Goal: Task Accomplishment & Management: Use online tool/utility

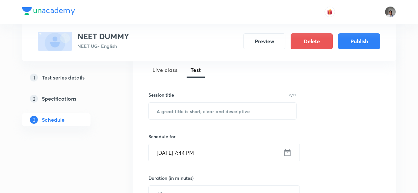
scroll to position [97, 0]
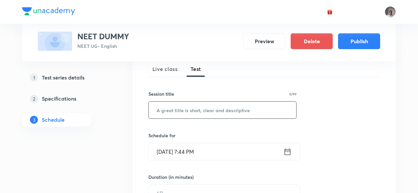
click at [202, 108] on input "text" at bounding box center [223, 109] width 148 height 17
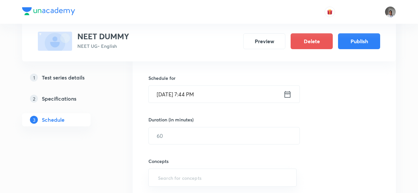
scroll to position [157, 0]
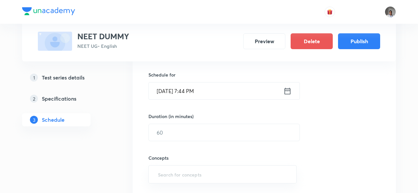
type input "b m"
click at [287, 92] on icon at bounding box center [288, 90] width 8 height 9
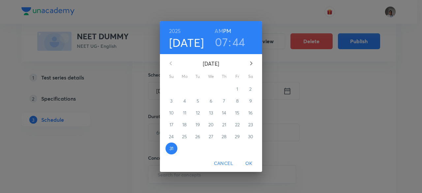
click at [251, 64] on icon "button" at bounding box center [251, 63] width 2 height 4
click at [170, 114] on p "14" at bounding box center [171, 112] width 4 height 7
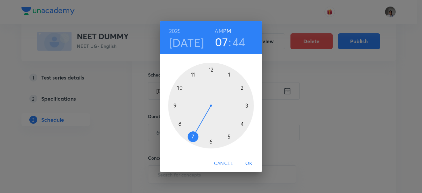
click at [192, 75] on div at bounding box center [211, 106] width 86 height 86
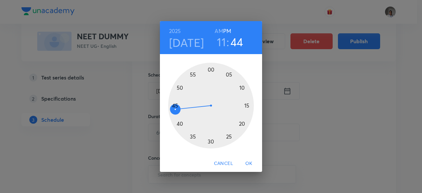
click at [248, 162] on span "OK" at bounding box center [249, 163] width 16 height 8
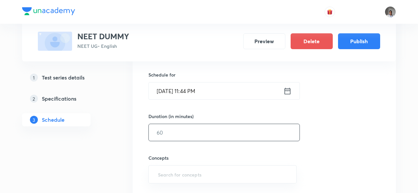
click at [215, 136] on input "text" at bounding box center [224, 132] width 151 height 17
type input "100"
type input "wo"
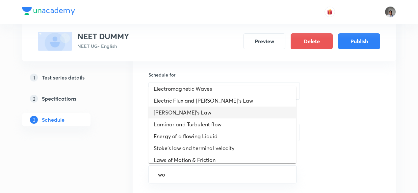
scroll to position [42, 0]
click at [198, 106] on li "Pascal's Law" at bounding box center [223, 112] width 148 height 12
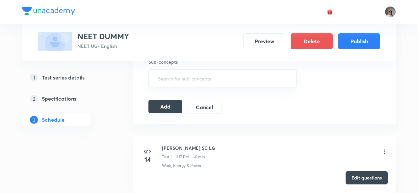
scroll to position [298, 0]
click at [161, 109] on button "Add" at bounding box center [166, 105] width 34 height 13
click at [161, 109] on button "Add" at bounding box center [166, 106] width 34 height 13
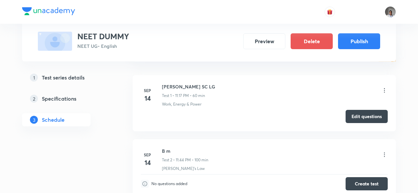
scroll to position [163, 0]
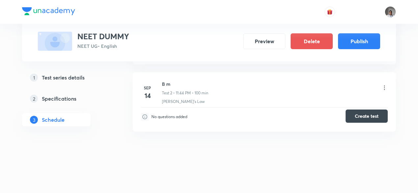
click at [358, 116] on button "Create test" at bounding box center [367, 115] width 42 height 13
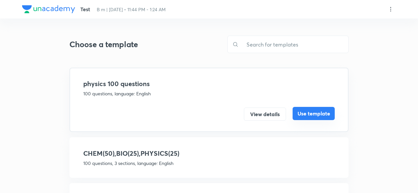
click at [298, 110] on button "Use template" at bounding box center [314, 113] width 42 height 13
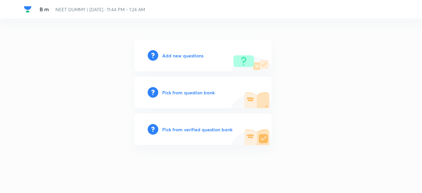
click at [205, 129] on h6 "Pick from verified question bank" at bounding box center [197, 129] width 70 height 7
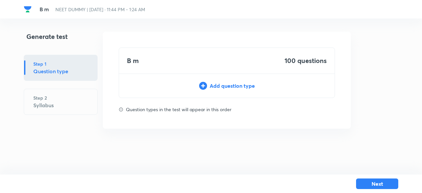
click at [231, 82] on div "Add question type" at bounding box center [226, 86] width 215 height 8
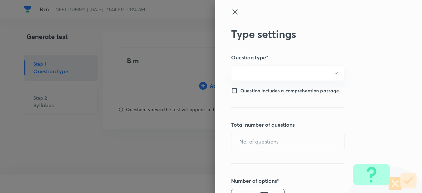
type input "1"
type input "0"
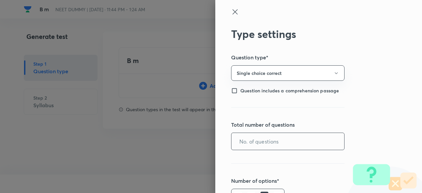
click at [256, 142] on input "text" at bounding box center [287, 141] width 113 height 17
type input "100"
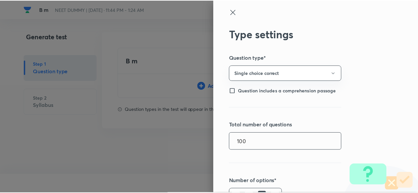
scroll to position [152, 0]
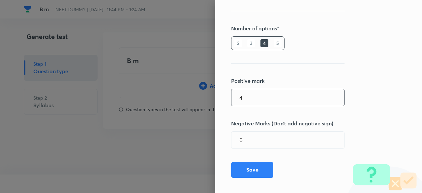
type input "4"
type input "1"
click at [254, 169] on button "Save" at bounding box center [252, 169] width 42 height 16
type input "1"
type input "0"
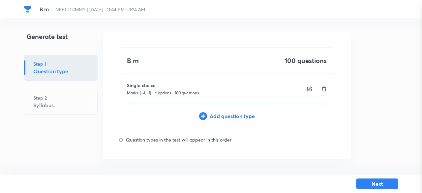
click at [254, 169] on div "Type settings Question type* Single choice correct Question includes a comprehe…" at bounding box center [211, 96] width 422 height 193
click at [254, 169] on html "B m NEET DUMMY | Sep 14, 2025 · 11:44 PM - 1:24 AM Generate test Step 1 Questio…" at bounding box center [211, 95] width 422 height 190
click at [261, 152] on div "B m 100 questions Single choice Marks: (+4, -1) • 4 options • 100 questions Add…" at bounding box center [227, 95] width 248 height 127
click at [243, 115] on div "Add question type" at bounding box center [226, 116] width 215 height 8
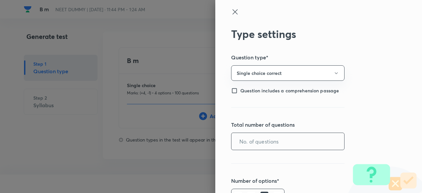
drag, startPoint x: 257, startPoint y: 150, endPoint x: 254, endPoint y: 137, distance: 12.9
click at [254, 137] on div "Type settings Question type* Single choice correct Question includes a comprehe…" at bounding box center [318, 96] width 207 height 193
click at [254, 137] on input "text" at bounding box center [287, 141] width 113 height 17
click at [233, 10] on icon at bounding box center [235, 12] width 8 height 8
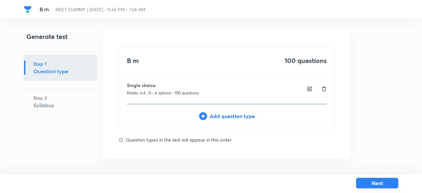
click at [378, 182] on button "Next" at bounding box center [377, 183] width 42 height 11
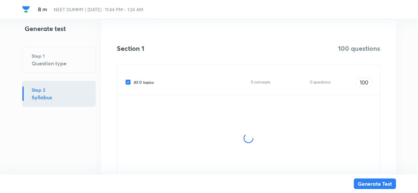
scroll to position [97, 0]
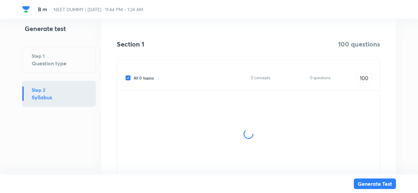
click at [150, 75] on span "All 0 topics" at bounding box center [144, 78] width 20 height 6
click at [134, 75] on input "All 0 topics" at bounding box center [129, 78] width 9 height 6
checkbox input "false"
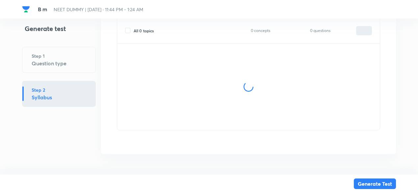
type input "0"
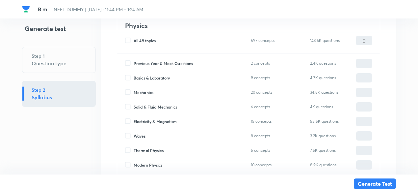
click at [167, 77] on span "Basics & Laboratory" at bounding box center [152, 78] width 36 height 6
click at [134, 77] on input "Basics & Laboratory" at bounding box center [129, 78] width 9 height 6
checkbox input "true"
click at [364, 78] on input "0" at bounding box center [364, 78] width 15 height 12
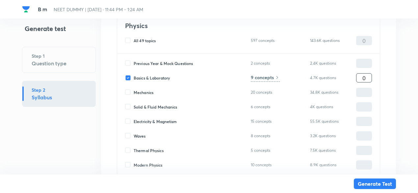
type input "1"
type input "10"
type input "100"
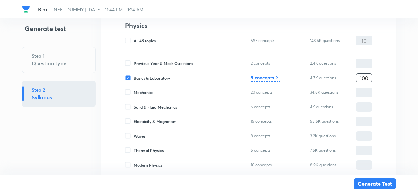
type input "100"
click at [265, 77] on h6 "9 concepts" at bounding box center [262, 77] width 23 height 7
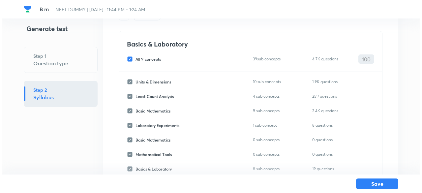
scroll to position [37, 0]
click at [145, 58] on span "All 9 concepts" at bounding box center [147, 60] width 26 height 6
click at [134, 58] on input "All 9 concepts" at bounding box center [129, 60] width 9 height 6
checkbox input "false"
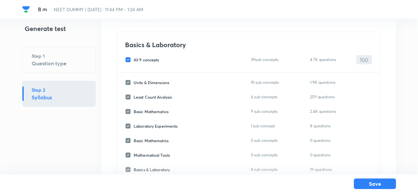
checkbox input "false"
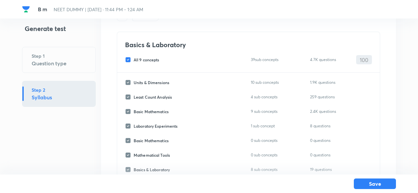
checkbox input "false"
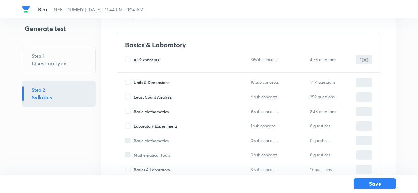
click at [157, 112] on span "Basic Mathematics" at bounding box center [151, 111] width 35 height 6
click at [134, 112] on input "Basic Mathematics" at bounding box center [129, 111] width 9 height 6
checkbox input "true"
click at [360, 112] on input "0" at bounding box center [364, 112] width 15 height 12
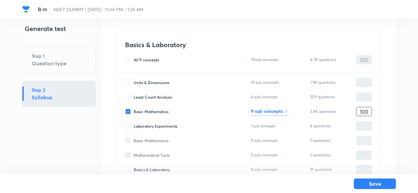
type input "100"
click at [277, 111] on h6 "9 sub concepts" at bounding box center [267, 110] width 32 height 7
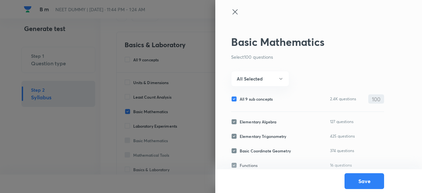
click at [259, 99] on span "All 9 sub concepts" at bounding box center [256, 99] width 33 height 6
click at [240, 99] on input "All 9 sub concepts" at bounding box center [235, 99] width 9 height 6
checkbox input "false"
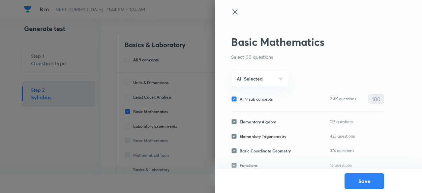
checkbox input "false"
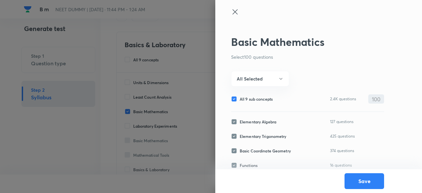
checkbox input "false"
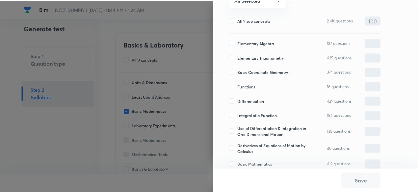
scroll to position [83, 0]
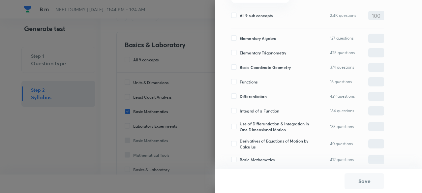
click at [255, 140] on span "Derivatives of Equations of Motion by Calculus" at bounding box center [276, 144] width 72 height 12
click at [240, 141] on input "Derivatives of Equations of Motion by Calculus" at bounding box center [235, 144] width 9 height 6
checkbox input "true"
type input "0"
click at [252, 127] on span "Use of Differentiation & Integration in One Dimensional Motion" at bounding box center [276, 127] width 72 height 12
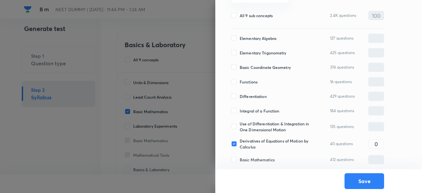
click at [240, 127] on input "Use of Differentiation & Integration in One Dimensional Motion" at bounding box center [235, 127] width 9 height 6
checkbox input "true"
type input "0"
click at [248, 112] on span "Integral of a Function" at bounding box center [260, 111] width 40 height 6
click at [240, 112] on input "Integral of a Function" at bounding box center [235, 111] width 9 height 6
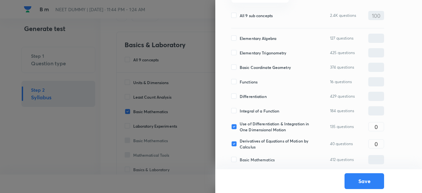
checkbox input "true"
type input "0"
click at [247, 96] on span "Differentiation" at bounding box center [253, 96] width 27 height 6
click at [240, 96] on input "Differentiation" at bounding box center [235, 96] width 9 height 6
checkbox input "true"
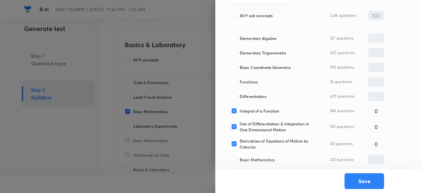
type input "0"
click at [245, 81] on span "Functions" at bounding box center [249, 82] width 18 height 6
click at [240, 81] on input "Functions" at bounding box center [235, 82] width 9 height 6
checkbox input "true"
type input "0"
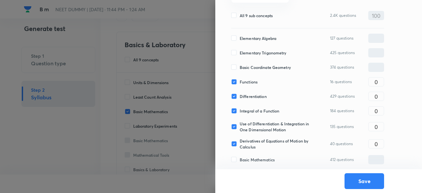
click at [245, 68] on span "Basic Coordinate Geometry" at bounding box center [265, 67] width 51 height 6
click at [240, 68] on input "Basic Coordinate Geometry" at bounding box center [235, 67] width 9 height 6
checkbox input "true"
type input "0"
click at [242, 52] on span "Elementary Trigonometry" at bounding box center [263, 53] width 47 height 6
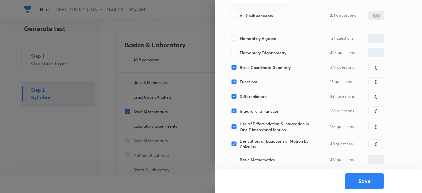
click at [240, 52] on input "Elementary Trigonometry" at bounding box center [235, 53] width 9 height 6
checkbox input "true"
type input "0"
click at [240, 39] on span "Elementary Algebra" at bounding box center [258, 38] width 37 height 6
click at [240, 39] on input "Elementary Algebra" at bounding box center [235, 38] width 9 height 6
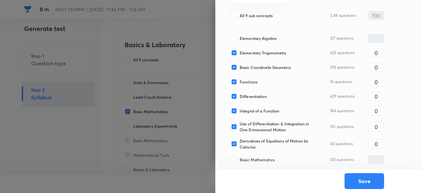
checkbox input "true"
click at [378, 33] on input "0" at bounding box center [375, 39] width 15 height 12
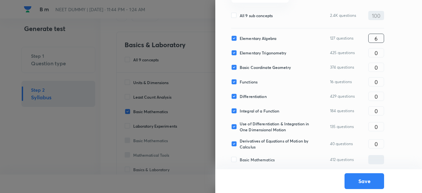
type input "6"
type input "3"
type input "10"
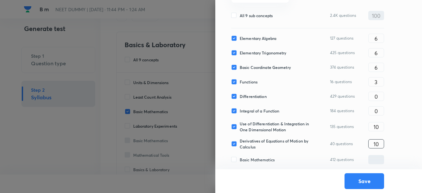
type input "10"
click at [259, 157] on span "Basic Mathematics" at bounding box center [257, 159] width 35 height 6
click at [240, 157] on input "Basic Mathematics" at bounding box center [235, 159] width 9 height 6
checkbox input "true"
click at [371, 155] on input "0" at bounding box center [375, 160] width 15 height 12
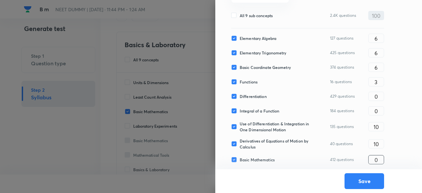
click at [371, 155] on input "0" at bounding box center [375, 160] width 15 height 12
type input "10"
click at [375, 91] on input "0" at bounding box center [375, 97] width 15 height 12
type input "28"
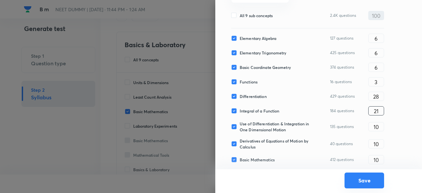
type input "21"
click at [362, 183] on button "Save" at bounding box center [364, 180] width 40 height 16
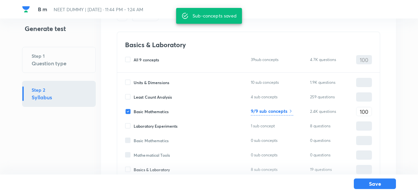
click at [338, 147] on div "Units & Dimensions 10 sub concepts 1.9K questions ​ Least Count Analysis 4 sub …" at bounding box center [248, 142] width 263 height 141
click at [369, 182] on button "Save" at bounding box center [375, 183] width 42 height 11
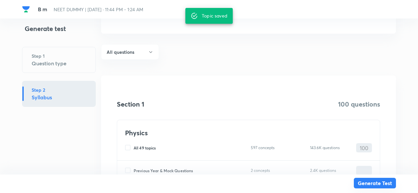
click at [369, 182] on button "Generate Test" at bounding box center [375, 183] width 42 height 11
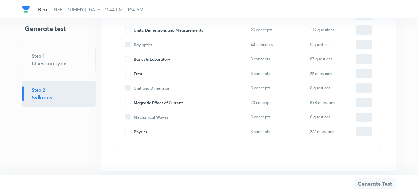
scroll to position [788, 0]
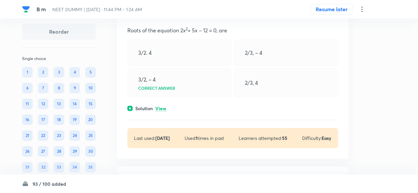
scroll to position [65, 0]
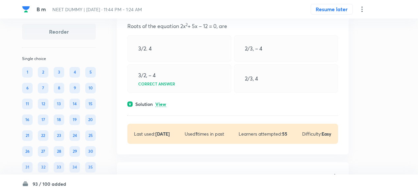
click at [161, 103] on p "View" at bounding box center [161, 104] width 11 height 5
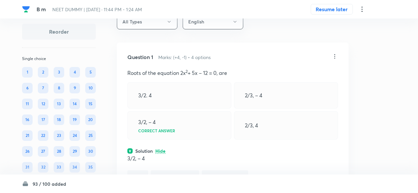
scroll to position [13, 0]
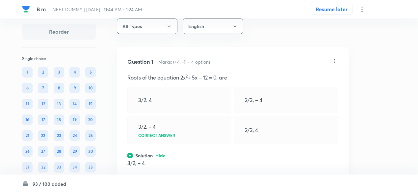
click at [334, 61] on icon at bounding box center [335, 61] width 7 height 7
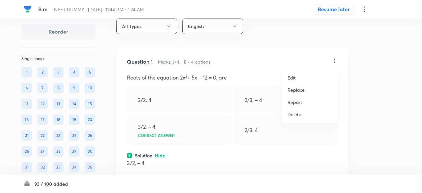
click at [296, 89] on p "Replace" at bounding box center [295, 89] width 17 height 7
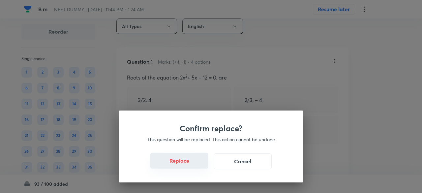
click at [189, 164] on button "Replace" at bounding box center [179, 161] width 58 height 16
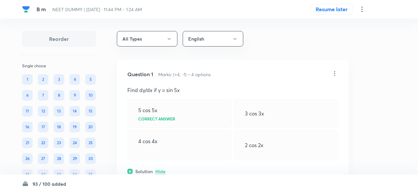
scroll to position [0, 0]
click at [334, 74] on icon at bounding box center [335, 74] width 7 height 7
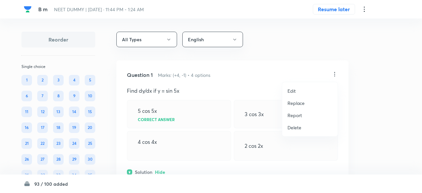
click at [296, 105] on p "Replace" at bounding box center [295, 102] width 17 height 7
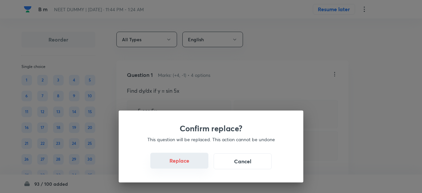
click at [183, 160] on button "Replace" at bounding box center [179, 161] width 58 height 16
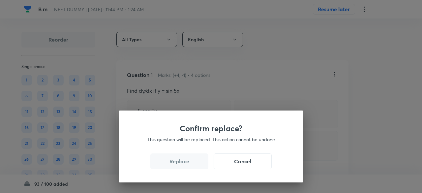
click at [183, 160] on button "Replace" at bounding box center [179, 161] width 58 height 16
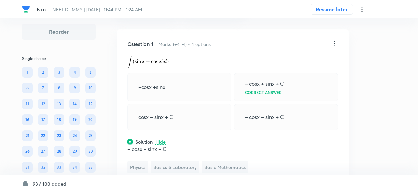
scroll to position [24, 0]
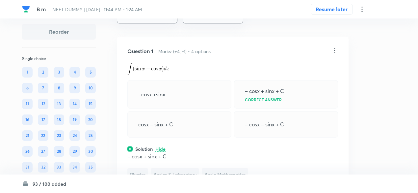
click at [336, 50] on icon at bounding box center [335, 50] width 7 height 7
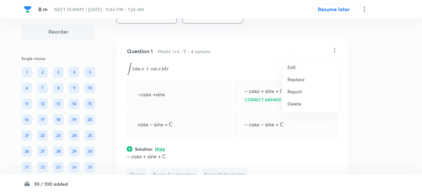
click at [296, 77] on p "Replace" at bounding box center [295, 79] width 17 height 7
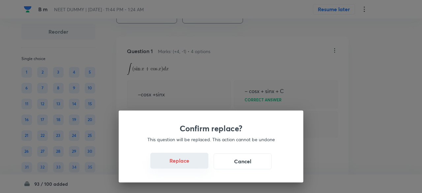
click at [196, 164] on button "Replace" at bounding box center [179, 161] width 58 height 16
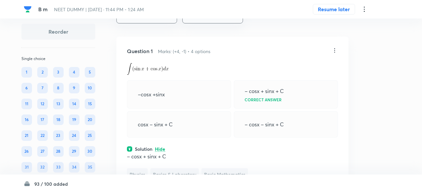
click at [196, 164] on div "Confirm replace? This question will be replaced. This action cannot be undone R…" at bounding box center [211, 96] width 422 height 193
click at [196, 164] on div "– cosx + sinx + C Physics Basics & Laboratory Basic Mathematics" at bounding box center [232, 166] width 211 height 28
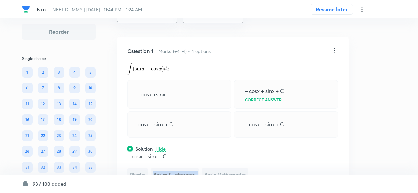
click at [196, 164] on div "– cosx + sinx + C Physics Basics & Laboratory Basic Mathematics" at bounding box center [232, 166] width 211 height 28
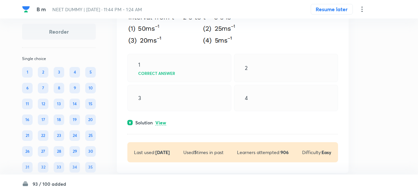
scroll to position [313, 0]
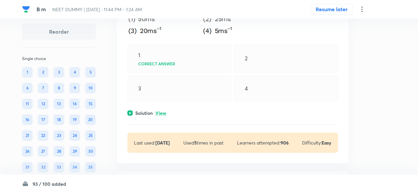
click at [163, 116] on p "View" at bounding box center [161, 113] width 11 height 5
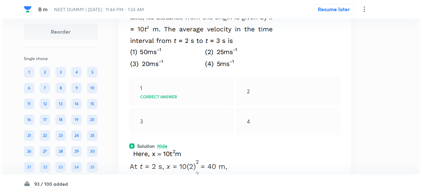
scroll to position [280, 0]
click at [364, 10] on icon at bounding box center [362, 9] width 8 height 8
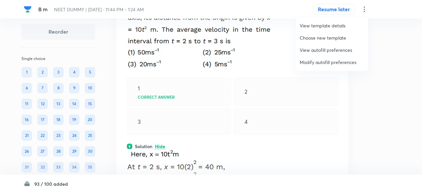
click at [329, 63] on span "Modify autofill preferences" at bounding box center [331, 62] width 64 height 7
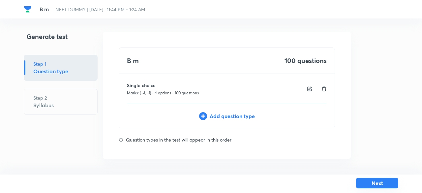
click at [367, 184] on button "Next" at bounding box center [377, 183] width 42 height 11
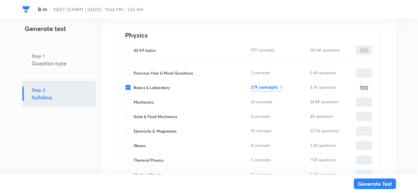
click at [277, 86] on h6 "1/9 concepts" at bounding box center [264, 86] width 27 height 7
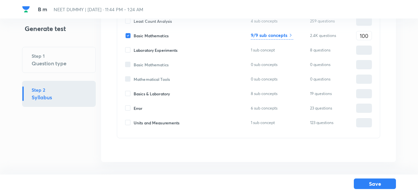
click at [275, 34] on h6 "9/9 sub concepts" at bounding box center [269, 35] width 37 height 7
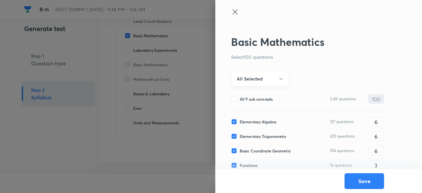
click at [270, 77] on button "All Selected" at bounding box center [260, 78] width 58 height 15
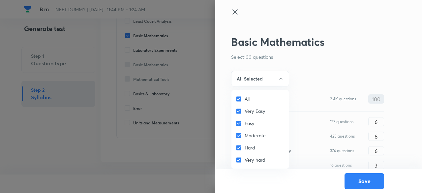
click at [239, 99] on input "All" at bounding box center [239, 99] width 9 height 7
checkbox input "false"
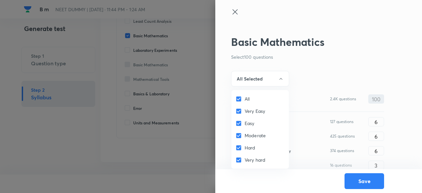
checkbox input "false"
click at [240, 134] on input "Moderate" at bounding box center [239, 135] width 9 height 7
checkbox input "true"
click at [239, 124] on input "Easy" at bounding box center [239, 123] width 9 height 7
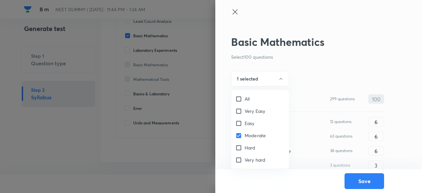
checkbox input "true"
click at [237, 111] on input "Very Easy" at bounding box center [239, 111] width 9 height 7
checkbox input "true"
click at [258, 79] on div at bounding box center [211, 96] width 422 height 193
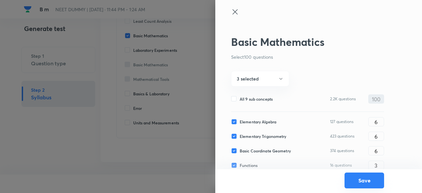
click at [357, 180] on button "Save" at bounding box center [364, 180] width 40 height 16
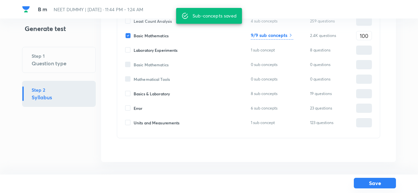
click at [364, 183] on button "Save" at bounding box center [375, 183] width 42 height 11
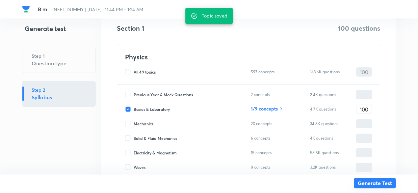
click at [364, 183] on button "Generate Test" at bounding box center [375, 183] width 42 height 11
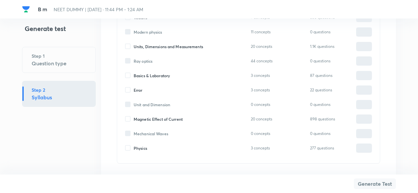
scroll to position [788, 0]
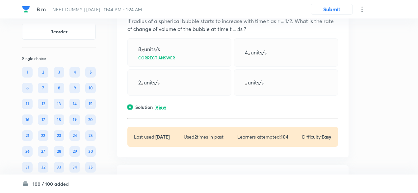
scroll to position [87, 0]
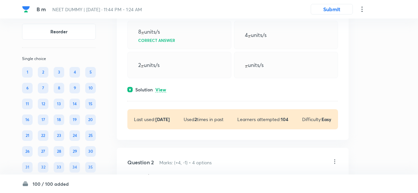
click at [167, 89] on div "Solution View" at bounding box center [232, 89] width 211 height 7
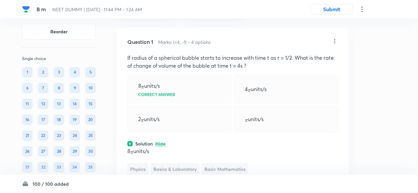
scroll to position [21, 0]
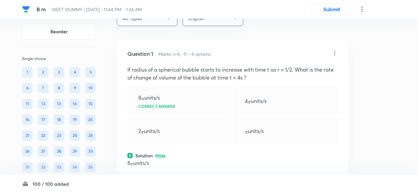
click at [335, 54] on icon at bounding box center [335, 53] width 1 height 4
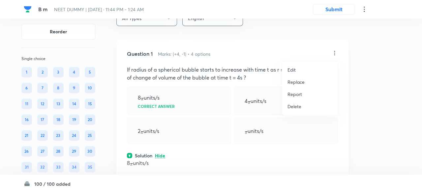
click at [293, 81] on p "Replace" at bounding box center [295, 81] width 17 height 7
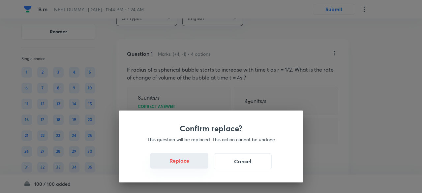
click at [183, 162] on button "Replace" at bounding box center [179, 161] width 58 height 16
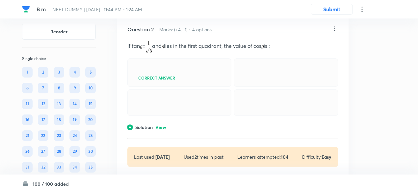
scroll to position [251, 0]
click at [163, 129] on p "View" at bounding box center [161, 127] width 11 height 5
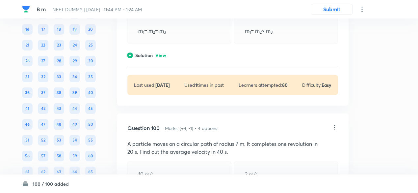
scroll to position [17917, 0]
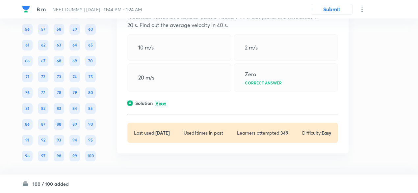
click at [163, 101] on p "View" at bounding box center [161, 103] width 11 height 5
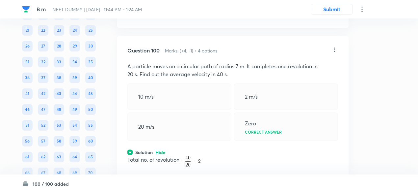
scroll to position [17828, 0]
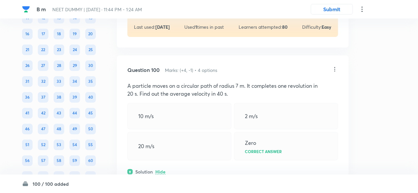
click at [335, 71] on icon at bounding box center [335, 69] width 1 height 4
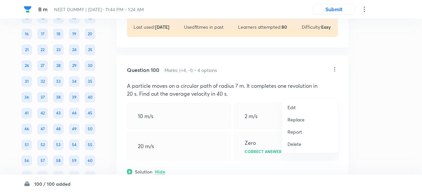
click at [298, 121] on p "Replace" at bounding box center [295, 119] width 17 height 7
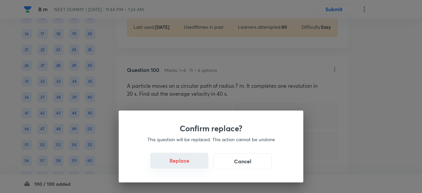
click at [184, 167] on button "Replace" at bounding box center [179, 161] width 58 height 16
click at [185, 166] on button "Replace" at bounding box center [179, 161] width 58 height 16
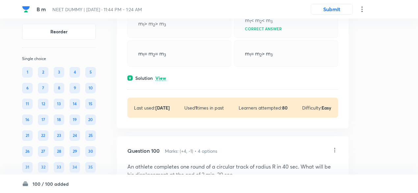
scroll to position [17743, 0]
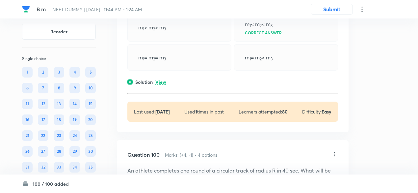
click at [161, 85] on p "View" at bounding box center [161, 82] width 11 height 5
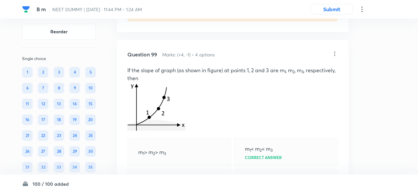
scroll to position [17618, 0]
click at [333, 57] on icon at bounding box center [335, 54] width 7 height 7
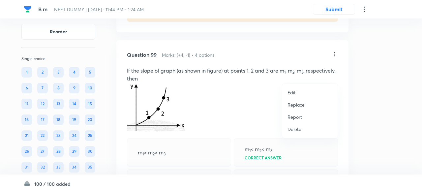
click at [289, 105] on p "Replace" at bounding box center [295, 104] width 17 height 7
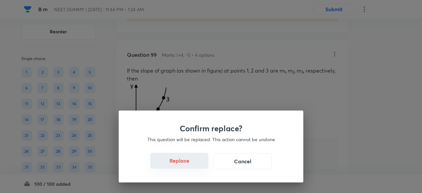
click at [190, 164] on button "Replace" at bounding box center [179, 161] width 58 height 16
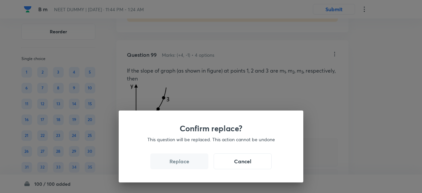
click at [190, 164] on button "Replace" at bounding box center [179, 161] width 58 height 16
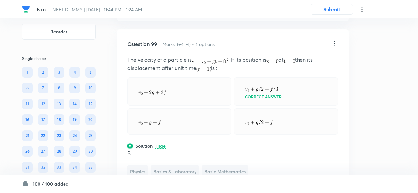
scroll to position [17629, 0]
click at [335, 46] on icon at bounding box center [335, 44] width 1 height 4
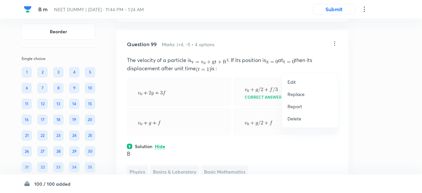
click at [303, 94] on p "Replace" at bounding box center [295, 94] width 17 height 7
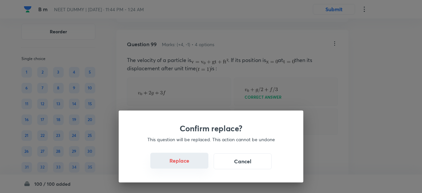
click at [185, 166] on button "Replace" at bounding box center [179, 161] width 58 height 16
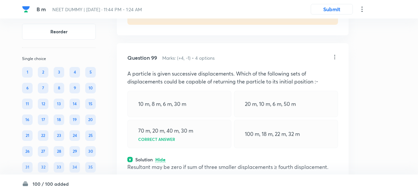
scroll to position [17615, 0]
click at [336, 61] on icon at bounding box center [335, 57] width 7 height 7
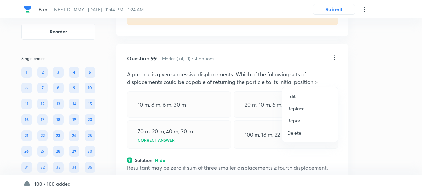
click at [292, 108] on p "Replace" at bounding box center [295, 108] width 17 height 7
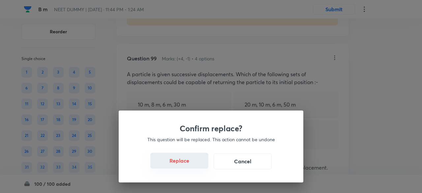
click at [183, 165] on button "Replace" at bounding box center [179, 161] width 58 height 16
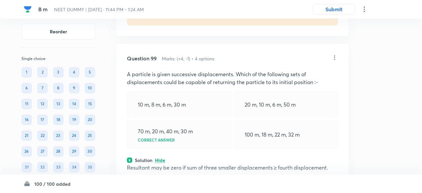
click at [183, 165] on div "Confirm replace? This question will be replaced. This action cannot be undone R…" at bounding box center [211, 96] width 422 height 193
click at [183, 149] on div "70 m, 20 m, 40 m, 30 m Correct answer" at bounding box center [179, 134] width 104 height 28
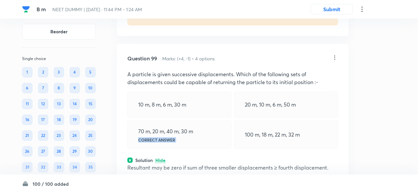
click at [183, 149] on div "70 m, 20 m, 40 m, 30 m Correct answer" at bounding box center [179, 134] width 104 height 28
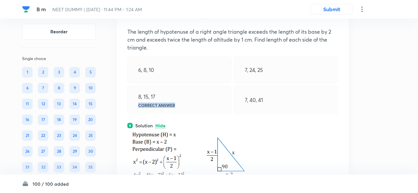
scroll to position [17657, 0]
click at [193, 83] on div "6, 8, 10" at bounding box center [179, 70] width 104 height 26
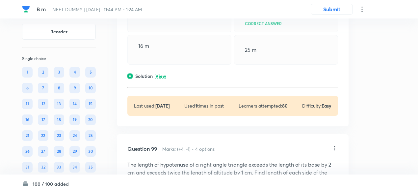
scroll to position [17523, 0]
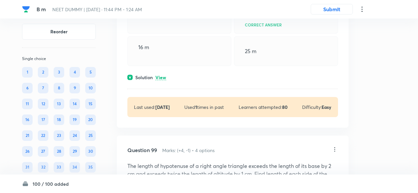
click at [161, 80] on p "View" at bounding box center [161, 77] width 11 height 5
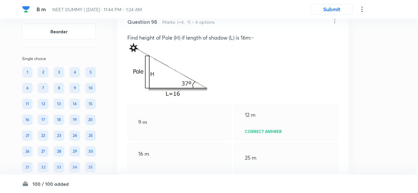
scroll to position [17416, 0]
click at [336, 25] on icon at bounding box center [335, 21] width 7 height 7
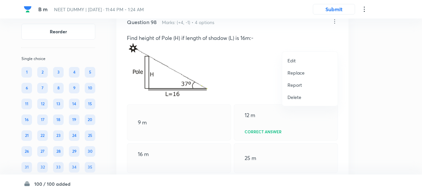
click at [294, 75] on p "Replace" at bounding box center [295, 72] width 17 height 7
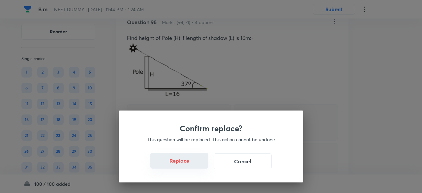
click at [189, 162] on button "Replace" at bounding box center [179, 161] width 58 height 16
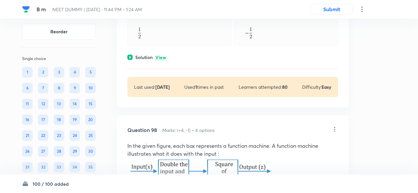
scroll to position [17308, 0]
click at [162, 60] on p "View" at bounding box center [161, 57] width 11 height 5
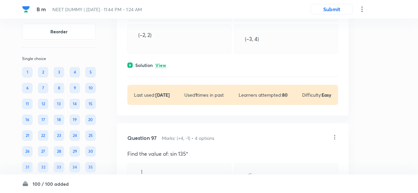
scroll to position [17129, 0]
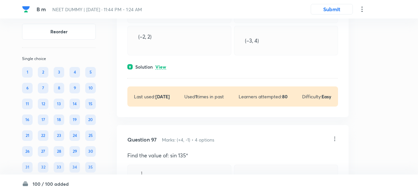
click at [162, 70] on p "View" at bounding box center [161, 67] width 11 height 5
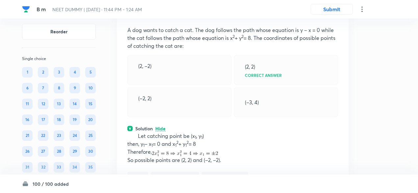
scroll to position [17067, 0]
click at [336, 17] on icon at bounding box center [335, 14] width 7 height 7
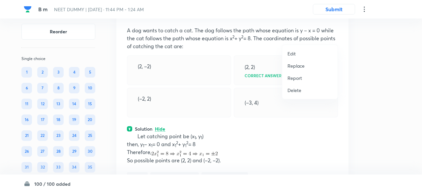
click at [294, 70] on li "Replace" at bounding box center [309, 66] width 55 height 12
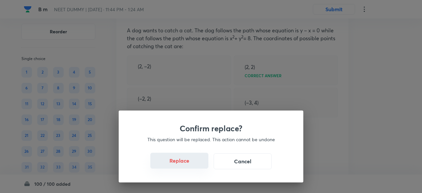
click at [188, 164] on button "Replace" at bounding box center [179, 161] width 58 height 16
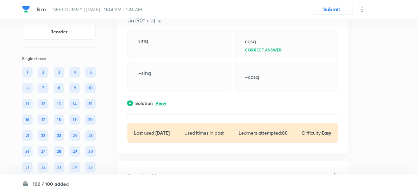
scroll to position [16905, 0]
click at [165, 106] on p "View" at bounding box center [161, 103] width 11 height 5
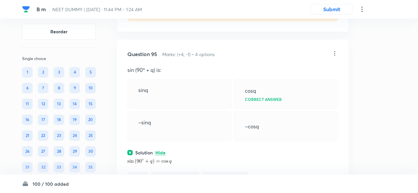
scroll to position [16856, 0]
click at [334, 57] on icon at bounding box center [335, 53] width 7 height 7
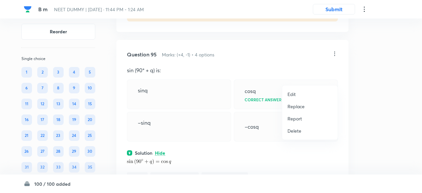
click at [298, 108] on p "Replace" at bounding box center [295, 106] width 17 height 7
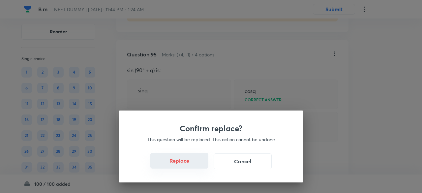
click at [186, 166] on button "Replace" at bounding box center [179, 161] width 58 height 16
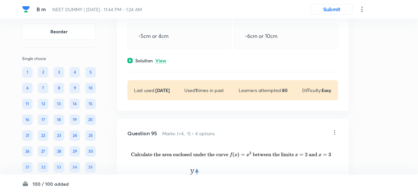
scroll to position [16777, 0]
click at [162, 64] on p "View" at bounding box center [161, 61] width 11 height 5
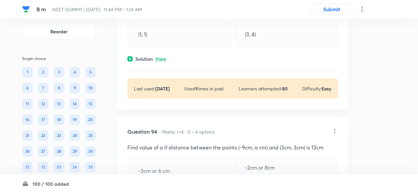
scroll to position [16612, 0]
click at [162, 62] on p "View" at bounding box center [161, 59] width 11 height 5
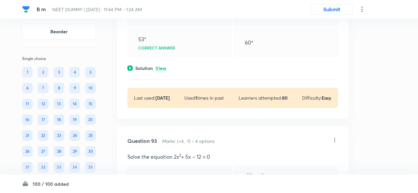
scroll to position [16432, 0]
click at [161, 71] on p "View" at bounding box center [161, 68] width 11 height 5
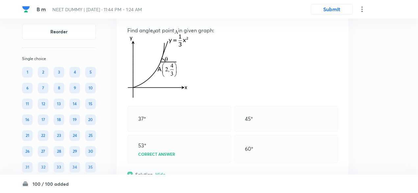
scroll to position [16311, 0]
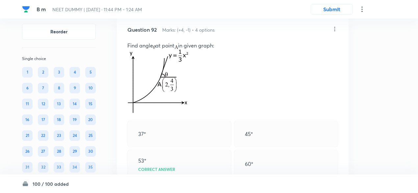
click at [335, 32] on icon at bounding box center [335, 29] width 7 height 7
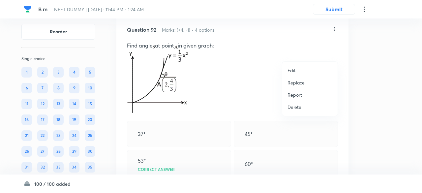
click at [293, 82] on p "Replace" at bounding box center [295, 82] width 17 height 7
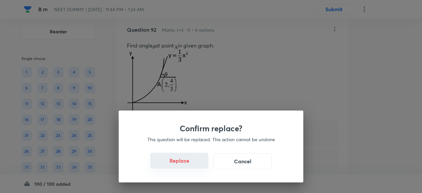
click at [183, 164] on button "Replace" at bounding box center [179, 161] width 58 height 16
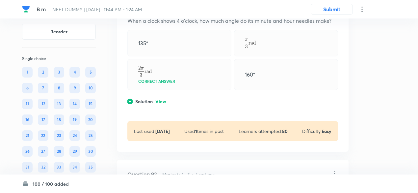
scroll to position [16166, 0]
click at [161, 105] on p "View" at bounding box center [161, 102] width 11 height 5
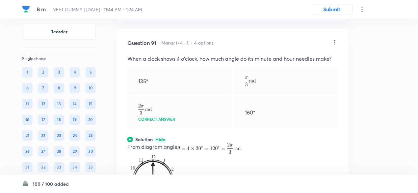
scroll to position [16129, 0]
click at [338, 46] on icon at bounding box center [335, 42] width 7 height 7
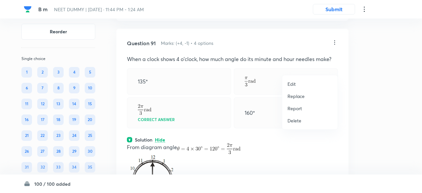
click at [302, 93] on p "Replace" at bounding box center [295, 96] width 17 height 7
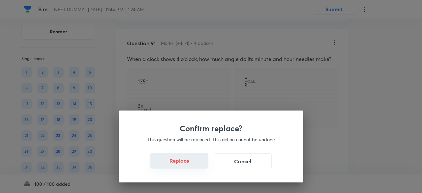
click at [186, 163] on button "Replace" at bounding box center [179, 161] width 58 height 16
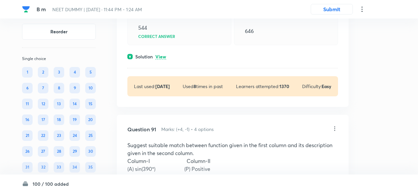
scroll to position [16037, 0]
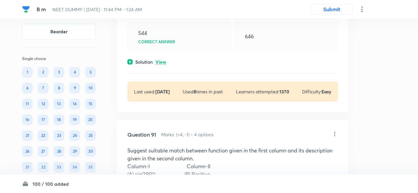
click at [160, 65] on p "View" at bounding box center [161, 62] width 11 height 5
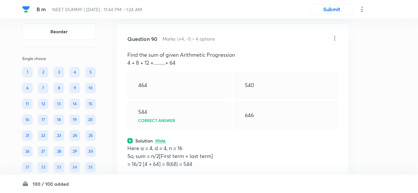
scroll to position [15958, 0]
click at [335, 41] on icon at bounding box center [335, 38] width 1 height 4
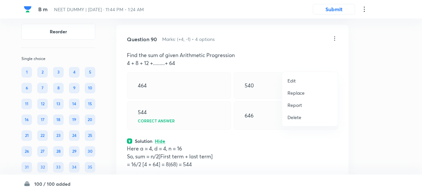
click at [294, 94] on p "Replace" at bounding box center [295, 92] width 17 height 7
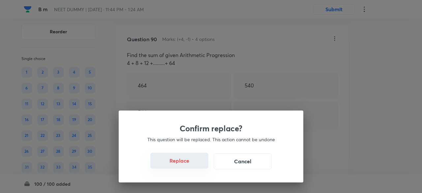
click at [189, 168] on button "Replace" at bounding box center [179, 161] width 58 height 16
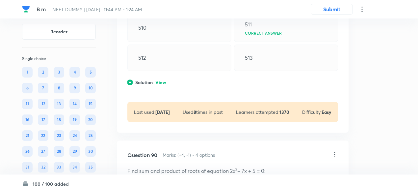
scroll to position [15841, 0]
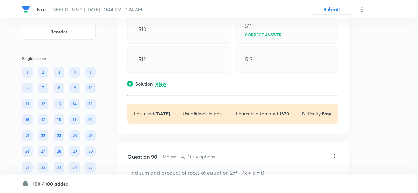
click at [163, 87] on p "View" at bounding box center [161, 84] width 11 height 5
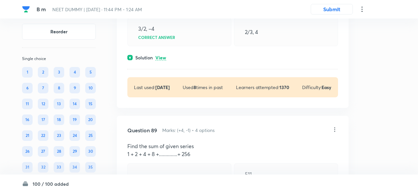
scroll to position [15692, 0]
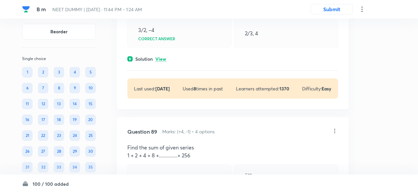
click at [163, 62] on p "View" at bounding box center [161, 59] width 11 height 5
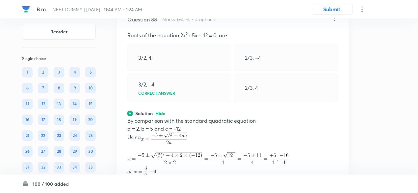
scroll to position [15637, 0]
click at [333, 22] on icon at bounding box center [335, 19] width 7 height 7
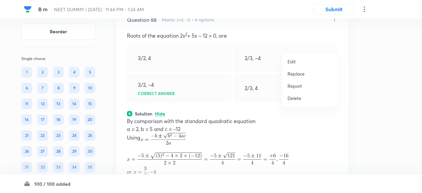
click at [297, 72] on p "Replace" at bounding box center [295, 73] width 17 height 7
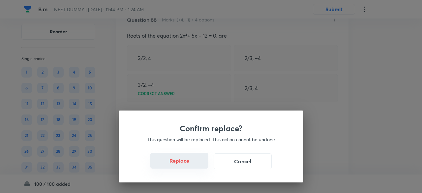
click at [186, 166] on button "Replace" at bounding box center [179, 161] width 58 height 16
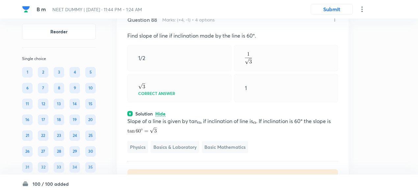
click at [334, 22] on icon at bounding box center [335, 19] width 7 height 7
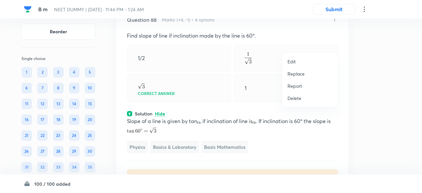
click at [300, 76] on p "Replace" at bounding box center [295, 73] width 17 height 7
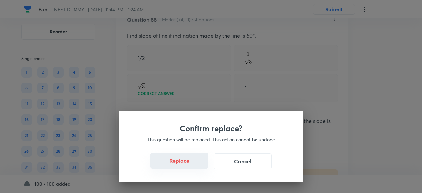
click at [188, 166] on button "Replace" at bounding box center [179, 161] width 58 height 16
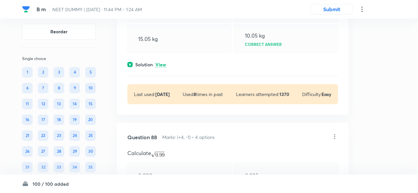
scroll to position [15519, 0]
click at [159, 68] on p "View" at bounding box center [161, 65] width 11 height 5
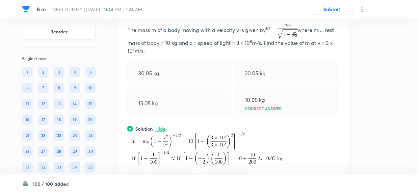
scroll to position [15455, 0]
click at [334, 15] on icon at bounding box center [335, 12] width 7 height 7
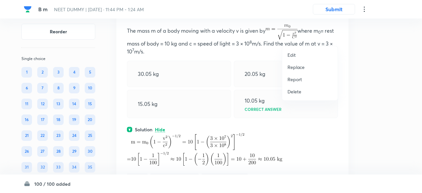
click at [297, 67] on p "Replace" at bounding box center [295, 67] width 17 height 7
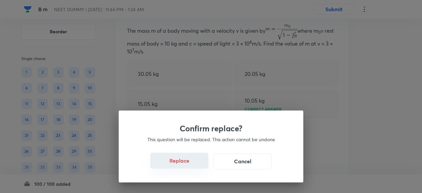
click at [183, 165] on button "Replace" at bounding box center [179, 161] width 58 height 16
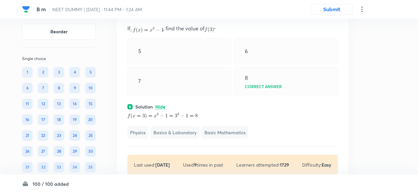
click at [194, 64] on div "5" at bounding box center [179, 51] width 104 height 26
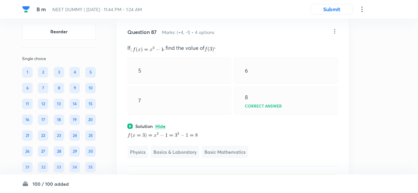
scroll to position [15435, 0]
click at [335, 34] on icon at bounding box center [335, 32] width 1 height 4
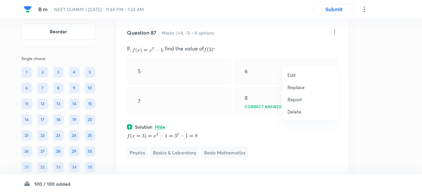
click at [303, 86] on p "Replace" at bounding box center [295, 87] width 17 height 7
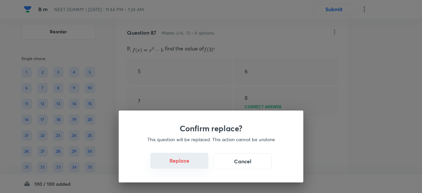
click at [186, 162] on button "Replace" at bounding box center [179, 161] width 58 height 16
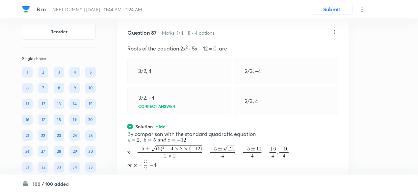
click at [335, 35] on icon at bounding box center [335, 32] width 7 height 7
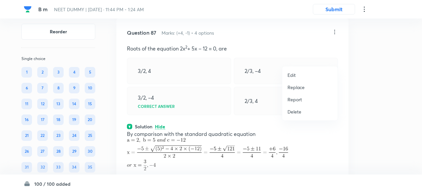
click at [335, 59] on div at bounding box center [211, 96] width 422 height 193
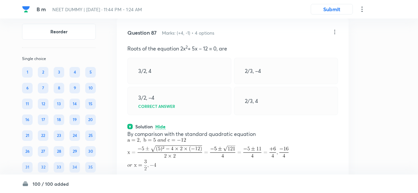
click at [335, 35] on icon at bounding box center [335, 32] width 7 height 7
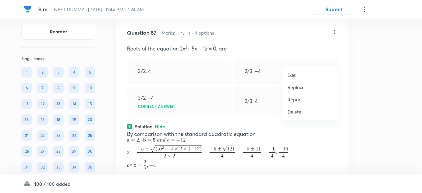
click at [294, 87] on p "Replace" at bounding box center [295, 87] width 17 height 7
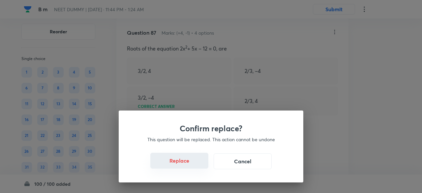
click at [192, 164] on button "Replace" at bounding box center [179, 161] width 58 height 16
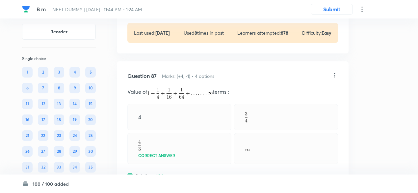
scroll to position [15391, 0]
click at [335, 78] on icon at bounding box center [335, 75] width 1 height 4
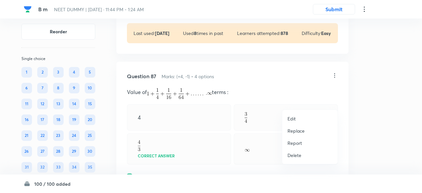
click at [297, 130] on p "Replace" at bounding box center [295, 130] width 17 height 7
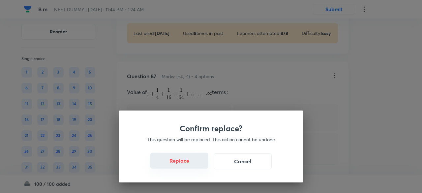
click at [188, 164] on button "Replace" at bounding box center [179, 161] width 58 height 16
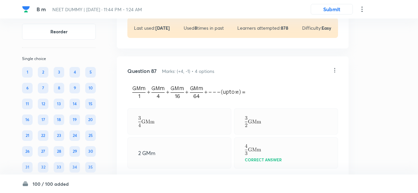
scroll to position [15396, 0]
click at [337, 74] on icon at bounding box center [335, 70] width 7 height 7
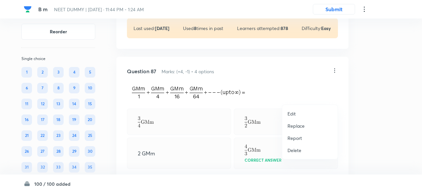
click at [299, 124] on p "Replace" at bounding box center [295, 125] width 17 height 7
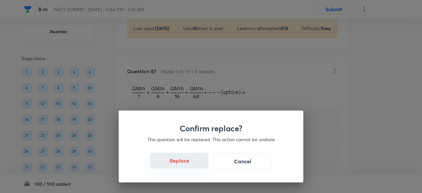
click at [188, 166] on button "Replace" at bounding box center [179, 161] width 58 height 16
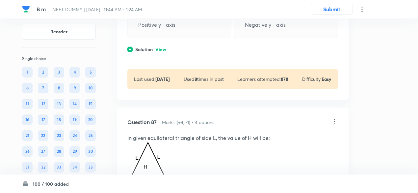
scroll to position [15344, 0]
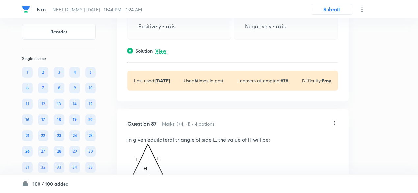
click at [164, 54] on p "View" at bounding box center [161, 51] width 11 height 5
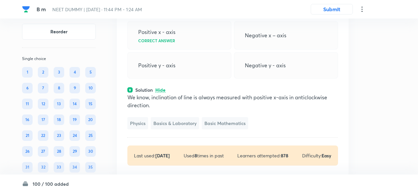
scroll to position [15275, 0]
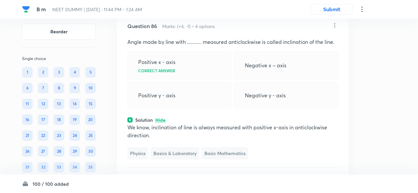
click at [336, 29] on icon at bounding box center [335, 25] width 7 height 7
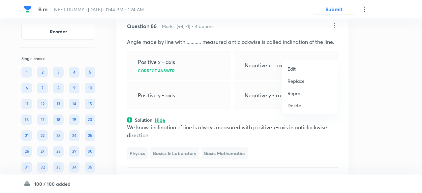
click at [300, 82] on p "Replace" at bounding box center [295, 80] width 17 height 7
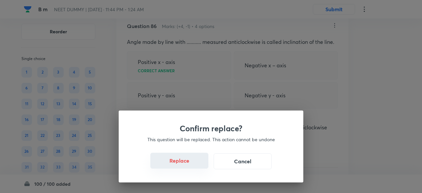
click at [191, 167] on button "Replace" at bounding box center [179, 161] width 58 height 16
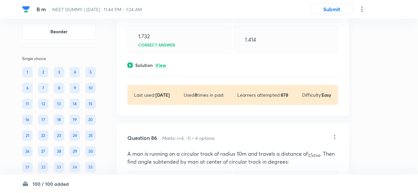
scroll to position [15158, 0]
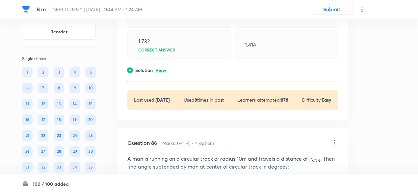
click at [166, 73] on p "View" at bounding box center [161, 70] width 11 height 5
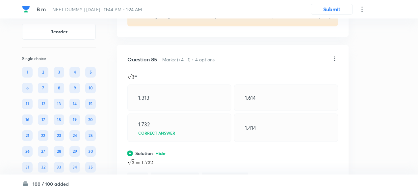
scroll to position [15075, 0]
click at [334, 63] on icon at bounding box center [335, 59] width 7 height 7
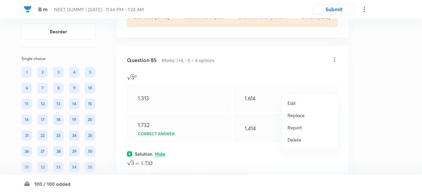
click at [295, 114] on p "Replace" at bounding box center [295, 115] width 17 height 7
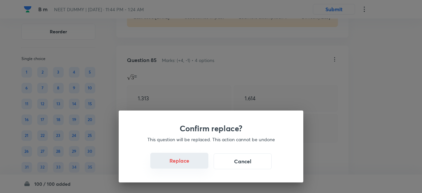
click at [186, 164] on button "Replace" at bounding box center [179, 161] width 58 height 16
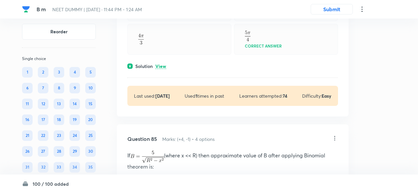
scroll to position [14987, 0]
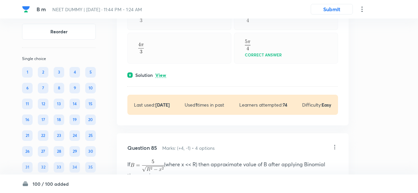
click at [165, 78] on p "View" at bounding box center [161, 75] width 11 height 5
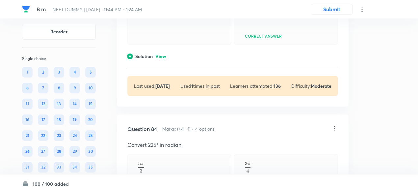
scroll to position [14835, 0]
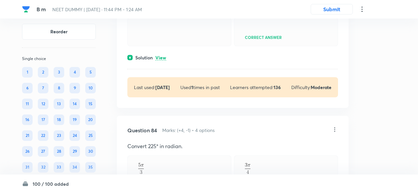
click at [161, 60] on p "View" at bounding box center [161, 57] width 11 height 5
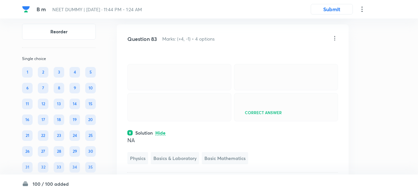
scroll to position [14756, 0]
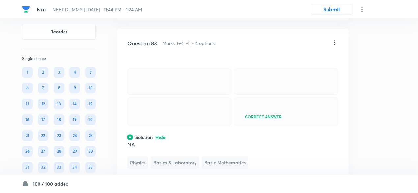
click at [335, 46] on icon at bounding box center [335, 42] width 7 height 7
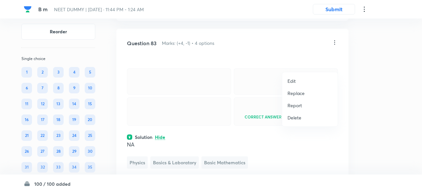
click at [296, 94] on p "Replace" at bounding box center [295, 93] width 17 height 7
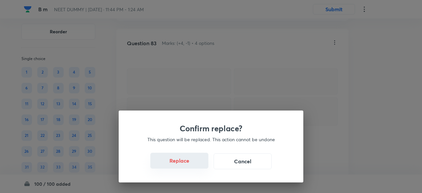
click at [187, 166] on button "Replace" at bounding box center [179, 161] width 58 height 16
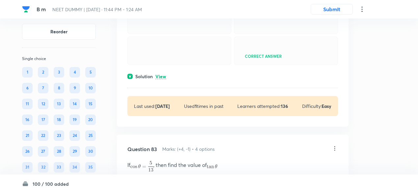
scroll to position [14650, 0]
click at [166, 79] on p "View" at bounding box center [161, 76] width 11 height 5
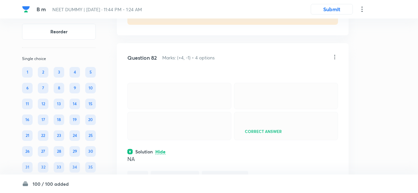
scroll to position [14575, 0]
click at [335, 61] on icon at bounding box center [335, 57] width 7 height 7
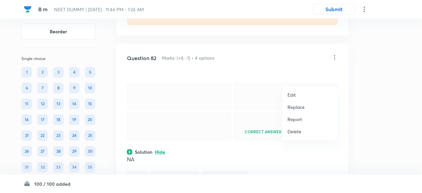
click at [298, 108] on p "Replace" at bounding box center [295, 106] width 17 height 7
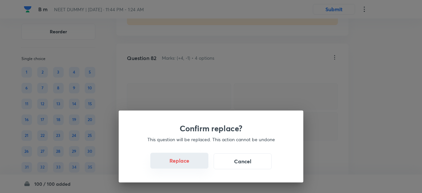
click at [187, 167] on button "Replace" at bounding box center [179, 161] width 58 height 16
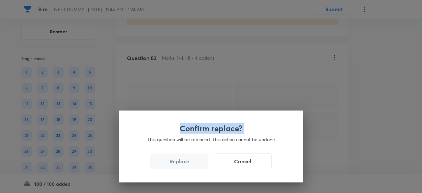
click at [187, 167] on div "Confirm replace? This question will be replaced. This action cannot be undone R…" at bounding box center [211, 96] width 422 height 193
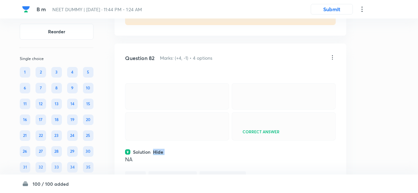
click at [187, 167] on div "Question 82 Marks: (+4, -1) • 4 options Correct answer Solution Hide NA Physics…" at bounding box center [231, 136] width 232 height 186
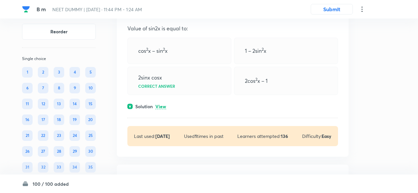
scroll to position [14449, 0]
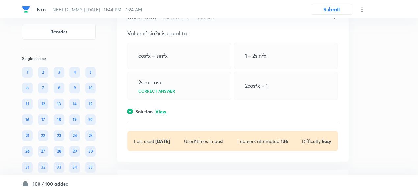
click at [161, 114] on p "View" at bounding box center [161, 111] width 11 height 5
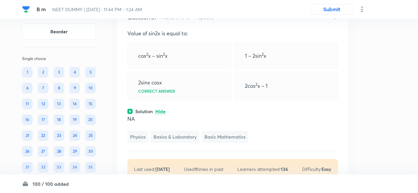
click at [335, 19] on icon at bounding box center [335, 16] width 1 height 4
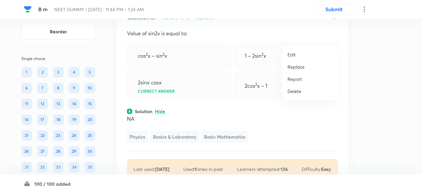
click at [297, 67] on p "Replace" at bounding box center [295, 66] width 17 height 7
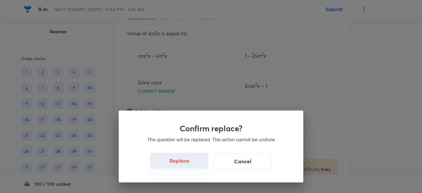
click at [191, 164] on button "Replace" at bounding box center [179, 161] width 58 height 16
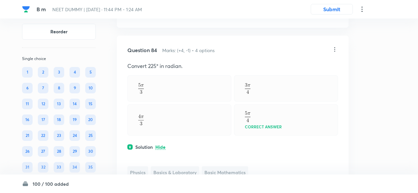
scroll to position [15114, 0]
click at [336, 52] on icon at bounding box center [335, 48] width 7 height 7
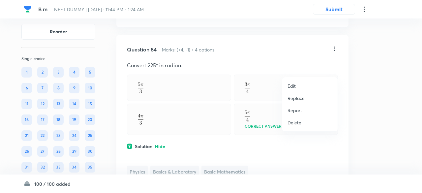
click at [294, 98] on p "Replace" at bounding box center [295, 98] width 17 height 7
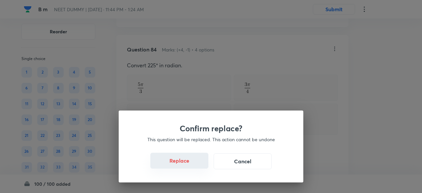
click at [185, 164] on button "Replace" at bounding box center [179, 161] width 58 height 16
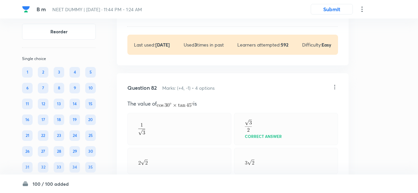
scroll to position [14606, 0]
click at [334, 91] on icon at bounding box center [335, 87] width 7 height 7
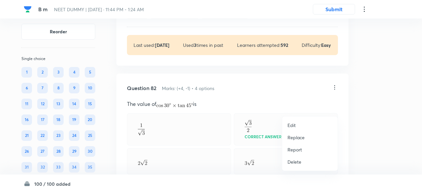
click at [295, 139] on p "Replace" at bounding box center [295, 137] width 17 height 7
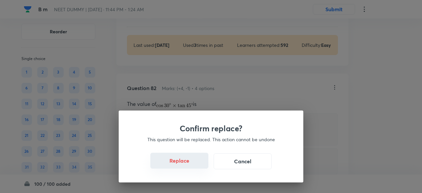
click at [184, 165] on button "Replace" at bounding box center [179, 161] width 58 height 16
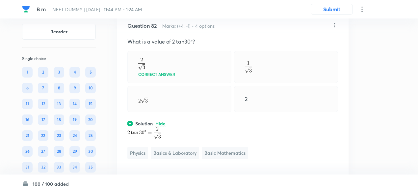
scroll to position [14669, 0]
click at [335, 28] on icon at bounding box center [335, 24] width 7 height 7
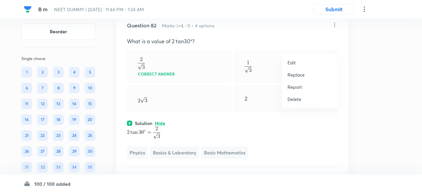
click at [302, 75] on p "Replace" at bounding box center [295, 74] width 17 height 7
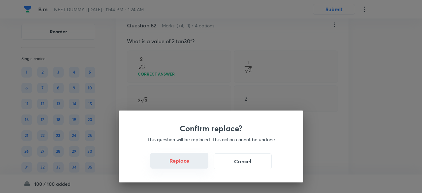
click at [191, 164] on button "Replace" at bounding box center [179, 161] width 58 height 16
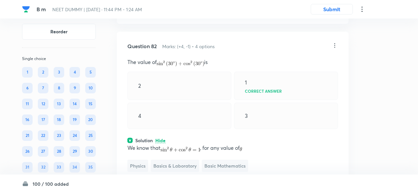
scroll to position [14641, 0]
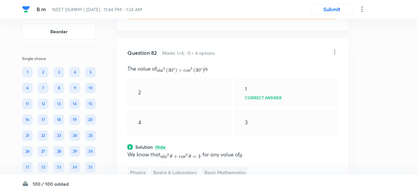
click at [335, 55] on icon at bounding box center [335, 52] width 7 height 7
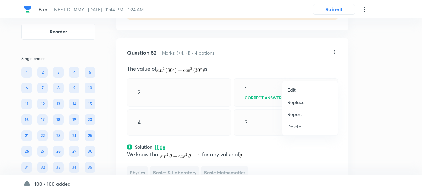
click at [291, 104] on p "Replace" at bounding box center [295, 102] width 17 height 7
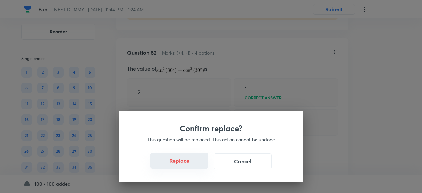
click at [188, 166] on button "Replace" at bounding box center [179, 161] width 58 height 16
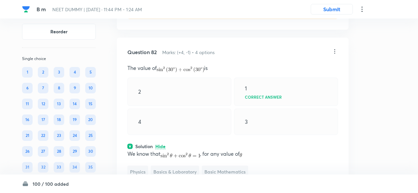
scroll to position [14642, 0]
click at [335, 54] on icon at bounding box center [335, 52] width 1 height 4
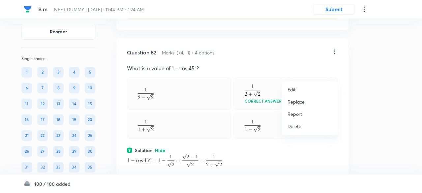
click at [294, 102] on p "Replace" at bounding box center [295, 101] width 17 height 7
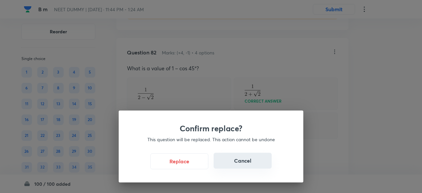
drag, startPoint x: 227, startPoint y: 155, endPoint x: 231, endPoint y: 160, distance: 6.5
click at [231, 160] on button "Cancel" at bounding box center [242, 161] width 58 height 16
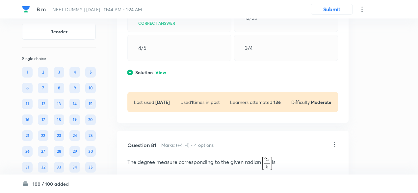
scroll to position [14319, 0]
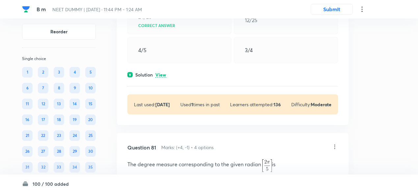
click at [160, 77] on p "View" at bounding box center [161, 74] width 11 height 5
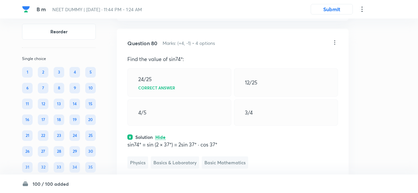
scroll to position [14254, 0]
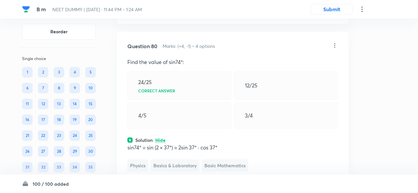
click at [336, 49] on icon at bounding box center [335, 45] width 7 height 7
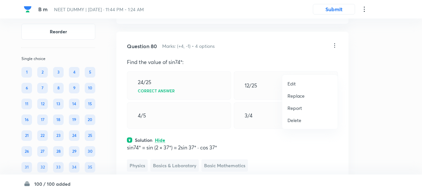
click at [300, 95] on p "Replace" at bounding box center [295, 95] width 17 height 7
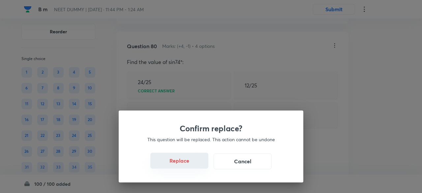
click at [187, 164] on button "Replace" at bounding box center [179, 161] width 58 height 16
click at [187, 166] on button "Replace" at bounding box center [179, 161] width 58 height 16
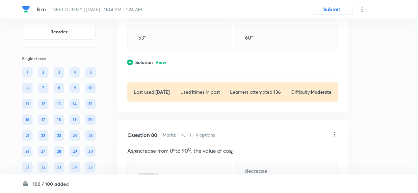
scroll to position [14165, 0]
click at [165, 65] on p "View" at bounding box center [161, 62] width 11 height 5
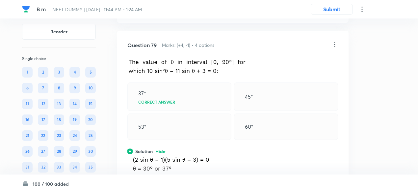
scroll to position [14076, 0]
click at [337, 48] on icon at bounding box center [335, 45] width 7 height 7
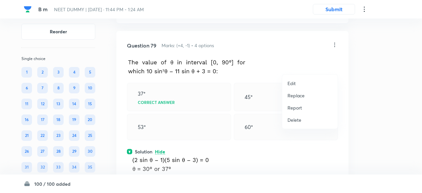
click at [300, 96] on p "Replace" at bounding box center [295, 95] width 17 height 7
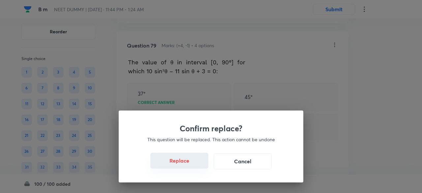
click at [187, 165] on button "Replace" at bounding box center [179, 161] width 58 height 16
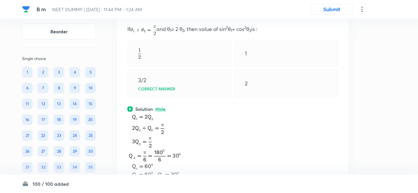
scroll to position [14108, 0]
click at [336, 17] on div at bounding box center [335, 14] width 7 height 8
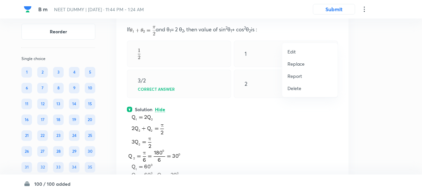
click at [297, 62] on p "Replace" at bounding box center [295, 63] width 17 height 7
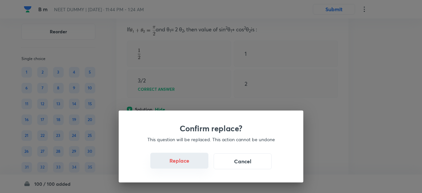
click at [191, 165] on button "Replace" at bounding box center [179, 161] width 58 height 16
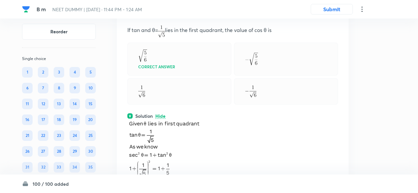
click at [191, 165] on img at bounding box center [164, 172] width 74 height 106
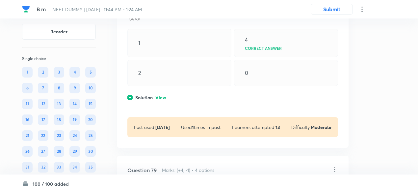
scroll to position [13951, 0]
click at [165, 100] on p "View" at bounding box center [161, 98] width 11 height 5
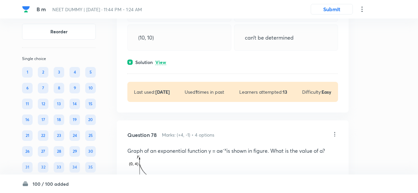
scroll to position [13777, 0]
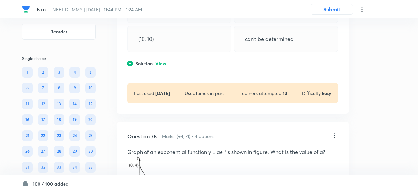
click at [163, 66] on p "View" at bounding box center [161, 63] width 11 height 5
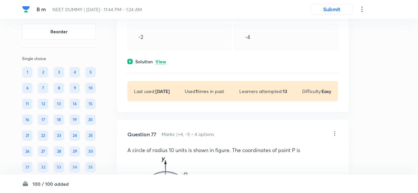
scroll to position [13528, 0]
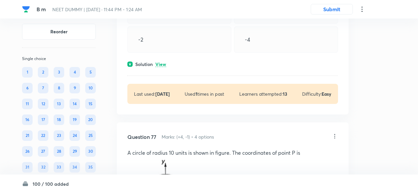
click at [163, 67] on p "View" at bounding box center [161, 64] width 11 height 5
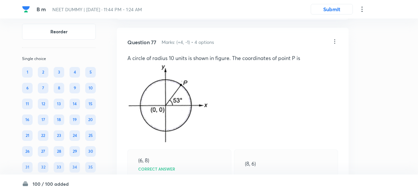
scroll to position [13696, 0]
click at [335, 44] on icon at bounding box center [335, 41] width 7 height 7
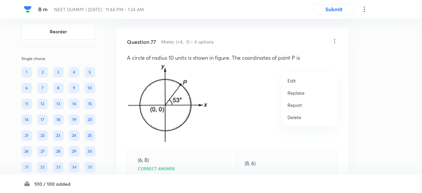
click at [297, 92] on p "Replace" at bounding box center [295, 92] width 17 height 7
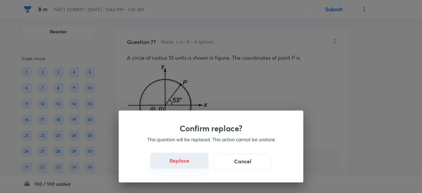
click at [189, 164] on button "Replace" at bounding box center [179, 161] width 58 height 16
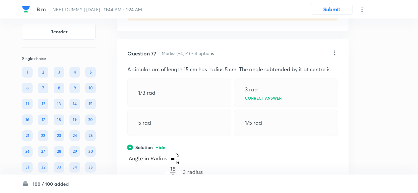
scroll to position [13684, 0]
click at [335, 55] on icon at bounding box center [335, 53] width 1 height 4
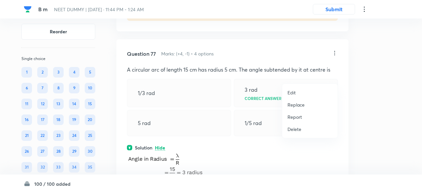
click at [291, 105] on p "Replace" at bounding box center [295, 104] width 17 height 7
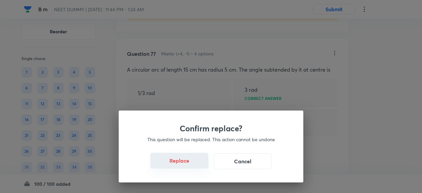
click at [190, 166] on button "Replace" at bounding box center [179, 161] width 58 height 16
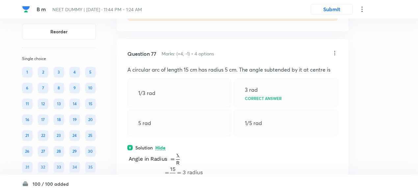
click at [190, 151] on div "Solution Hide" at bounding box center [232, 147] width 211 height 7
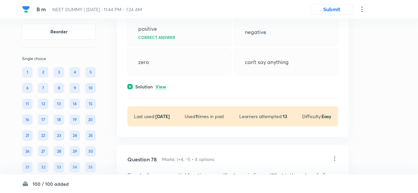
scroll to position [13820, 0]
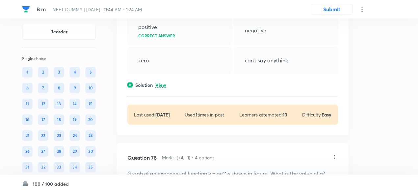
click at [162, 88] on p "View" at bounding box center [161, 85] width 11 height 5
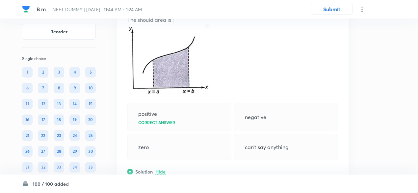
scroll to position [13721, 0]
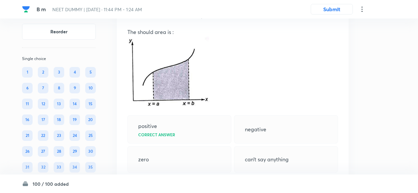
click at [337, 19] on icon at bounding box center [335, 15] width 7 height 7
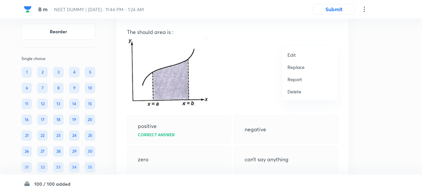
click at [299, 68] on p "Replace" at bounding box center [295, 67] width 17 height 7
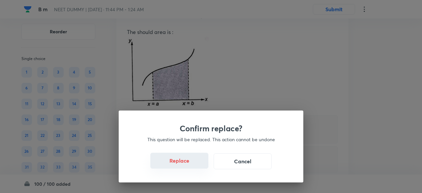
click at [186, 164] on button "Replace" at bounding box center [179, 161] width 58 height 16
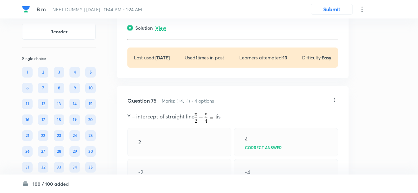
scroll to position [13394, 0]
click at [162, 31] on p "View" at bounding box center [161, 28] width 11 height 5
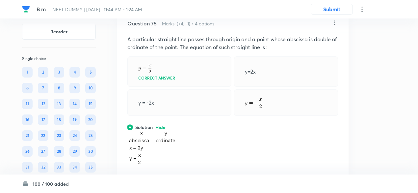
scroll to position [13295, 0]
click at [334, 27] on icon at bounding box center [335, 23] width 7 height 7
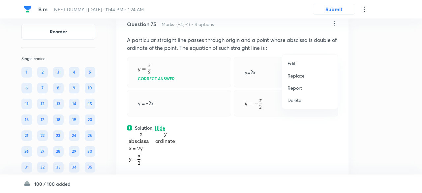
click at [295, 74] on p "Replace" at bounding box center [295, 75] width 17 height 7
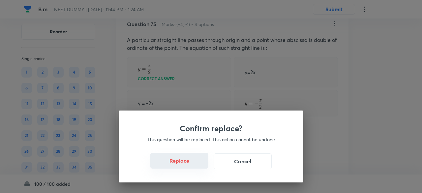
click at [188, 164] on button "Replace" at bounding box center [179, 161] width 58 height 16
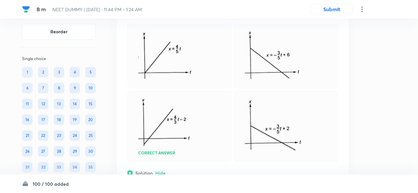
scroll to position [13318, 0]
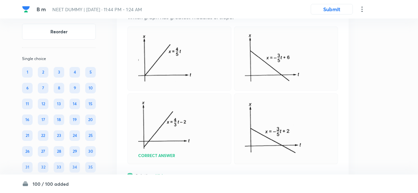
click at [337, 4] on icon at bounding box center [335, 0] width 7 height 7
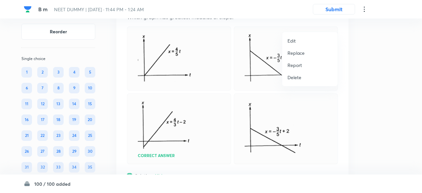
click at [300, 53] on p "Replace" at bounding box center [295, 52] width 17 height 7
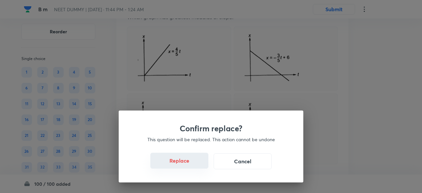
click at [189, 166] on button "Replace" at bounding box center [179, 161] width 58 height 16
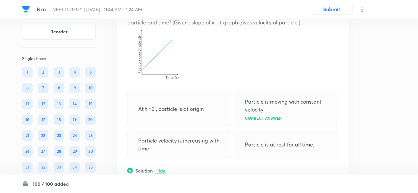
scroll to position [13320, 0]
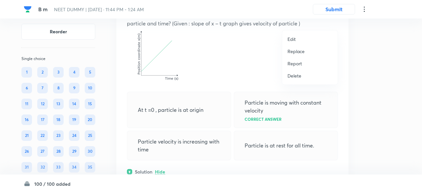
click at [297, 52] on p "Replace" at bounding box center [295, 51] width 17 height 7
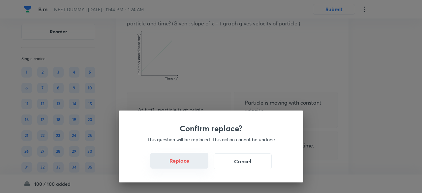
click at [188, 165] on button "Replace" at bounding box center [179, 161] width 58 height 16
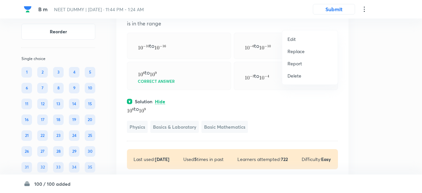
click at [300, 52] on p "Replace" at bounding box center [295, 51] width 17 height 7
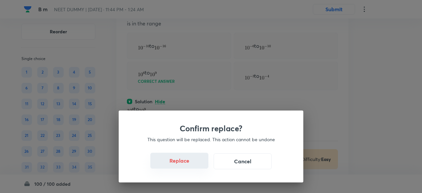
click at [190, 165] on button "Replace" at bounding box center [179, 161] width 58 height 16
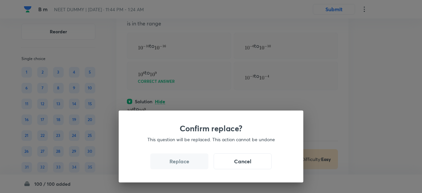
click at [190, 165] on button "Replace" at bounding box center [179, 161] width 58 height 16
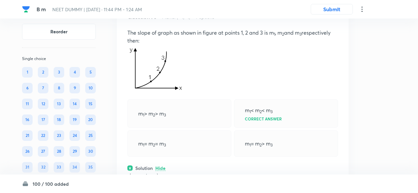
scroll to position [13286, 0]
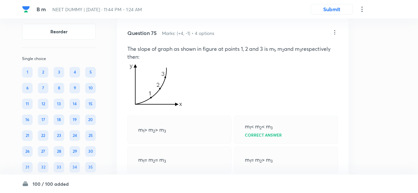
click at [333, 36] on icon at bounding box center [335, 32] width 7 height 7
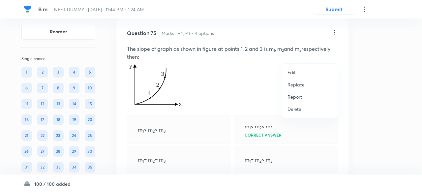
click at [293, 84] on p "Replace" at bounding box center [295, 84] width 17 height 7
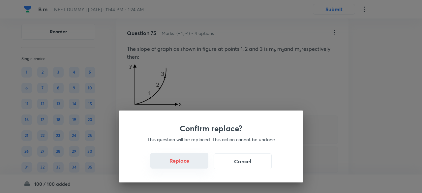
click at [185, 165] on button "Replace" at bounding box center [179, 161] width 58 height 16
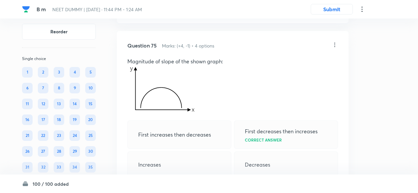
scroll to position [13274, 0]
click at [336, 48] on icon at bounding box center [335, 45] width 7 height 7
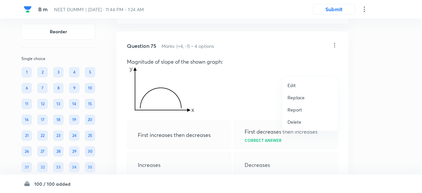
click at [294, 97] on p "Replace" at bounding box center [295, 97] width 17 height 7
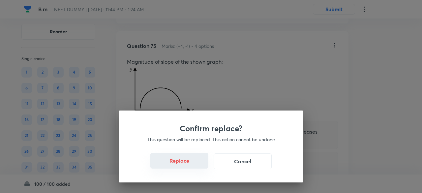
click at [188, 166] on button "Replace" at bounding box center [179, 161] width 58 height 16
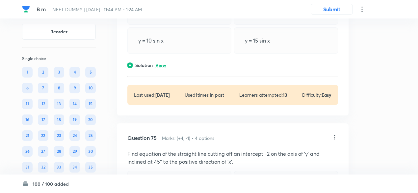
scroll to position [13179, 0]
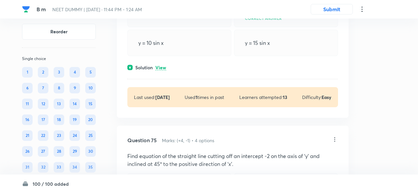
click at [164, 70] on p "View" at bounding box center [161, 67] width 11 height 5
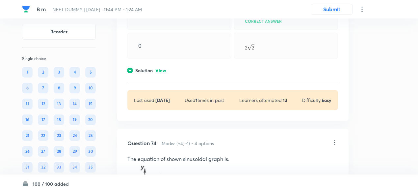
scroll to position [12935, 0]
click at [164, 74] on p "View" at bounding box center [161, 71] width 11 height 5
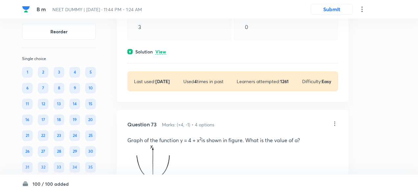
scroll to position [12728, 0]
click at [163, 55] on p "View" at bounding box center [161, 52] width 11 height 5
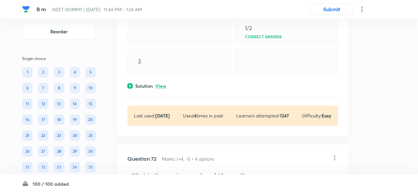
scroll to position [12520, 0]
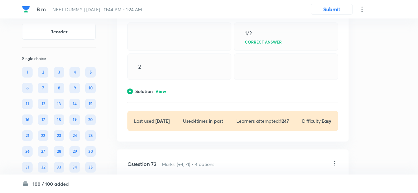
click at [161, 94] on p "View" at bounding box center [161, 91] width 11 height 5
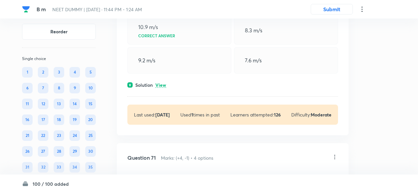
scroll to position [12348, 0]
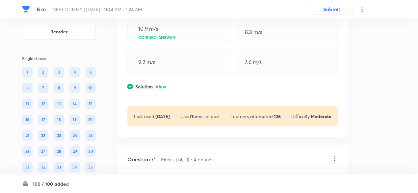
click at [161, 89] on p "View" at bounding box center [161, 86] width 11 height 5
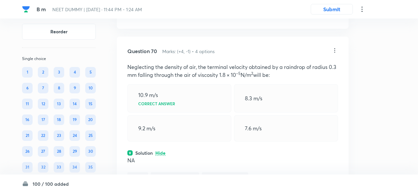
scroll to position [12281, 0]
click at [333, 55] on icon at bounding box center [335, 51] width 7 height 7
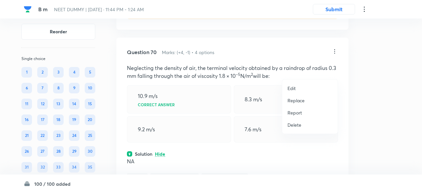
click at [302, 100] on p "Replace" at bounding box center [295, 100] width 17 height 7
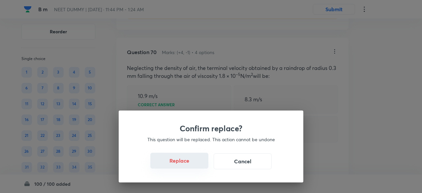
click at [192, 167] on button "Replace" at bounding box center [179, 161] width 58 height 16
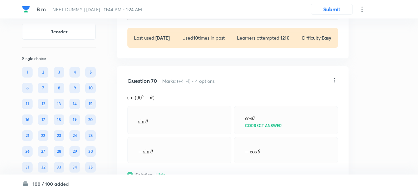
scroll to position [12252, 0]
click at [335, 84] on icon at bounding box center [335, 80] width 7 height 7
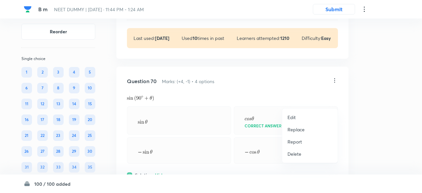
click at [297, 131] on p "Replace" at bounding box center [295, 129] width 17 height 7
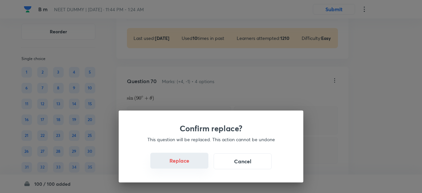
click at [183, 165] on button "Replace" at bounding box center [179, 161] width 58 height 16
click at [183, 165] on div "Confirm replace? This question will be replaced. This action cannot be undone R…" at bounding box center [211, 146] width 184 height 72
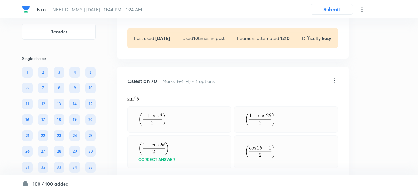
click at [334, 84] on icon at bounding box center [335, 80] width 7 height 7
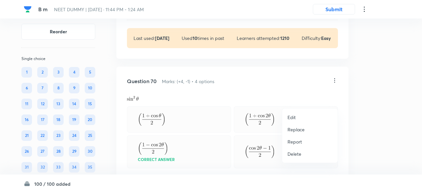
click at [296, 129] on p "Replace" at bounding box center [295, 129] width 17 height 7
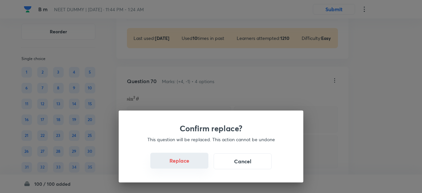
click at [189, 165] on button "Replace" at bounding box center [179, 161] width 58 height 16
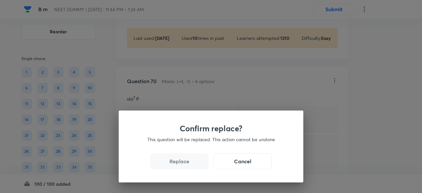
click at [189, 165] on button "Replace" at bounding box center [179, 161] width 58 height 16
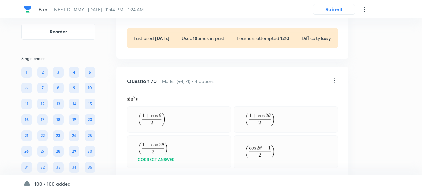
click at [189, 165] on div "Confirm replace? This question will be replaced. This action cannot be undone R…" at bounding box center [211, 96] width 422 height 193
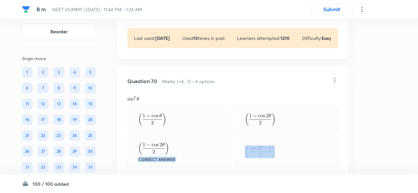
click at [189, 165] on div "Correct answer" at bounding box center [179, 151] width 104 height 33
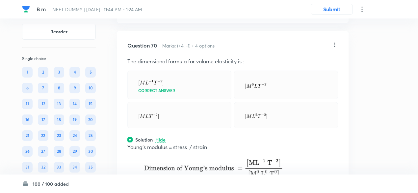
scroll to position [12284, 0]
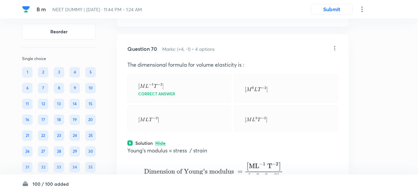
click at [336, 51] on icon at bounding box center [335, 48] width 7 height 7
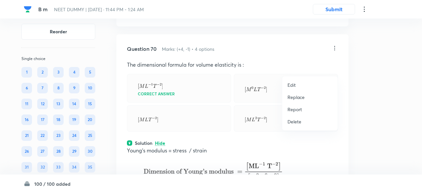
click at [299, 96] on p "Replace" at bounding box center [295, 97] width 17 height 7
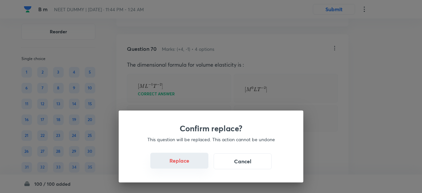
click at [190, 165] on button "Replace" at bounding box center [179, 161] width 58 height 16
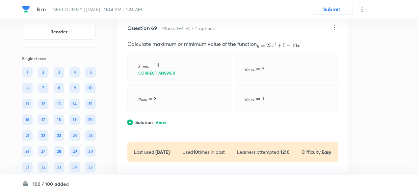
scroll to position [12134, 0]
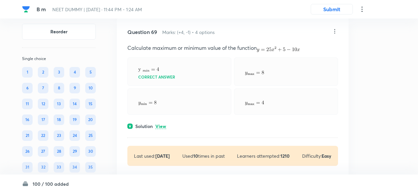
click at [163, 129] on p "View" at bounding box center [161, 126] width 11 height 5
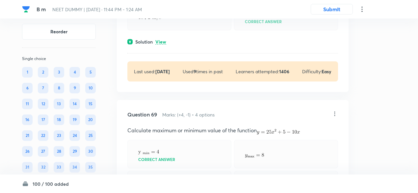
scroll to position [12026, 0]
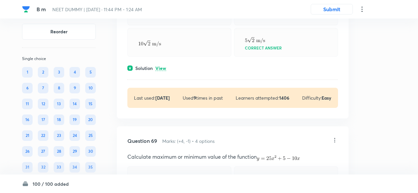
click at [162, 71] on p "View" at bounding box center [161, 68] width 11 height 5
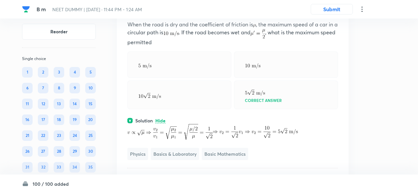
scroll to position [11973, 0]
click at [336, 12] on icon at bounding box center [335, 8] width 7 height 7
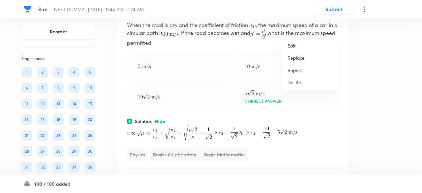
click at [299, 58] on p "Replace" at bounding box center [295, 57] width 17 height 7
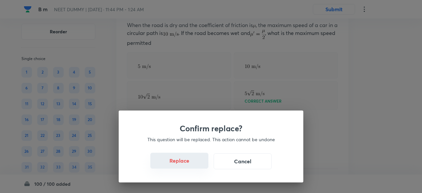
click at [187, 164] on button "Replace" at bounding box center [179, 161] width 58 height 16
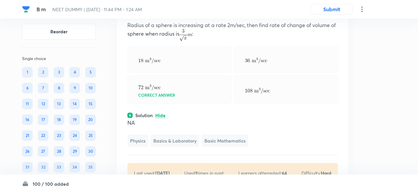
click at [335, 11] on icon at bounding box center [335, 8] width 1 height 4
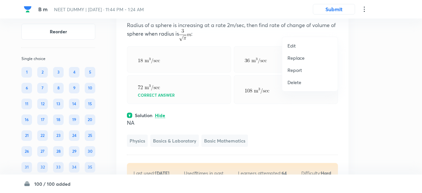
click at [296, 58] on p "Replace" at bounding box center [295, 57] width 17 height 7
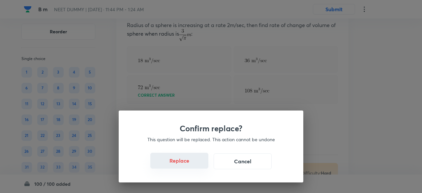
click at [186, 165] on button "Replace" at bounding box center [179, 161] width 58 height 16
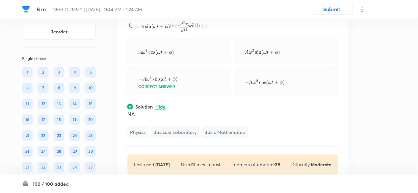
click at [335, 12] on icon at bounding box center [335, 8] width 7 height 7
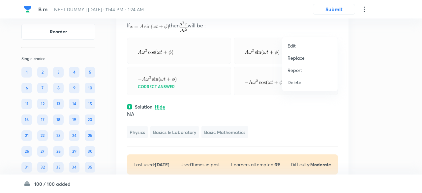
click at [299, 56] on p "Replace" at bounding box center [295, 57] width 17 height 7
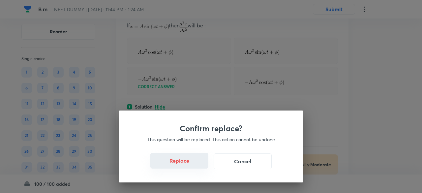
click at [191, 164] on button "Replace" at bounding box center [179, 161] width 58 height 16
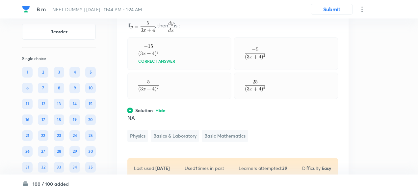
click at [336, 12] on icon at bounding box center [335, 8] width 7 height 7
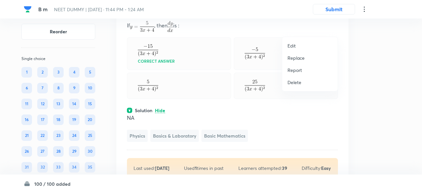
click at [291, 61] on li "Replace" at bounding box center [309, 58] width 55 height 12
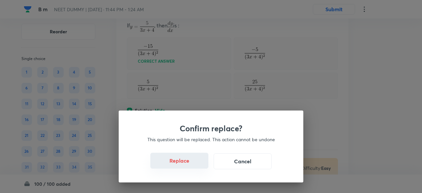
click at [197, 165] on button "Replace" at bounding box center [179, 161] width 58 height 16
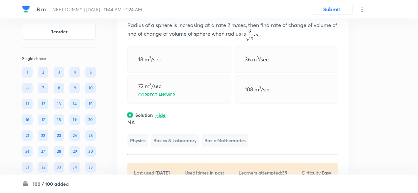
click at [335, 12] on icon at bounding box center [335, 8] width 7 height 7
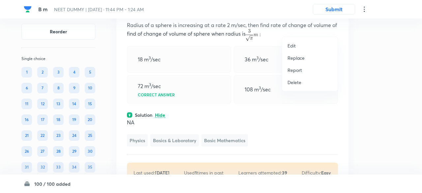
click at [300, 57] on p "Replace" at bounding box center [295, 57] width 17 height 7
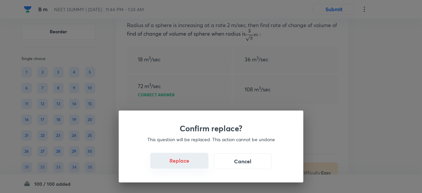
click at [185, 164] on button "Replace" at bounding box center [179, 161] width 58 height 16
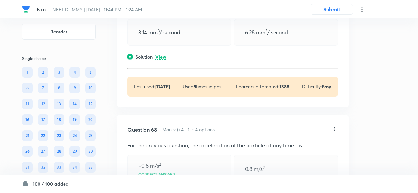
scroll to position [11853, 0]
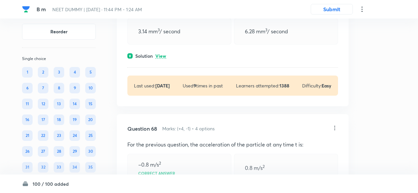
click at [165, 59] on p "View" at bounding box center [161, 56] width 11 height 5
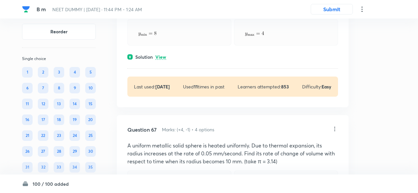
scroll to position [11669, 0]
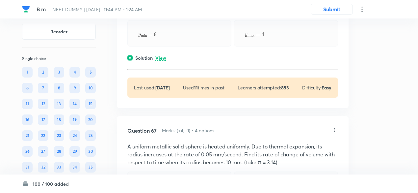
click at [165, 61] on p "View" at bounding box center [161, 58] width 11 height 5
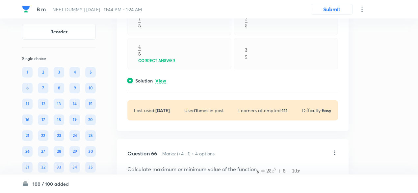
scroll to position [11479, 0]
click at [165, 84] on p "View" at bounding box center [161, 81] width 11 height 5
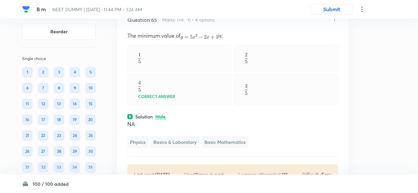
scroll to position [11443, 0]
click at [335, 23] on icon at bounding box center [335, 19] width 7 height 7
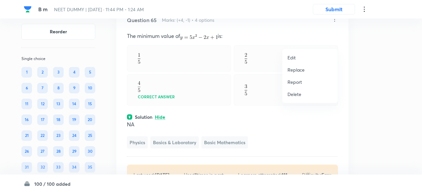
click at [296, 71] on p "Replace" at bounding box center [295, 69] width 17 height 7
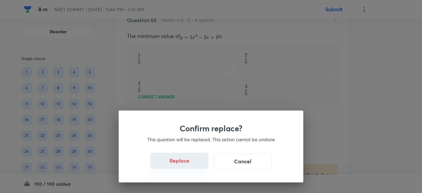
click at [185, 164] on button "Replace" at bounding box center [179, 161] width 58 height 16
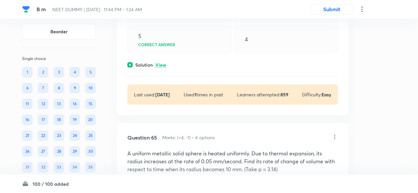
scroll to position [11316, 0]
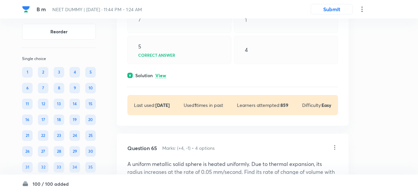
click at [161, 78] on p "View" at bounding box center [161, 75] width 11 height 5
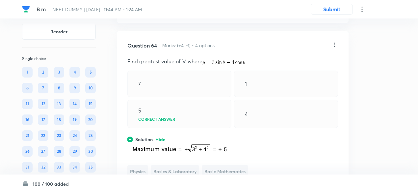
scroll to position [11251, 0]
click at [335, 49] on icon at bounding box center [335, 45] width 7 height 7
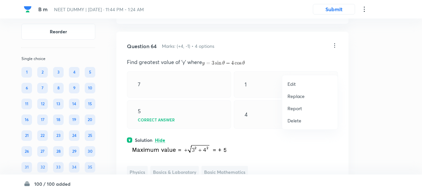
click at [299, 95] on p "Replace" at bounding box center [295, 96] width 17 height 7
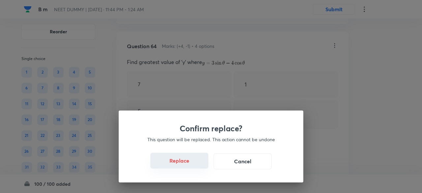
click at [185, 163] on button "Replace" at bounding box center [179, 161] width 58 height 16
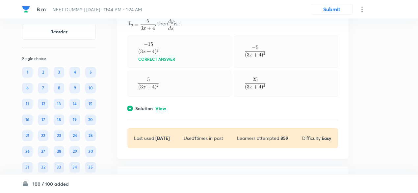
scroll to position [11116, 0]
click at [162, 112] on p "View" at bounding box center [161, 109] width 11 height 5
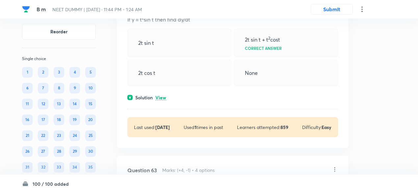
scroll to position [10951, 0]
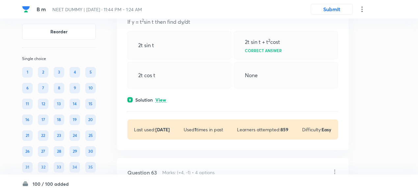
click at [162, 102] on p "View" at bounding box center [161, 100] width 11 height 5
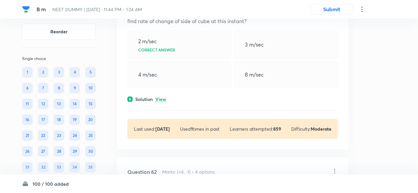
scroll to position [10784, 0]
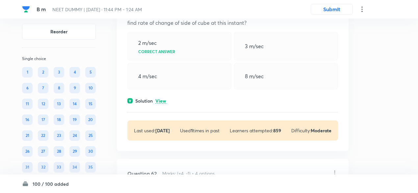
click at [162, 103] on p "View" at bounding box center [161, 101] width 11 height 5
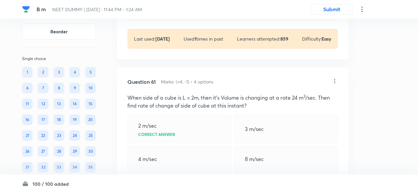
scroll to position [10699, 0]
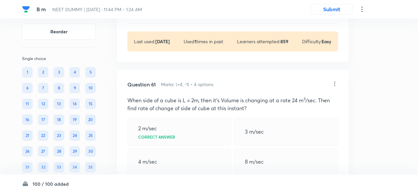
click at [165, 14] on p "View" at bounding box center [161, 12] width 11 height 5
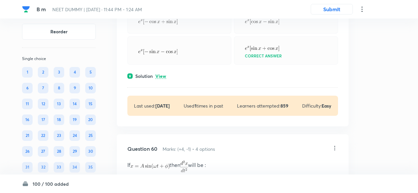
scroll to position [10463, 0]
click at [162, 79] on p "View" at bounding box center [161, 76] width 11 height 5
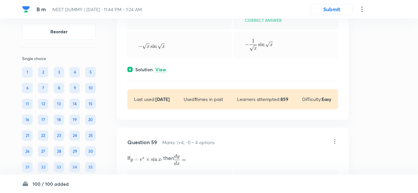
scroll to position [10300, 0]
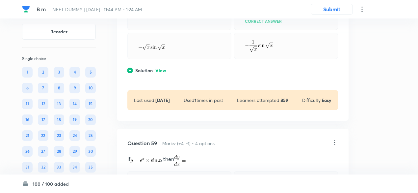
click at [162, 98] on div "Question 58 Marks: (+4, -1) • 4 options If , then Correct answer Solution View …" at bounding box center [233, 37] width 232 height 165
click at [162, 73] on p "View" at bounding box center [161, 70] width 11 height 5
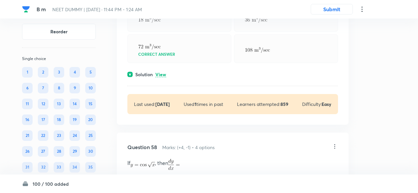
scroll to position [10121, 0]
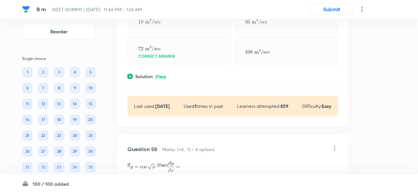
click at [163, 79] on p "View" at bounding box center [161, 76] width 11 height 5
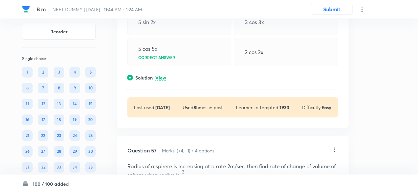
scroll to position [9941, 0]
click at [163, 81] on p "View" at bounding box center [161, 78] width 11 height 5
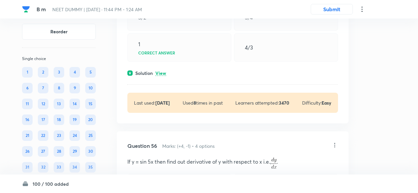
scroll to position [9776, 0]
click at [163, 76] on p "View" at bounding box center [161, 73] width 11 height 5
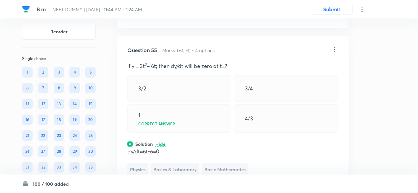
scroll to position [9705, 0]
click at [335, 52] on icon at bounding box center [335, 50] width 1 height 4
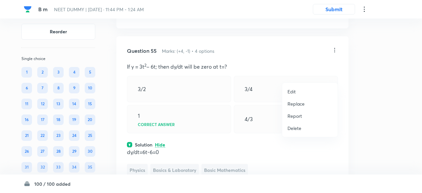
click at [301, 103] on p "Replace" at bounding box center [295, 103] width 17 height 7
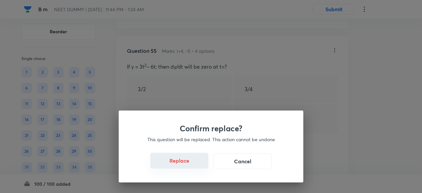
click at [188, 163] on button "Replace" at bounding box center [179, 161] width 58 height 16
click at [189, 166] on button "Replace" at bounding box center [179, 161] width 58 height 16
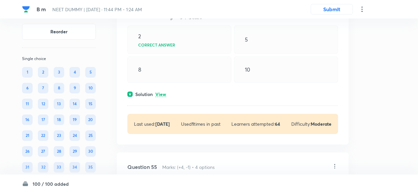
scroll to position [9587, 0]
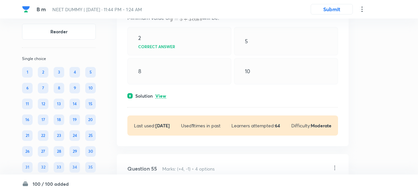
click at [167, 99] on div "Solution View" at bounding box center [232, 95] width 211 height 7
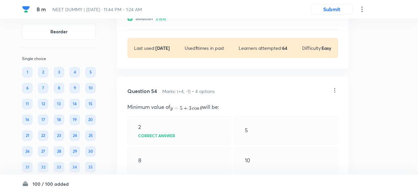
scroll to position [9498, 0]
click at [335, 93] on icon at bounding box center [335, 91] width 1 height 4
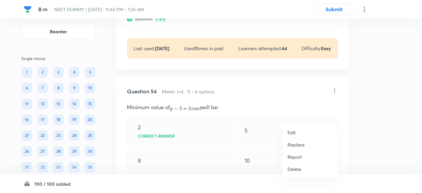
click at [294, 144] on p "Replace" at bounding box center [295, 144] width 17 height 7
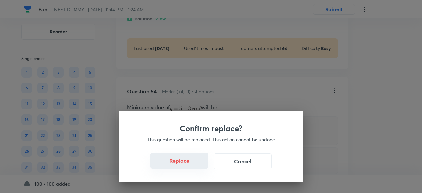
click at [190, 165] on button "Replace" at bounding box center [179, 161] width 58 height 16
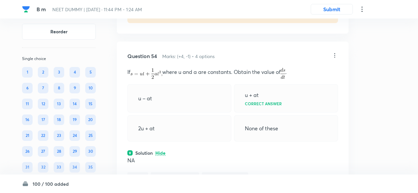
scroll to position [9533, 0]
click at [334, 59] on icon at bounding box center [335, 55] width 7 height 7
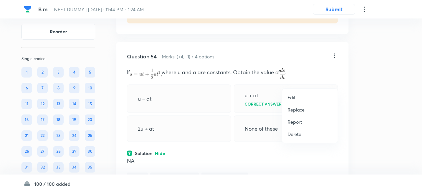
click at [295, 111] on p "Replace" at bounding box center [295, 109] width 17 height 7
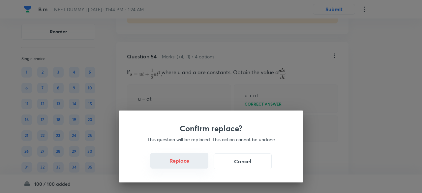
click at [183, 163] on button "Replace" at bounding box center [179, 161] width 58 height 16
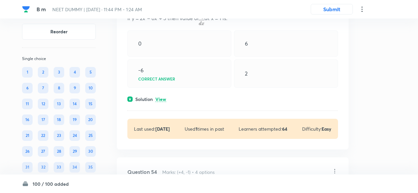
scroll to position [9417, 0]
click at [161, 102] on p "View" at bounding box center [161, 99] width 11 height 5
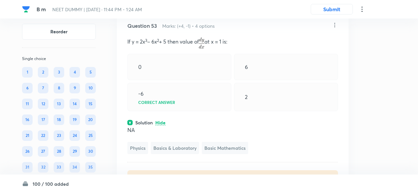
scroll to position [9388, 0]
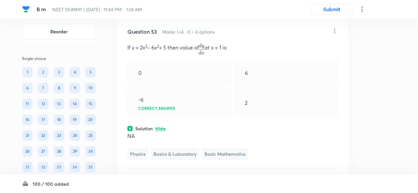
click at [334, 34] on icon at bounding box center [335, 31] width 7 height 7
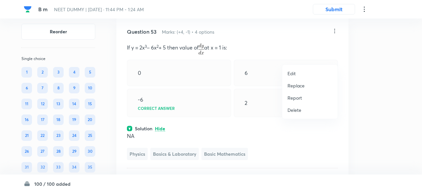
click at [297, 88] on p "Replace" at bounding box center [295, 85] width 17 height 7
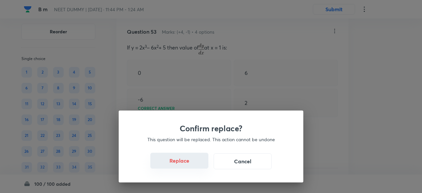
click at [185, 165] on button "Replace" at bounding box center [179, 161] width 58 height 16
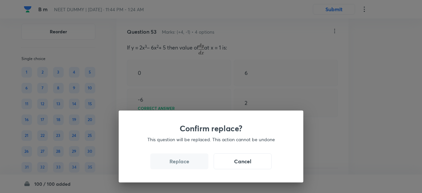
click at [185, 165] on button "Replace" at bounding box center [179, 161] width 58 height 16
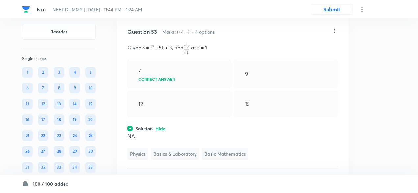
click at [334, 34] on icon at bounding box center [335, 31] width 7 height 7
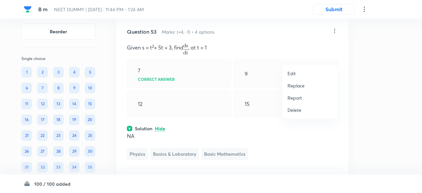
click at [300, 87] on p "Replace" at bounding box center [295, 85] width 17 height 7
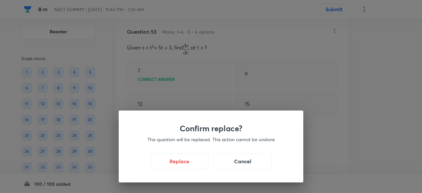
click at [185, 127] on h3 "Confirm replace?" at bounding box center [210, 129] width 153 height 10
click at [184, 164] on button "Replace" at bounding box center [179, 161] width 58 height 16
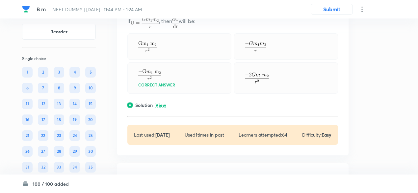
scroll to position [9237, 0]
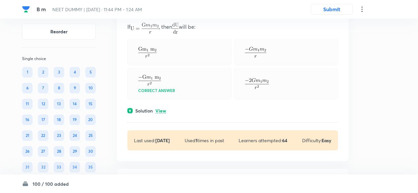
click at [160, 113] on p "View" at bounding box center [161, 110] width 11 height 5
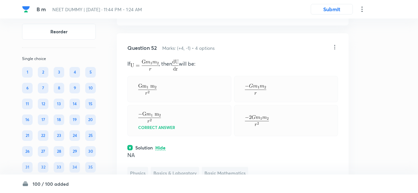
scroll to position [9197, 0]
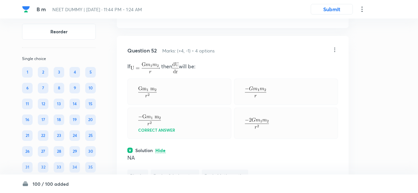
click at [335, 53] on icon at bounding box center [335, 49] width 7 height 7
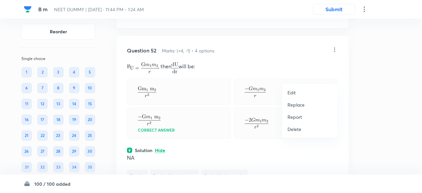
click at [303, 107] on p "Replace" at bounding box center [295, 104] width 17 height 7
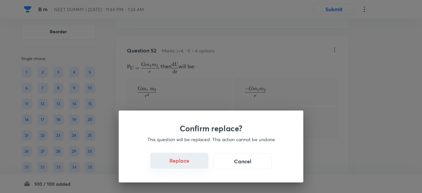
click at [189, 165] on button "Replace" at bounding box center [179, 161] width 58 height 16
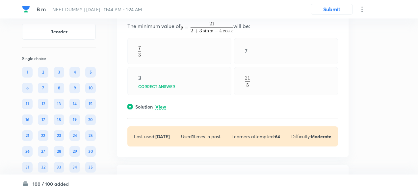
scroll to position [9067, 0]
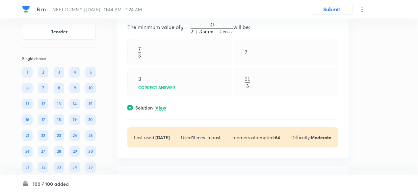
click at [160, 110] on p "View" at bounding box center [161, 107] width 11 height 5
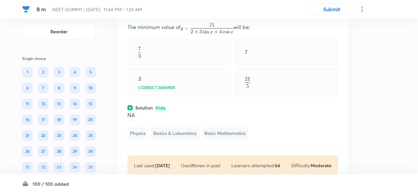
click at [336, 14] on icon at bounding box center [335, 10] width 7 height 7
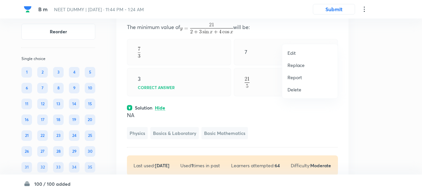
click at [300, 65] on p "Replace" at bounding box center [295, 65] width 17 height 7
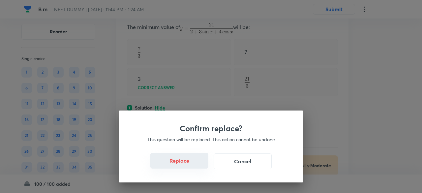
click at [185, 164] on button "Replace" at bounding box center [179, 161] width 58 height 16
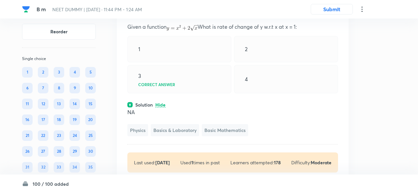
click at [336, 14] on icon at bounding box center [335, 10] width 7 height 7
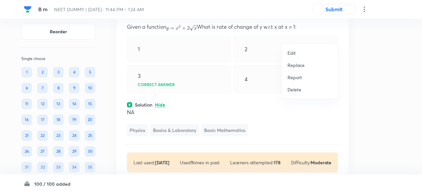
click at [295, 67] on p "Replace" at bounding box center [295, 65] width 17 height 7
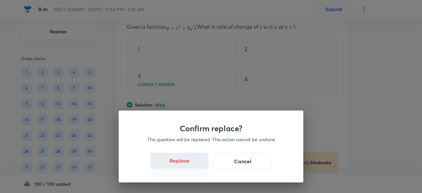
click at [185, 165] on button "Replace" at bounding box center [179, 161] width 58 height 16
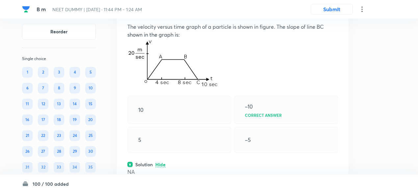
click at [335, 12] on icon at bounding box center [335, 10] width 1 height 4
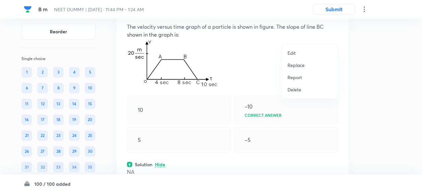
click at [292, 65] on p "Replace" at bounding box center [295, 65] width 17 height 7
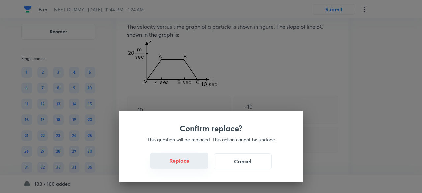
click at [188, 161] on button "Replace" at bounding box center [179, 161] width 58 height 16
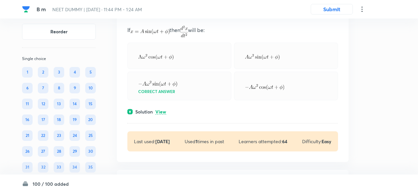
scroll to position [8914, 0]
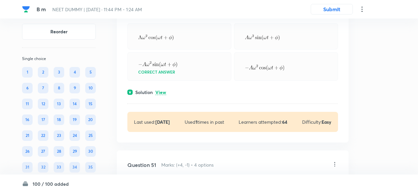
click at [159, 95] on p "View" at bounding box center [161, 92] width 11 height 5
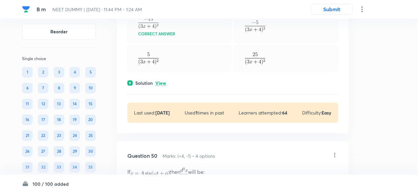
scroll to position [8739, 0]
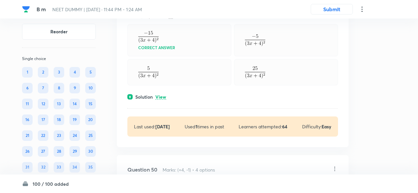
click at [159, 99] on p "View" at bounding box center [161, 97] width 11 height 5
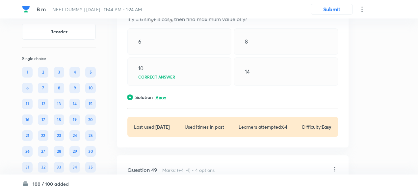
scroll to position [8563, 0]
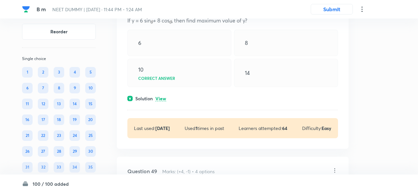
click at [160, 101] on p "View" at bounding box center [161, 98] width 11 height 5
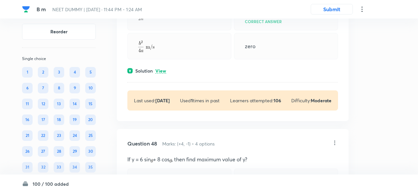
scroll to position [8422, 0]
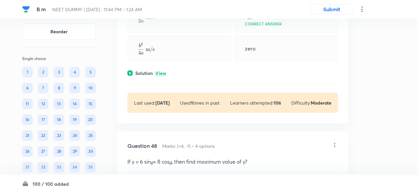
click at [163, 76] on p "View" at bounding box center [161, 73] width 11 height 5
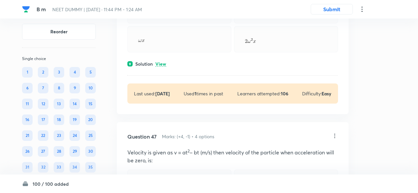
scroll to position [8254, 0]
click at [162, 67] on p "View" at bounding box center [161, 64] width 11 height 5
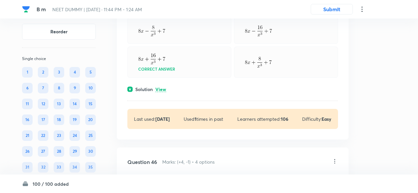
scroll to position [8062, 0]
click at [161, 92] on p "View" at bounding box center [161, 89] width 11 height 5
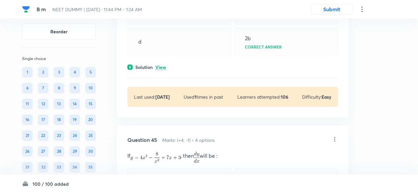
scroll to position [7911, 0]
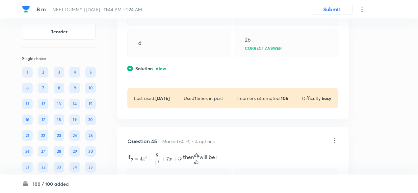
click at [162, 71] on p "View" at bounding box center [161, 68] width 11 height 5
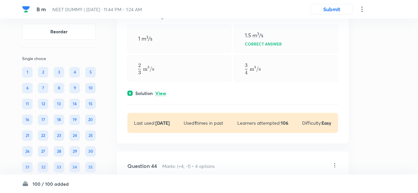
scroll to position [7708, 0]
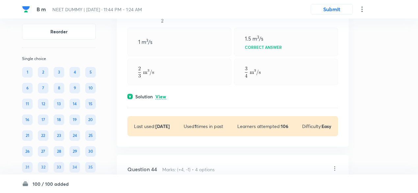
click at [163, 99] on p "View" at bounding box center [161, 96] width 11 height 5
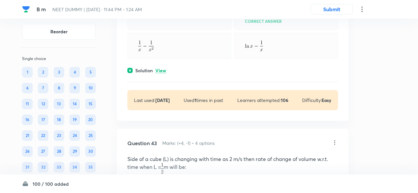
scroll to position [7555, 0]
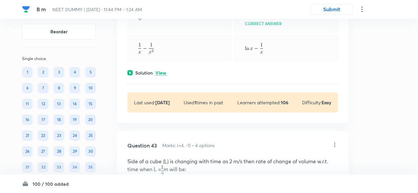
click at [161, 75] on p "View" at bounding box center [161, 73] width 11 height 5
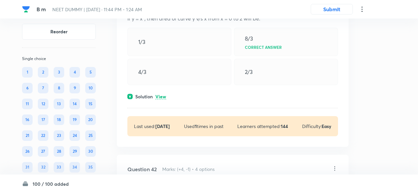
scroll to position [7360, 0]
click at [162, 99] on p "View" at bounding box center [161, 97] width 11 height 5
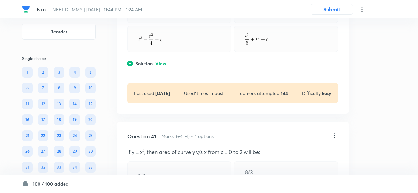
scroll to position [7227, 0]
click at [163, 67] on p "View" at bounding box center [161, 64] width 11 height 5
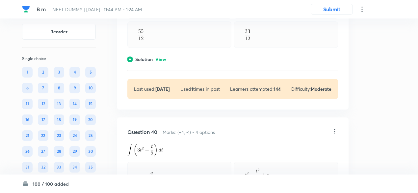
scroll to position [7056, 0]
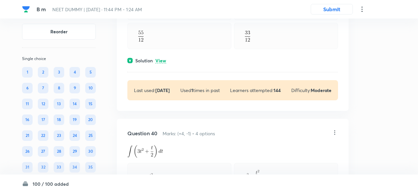
click at [163, 63] on p "View" at bounding box center [161, 60] width 11 height 5
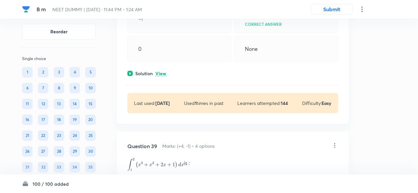
scroll to position [6868, 0]
click at [163, 76] on p "View" at bounding box center [161, 73] width 11 height 5
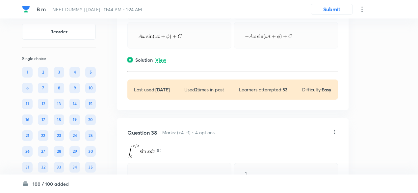
scroll to position [6710, 0]
click at [163, 63] on p "View" at bounding box center [161, 60] width 11 height 5
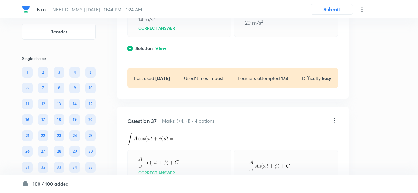
scroll to position [6548, 0]
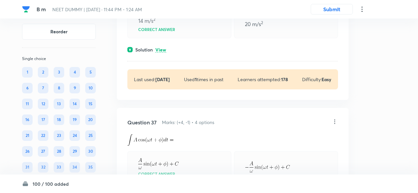
click at [163, 52] on p "View" at bounding box center [161, 49] width 11 height 5
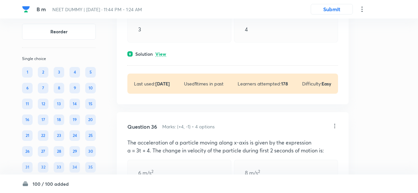
scroll to position [6369, 0]
click at [163, 57] on p "View" at bounding box center [161, 54] width 11 height 5
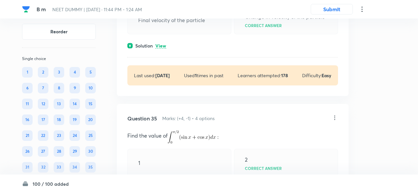
scroll to position [6205, 0]
click at [165, 49] on p "View" at bounding box center [161, 46] width 11 height 5
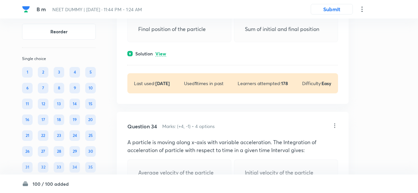
scroll to position [6023, 0]
click at [164, 57] on p "View" at bounding box center [161, 54] width 11 height 5
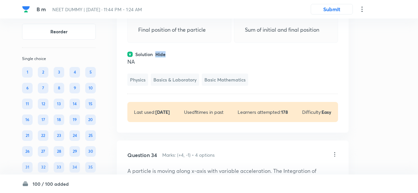
click at [164, 57] on p "Hide" at bounding box center [161, 54] width 10 height 5
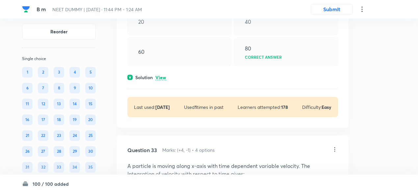
scroll to position [5822, 0]
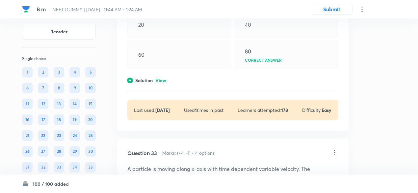
click at [161, 83] on p "View" at bounding box center [161, 80] width 11 height 5
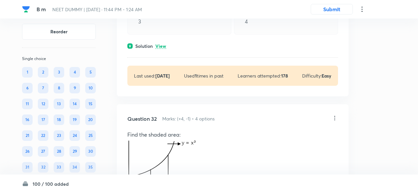
scroll to position [5642, 0]
click at [163, 49] on p "View" at bounding box center [161, 46] width 11 height 5
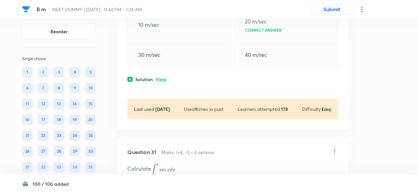
scroll to position [5438, 0]
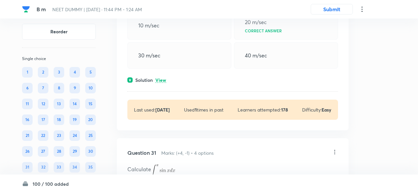
click at [164, 83] on p "View" at bounding box center [161, 80] width 11 height 5
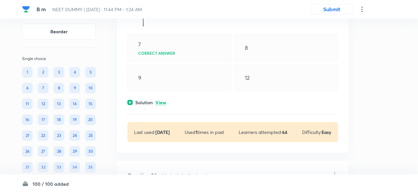
scroll to position [4549, 0]
click at [165, 105] on p "View" at bounding box center [161, 102] width 11 height 5
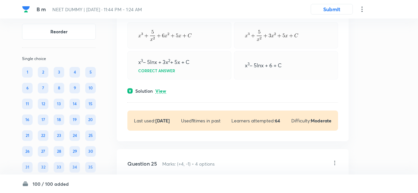
scroll to position [4323, 0]
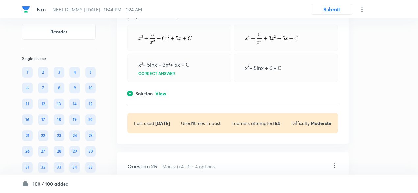
click at [164, 97] on div "Solution View" at bounding box center [232, 93] width 211 height 7
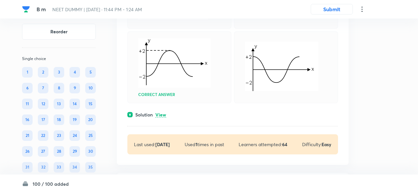
scroll to position [4131, 0]
click at [166, 118] on p "View" at bounding box center [161, 115] width 11 height 5
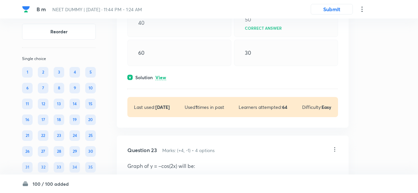
scroll to position [3918, 0]
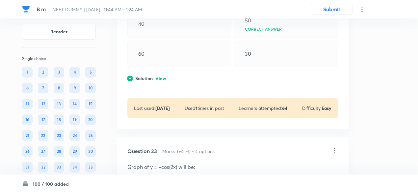
click at [160, 81] on p "View" at bounding box center [161, 78] width 11 height 5
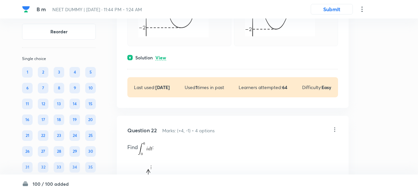
scroll to position [3691, 0]
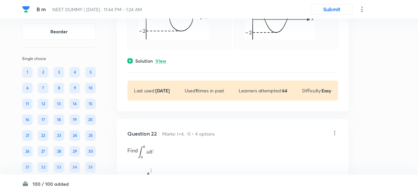
click at [162, 64] on p "View" at bounding box center [161, 61] width 11 height 5
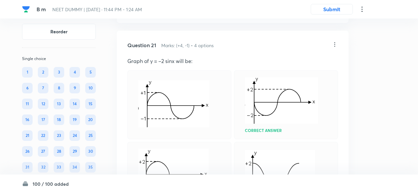
scroll to position [3535, 0]
click at [335, 47] on icon at bounding box center [335, 45] width 1 height 4
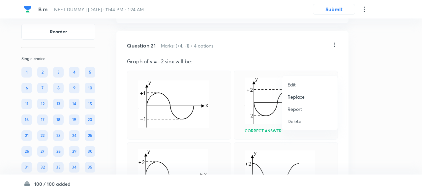
click at [297, 97] on p "Replace" at bounding box center [295, 96] width 17 height 7
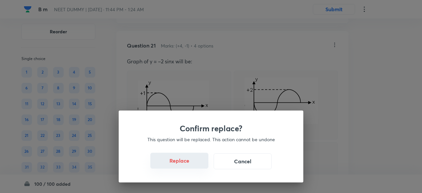
click at [182, 163] on button "Replace" at bounding box center [179, 161] width 58 height 16
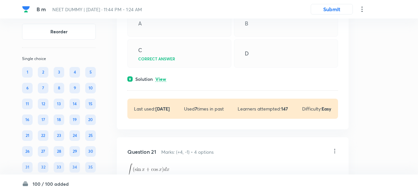
scroll to position [3426, 0]
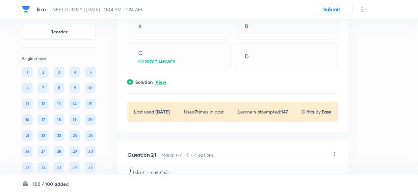
click at [163, 110] on div "Question 20 Marks: (+4, -1) • 4 options A physical quantity P is given by . The…" at bounding box center [233, 46] width 232 height 172
click at [163, 85] on p "View" at bounding box center [161, 82] width 11 height 5
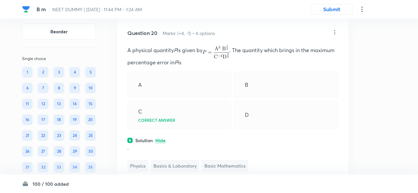
scroll to position [3363, 0]
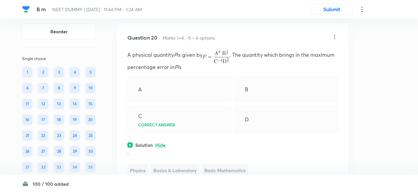
click at [334, 40] on icon at bounding box center [335, 37] width 7 height 7
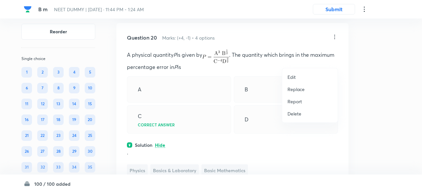
click at [298, 87] on p "Replace" at bounding box center [295, 89] width 17 height 7
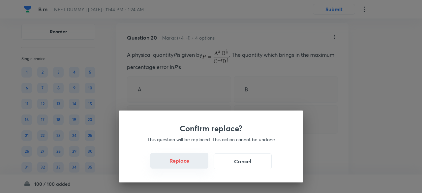
click at [189, 161] on button "Replace" at bounding box center [179, 161] width 58 height 16
click at [188, 168] on button "Replace" at bounding box center [179, 161] width 58 height 16
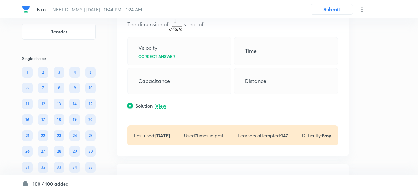
scroll to position [3221, 0]
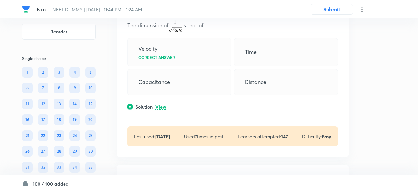
click at [163, 109] on p "View" at bounding box center [161, 106] width 11 height 5
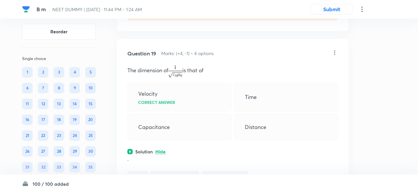
scroll to position [3176, 0]
click at [337, 57] on icon at bounding box center [335, 53] width 7 height 7
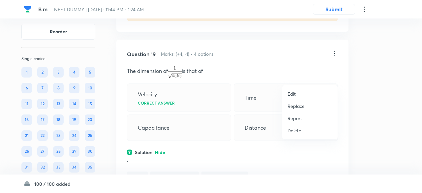
click at [302, 104] on p "Replace" at bounding box center [295, 105] width 17 height 7
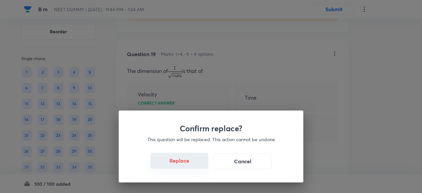
click at [186, 165] on button "Replace" at bounding box center [179, 161] width 58 height 16
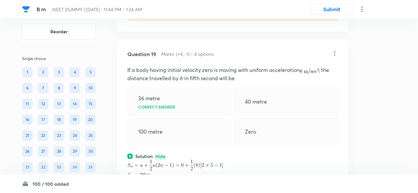
click at [336, 57] on icon at bounding box center [335, 53] width 7 height 7
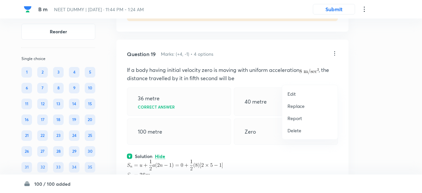
click at [300, 103] on p "Replace" at bounding box center [295, 105] width 17 height 7
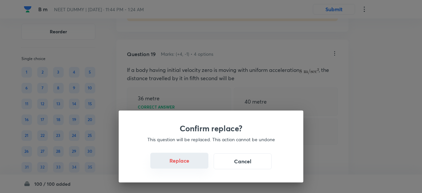
click at [192, 164] on button "Replace" at bounding box center [179, 161] width 58 height 16
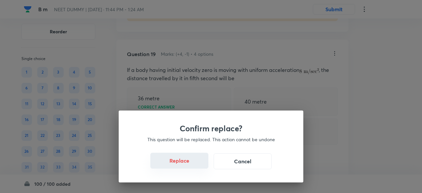
click at [192, 164] on button "Replace" at bounding box center [179, 161] width 58 height 16
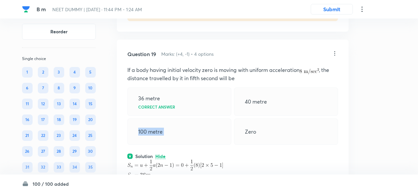
click at [192, 145] on div "100 metre" at bounding box center [179, 131] width 104 height 26
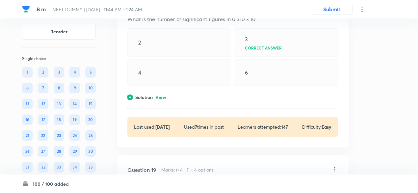
scroll to position [3056, 0]
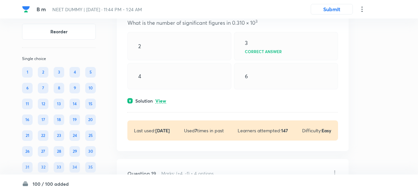
click at [162, 103] on p "View" at bounding box center [161, 101] width 11 height 5
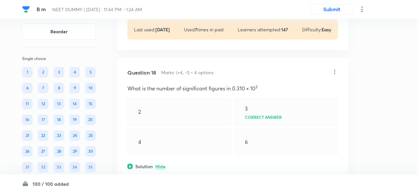
scroll to position [2990, 0]
click at [334, 75] on icon at bounding box center [335, 72] width 7 height 7
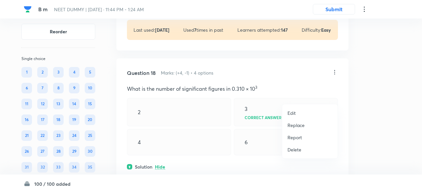
click at [293, 125] on p "Replace" at bounding box center [295, 125] width 17 height 7
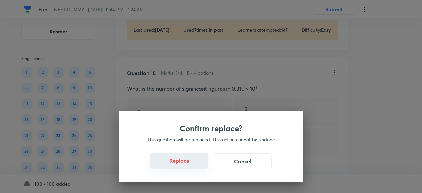
click at [185, 160] on button "Replace" at bounding box center [179, 161] width 58 height 16
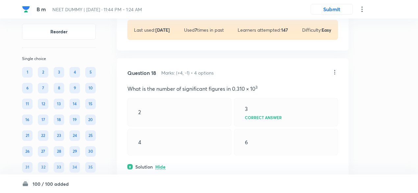
click at [186, 155] on div "4" at bounding box center [179, 142] width 104 height 26
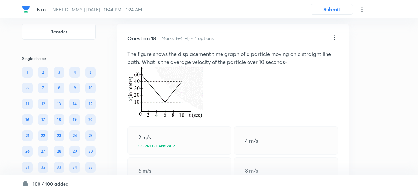
scroll to position [3024, 0]
click at [334, 42] on icon at bounding box center [335, 39] width 7 height 7
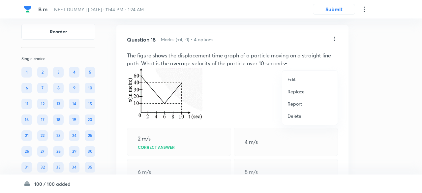
click at [294, 91] on p "Replace" at bounding box center [295, 91] width 17 height 7
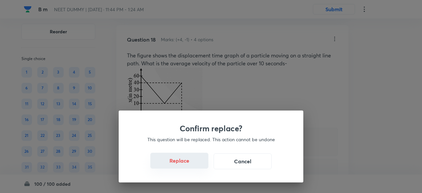
click at [185, 164] on button "Replace" at bounding box center [179, 161] width 58 height 16
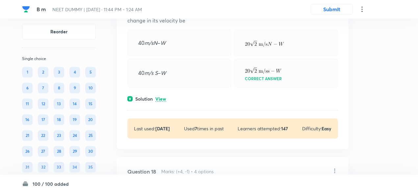
scroll to position [2891, 0]
click at [163, 102] on p "View" at bounding box center [161, 99] width 11 height 5
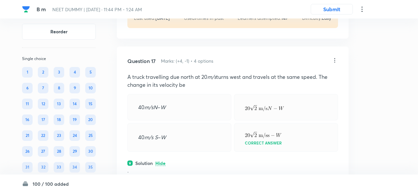
scroll to position [2827, 0]
click at [337, 64] on icon at bounding box center [335, 60] width 7 height 7
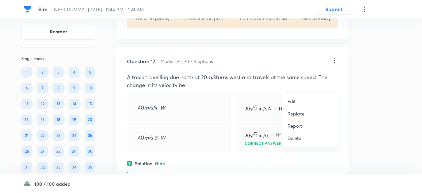
click at [298, 113] on p "Replace" at bounding box center [295, 113] width 17 height 7
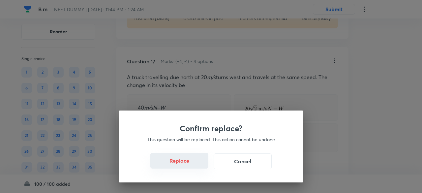
click at [191, 166] on button "Replace" at bounding box center [179, 161] width 58 height 16
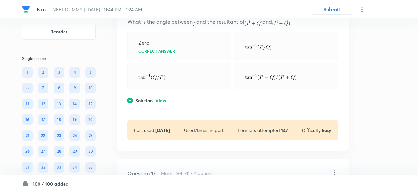
scroll to position [2722, 0]
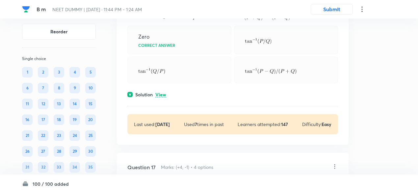
click at [164, 97] on p "View" at bounding box center [161, 94] width 11 height 5
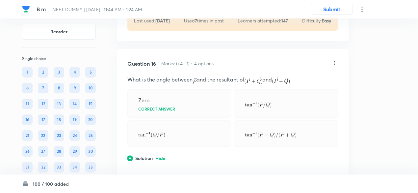
scroll to position [2657, 0]
click at [334, 67] on icon at bounding box center [335, 64] width 7 height 7
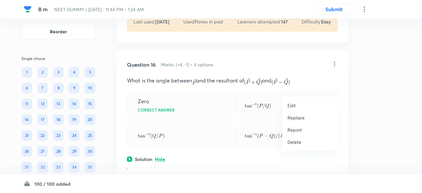
click at [295, 121] on p "Replace" at bounding box center [295, 117] width 17 height 7
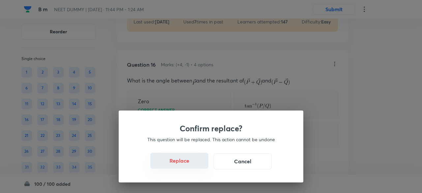
click at [196, 167] on button "Replace" at bounding box center [179, 161] width 58 height 16
click at [190, 165] on button "Replace" at bounding box center [179, 161] width 58 height 16
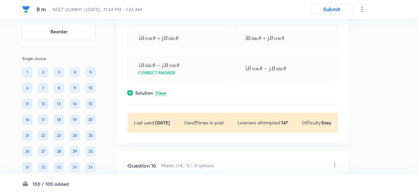
scroll to position [2556, 0]
click at [161, 114] on div "Question 15 Marks: (+4, -1) • 4 options Let be any vector. Another vector which…" at bounding box center [233, 63] width 232 height 160
click at [161, 96] on p "View" at bounding box center [161, 93] width 11 height 5
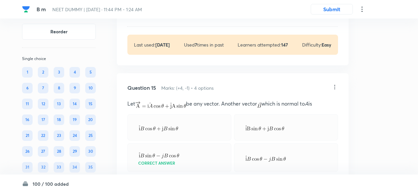
scroll to position [2466, 0]
click at [337, 91] on icon at bounding box center [335, 87] width 7 height 7
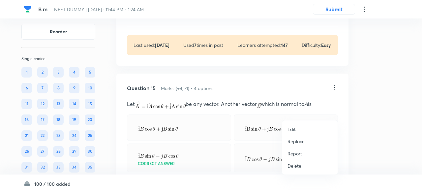
click at [295, 141] on p "Replace" at bounding box center [295, 141] width 17 height 7
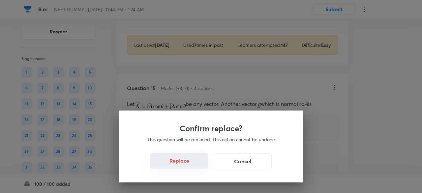
click at [188, 162] on button "Replace" at bounding box center [179, 161] width 58 height 16
click at [189, 164] on button "Replace" at bounding box center [179, 161] width 58 height 16
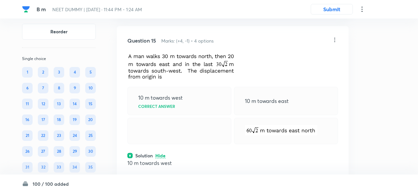
scroll to position [2513, 0]
click at [336, 43] on icon at bounding box center [335, 40] width 7 height 7
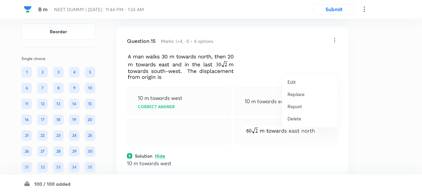
click at [298, 95] on p "Replace" at bounding box center [295, 94] width 17 height 7
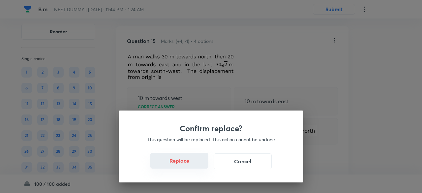
click at [188, 164] on button "Replace" at bounding box center [179, 161] width 58 height 16
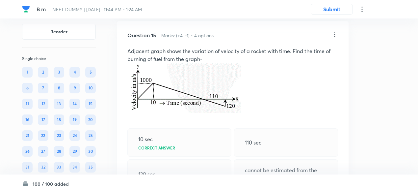
scroll to position [2514, 0]
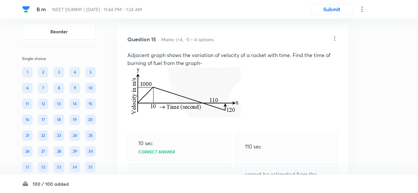
click at [336, 42] on icon at bounding box center [335, 38] width 7 height 7
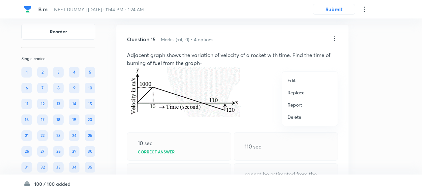
click at [302, 92] on p "Replace" at bounding box center [295, 92] width 17 height 7
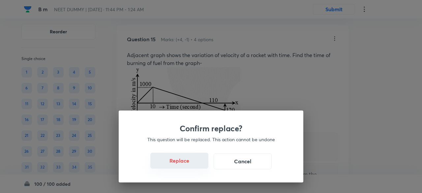
click at [189, 163] on button "Replace" at bounding box center [179, 161] width 58 height 16
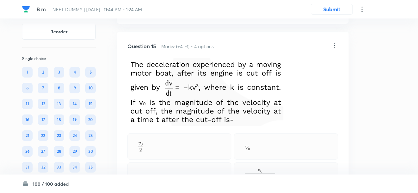
scroll to position [2503, 0]
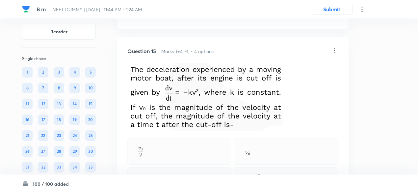
click at [338, 54] on icon at bounding box center [335, 50] width 7 height 7
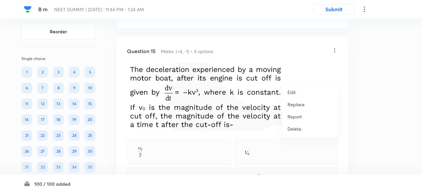
click at [294, 105] on p "Replace" at bounding box center [295, 104] width 17 height 7
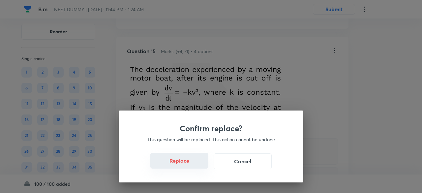
click at [185, 166] on button "Replace" at bounding box center [179, 161] width 58 height 16
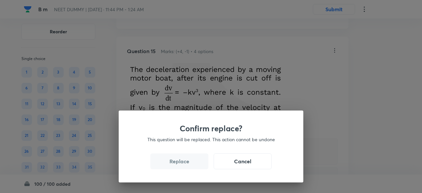
click at [185, 166] on button "Replace" at bounding box center [179, 161] width 58 height 16
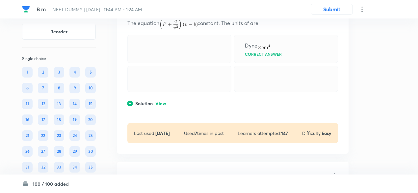
scroll to position [2205, 0]
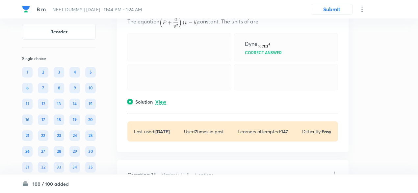
click at [163, 104] on p "View" at bounding box center [161, 101] width 11 height 5
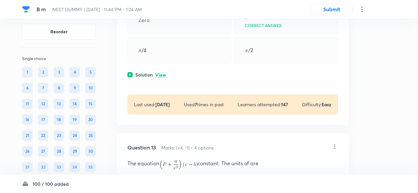
scroll to position [2063, 0]
click at [162, 78] on p "View" at bounding box center [161, 75] width 11 height 5
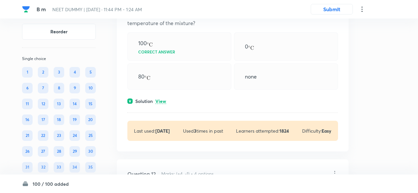
scroll to position [1877, 0]
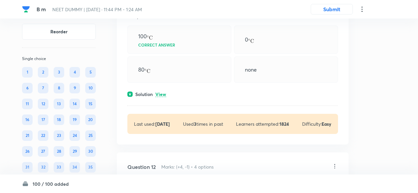
click at [166, 97] on p "View" at bounding box center [161, 94] width 11 height 5
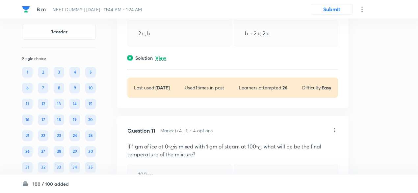
scroll to position [1731, 0]
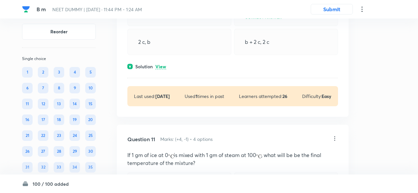
click at [160, 69] on p "View" at bounding box center [161, 66] width 11 height 5
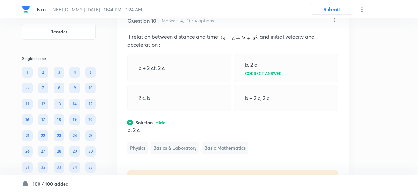
scroll to position [1663, 0]
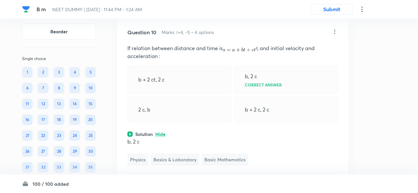
click at [337, 35] on icon at bounding box center [335, 31] width 7 height 7
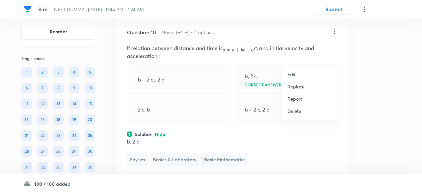
click at [304, 88] on p "Replace" at bounding box center [295, 86] width 17 height 7
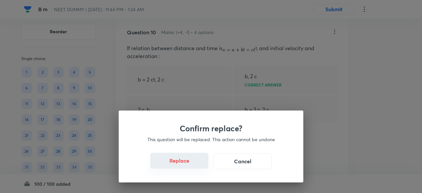
click at [189, 164] on button "Replace" at bounding box center [179, 161] width 58 height 16
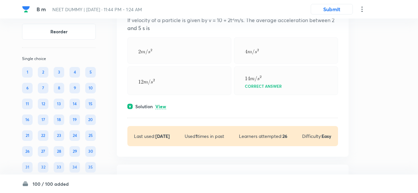
scroll to position [1515, 0]
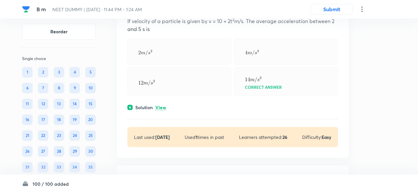
click at [164, 110] on p "View" at bounding box center [161, 107] width 11 height 5
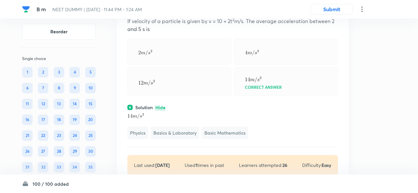
click at [335, 7] on icon at bounding box center [335, 4] width 1 height 4
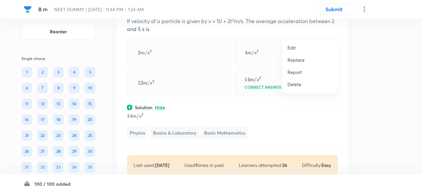
click at [299, 57] on p "Replace" at bounding box center [295, 59] width 17 height 7
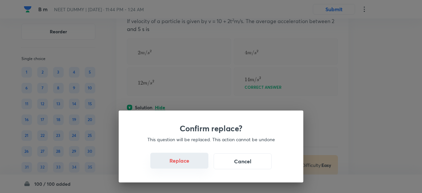
click at [183, 162] on button "Replace" at bounding box center [179, 161] width 58 height 16
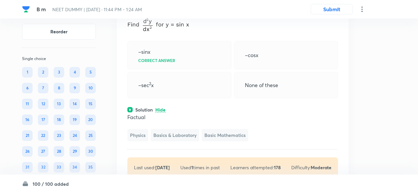
click at [335, 7] on icon at bounding box center [335, 4] width 1 height 4
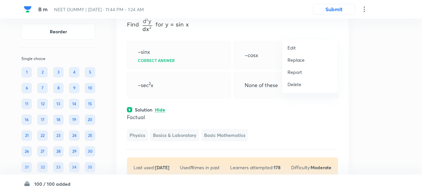
click at [302, 60] on p "Replace" at bounding box center [295, 59] width 17 height 7
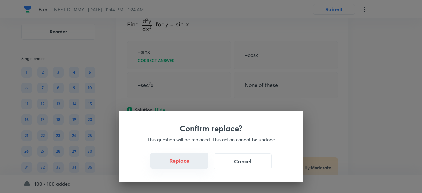
click at [186, 162] on button "Replace" at bounding box center [179, 161] width 58 height 16
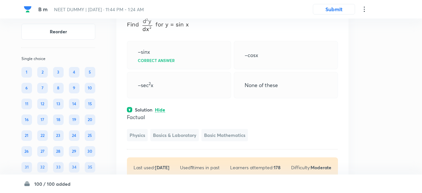
click at [186, 162] on div "Confirm replace? This question will be replaced. This action cannot be undone R…" at bounding box center [211, 96] width 422 height 193
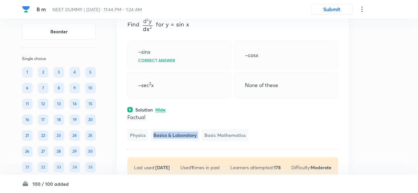
click at [186, 141] on span "Basics & Laboratory" at bounding box center [175, 135] width 48 height 12
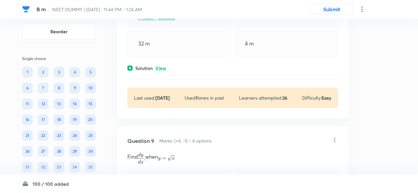
scroll to position [1378, 0]
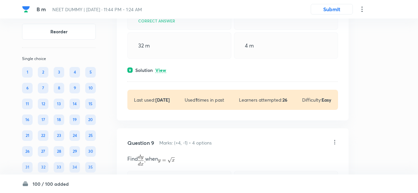
click at [159, 73] on p "View" at bounding box center [161, 70] width 11 height 5
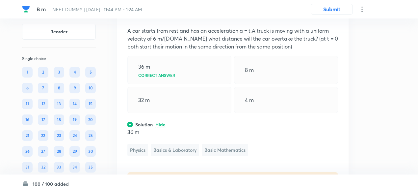
scroll to position [1321, 0]
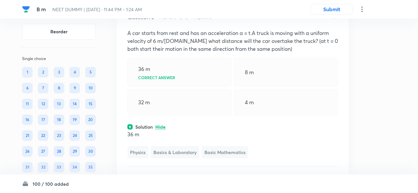
click at [334, 20] on icon at bounding box center [335, 16] width 7 height 7
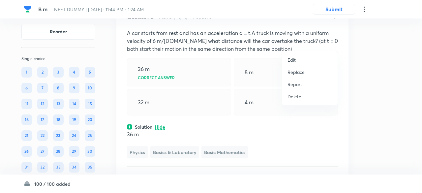
click at [299, 75] on li "Replace" at bounding box center [309, 72] width 55 height 12
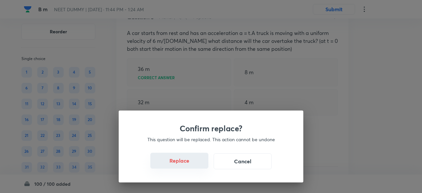
click at [189, 165] on button "Replace" at bounding box center [179, 161] width 58 height 16
click at [189, 165] on div "Confirm replace? This question will be replaced. This action cannot be undone R…" at bounding box center [211, 146] width 184 height 72
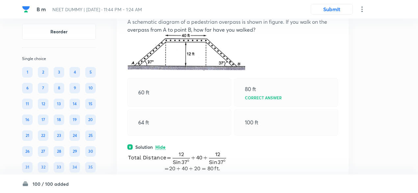
scroll to position [1325, 0]
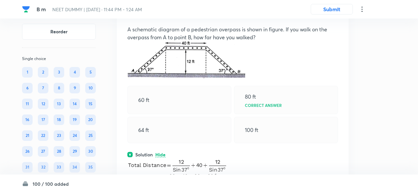
click at [335, 16] on icon at bounding box center [335, 13] width 7 height 7
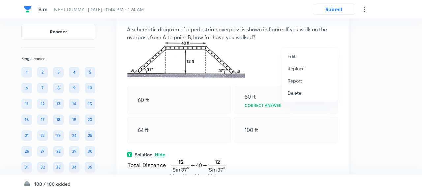
click at [300, 69] on p "Replace" at bounding box center [295, 68] width 17 height 7
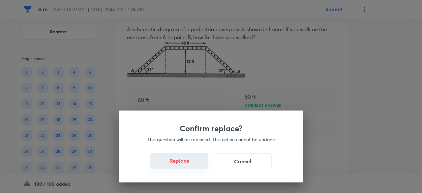
click at [189, 164] on button "Replace" at bounding box center [179, 161] width 58 height 16
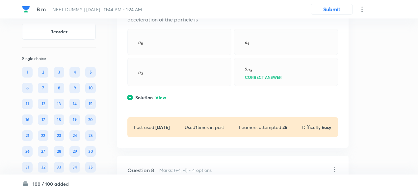
scroll to position [1168, 0]
click at [162, 100] on p "View" at bounding box center [161, 98] width 11 height 5
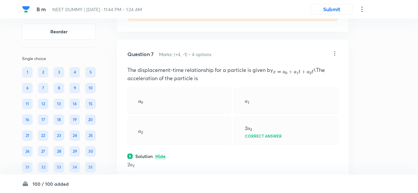
scroll to position [1109, 0]
click at [337, 57] on icon at bounding box center [335, 54] width 7 height 7
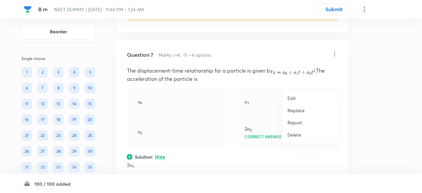
click at [305, 111] on li "Replace" at bounding box center [309, 110] width 55 height 12
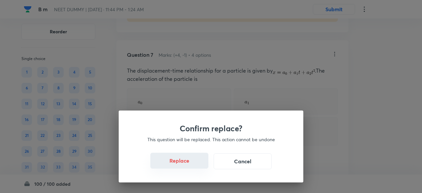
click at [185, 163] on button "Replace" at bounding box center [179, 161] width 58 height 16
click at [187, 164] on button "Replace" at bounding box center [179, 161] width 58 height 16
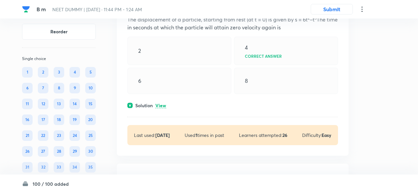
scroll to position [978, 0]
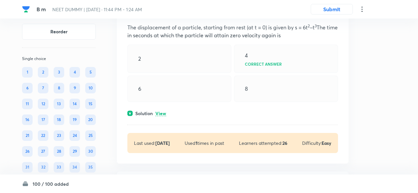
click at [163, 116] on p "View" at bounding box center [161, 113] width 11 height 5
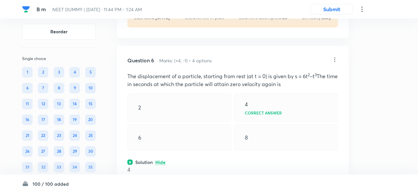
scroll to position [927, 0]
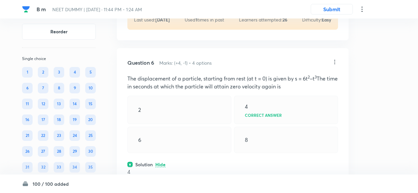
click at [336, 65] on icon at bounding box center [335, 62] width 7 height 7
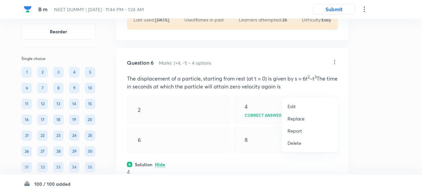
click at [296, 118] on p "Replace" at bounding box center [295, 118] width 17 height 7
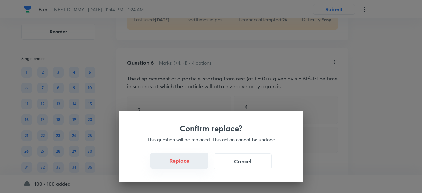
click at [185, 164] on button "Replace" at bounding box center [179, 161] width 58 height 16
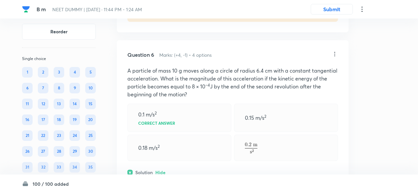
scroll to position [933, 0]
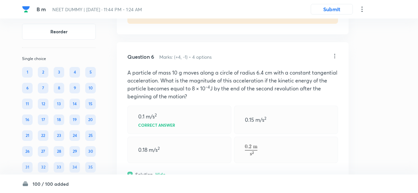
click at [333, 59] on icon at bounding box center [335, 56] width 7 height 7
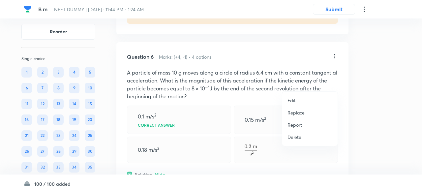
click at [295, 113] on p "Replace" at bounding box center [295, 112] width 17 height 7
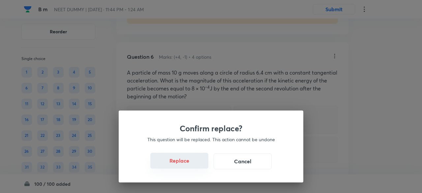
click at [182, 164] on button "Replace" at bounding box center [179, 161] width 58 height 16
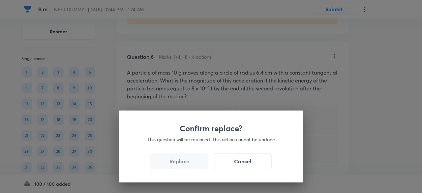
click at [182, 164] on button "Replace" at bounding box center [179, 161] width 58 height 16
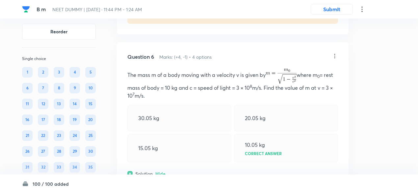
scroll to position [932, 0]
click at [333, 60] on icon at bounding box center [335, 56] width 7 height 7
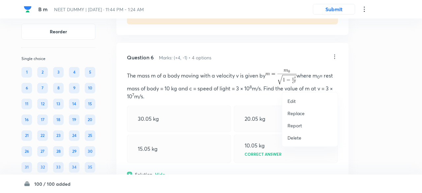
click at [296, 112] on p "Replace" at bounding box center [295, 113] width 17 height 7
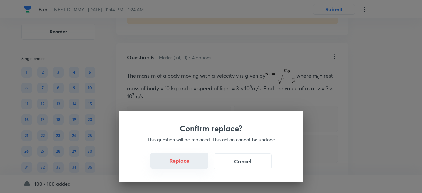
click at [186, 165] on button "Replace" at bounding box center [179, 161] width 58 height 16
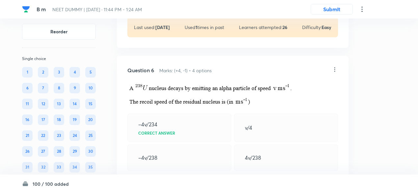
scroll to position [919, 0]
click at [335, 74] on icon at bounding box center [335, 70] width 7 height 7
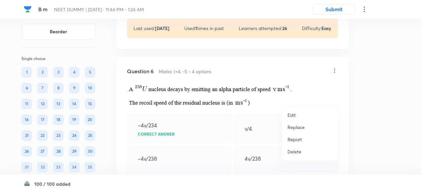
click at [291, 129] on p "Replace" at bounding box center [295, 127] width 17 height 7
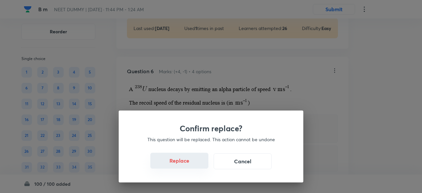
click at [183, 161] on button "Replace" at bounding box center [179, 161] width 58 height 16
click at [186, 165] on button "Replace" at bounding box center [179, 161] width 58 height 16
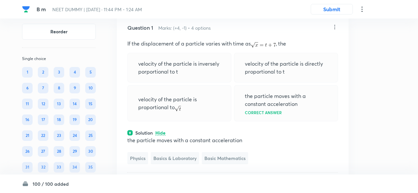
scroll to position [46, 0]
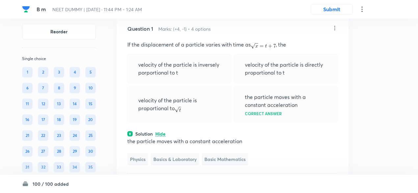
click at [335, 28] on icon at bounding box center [335, 28] width 1 height 4
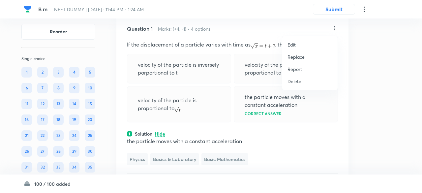
click at [294, 58] on p "Replace" at bounding box center [295, 56] width 17 height 7
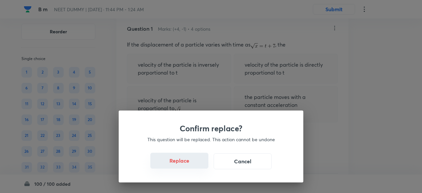
click at [183, 163] on button "Replace" at bounding box center [179, 161] width 58 height 16
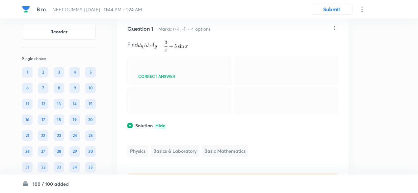
click at [334, 28] on icon at bounding box center [335, 28] width 7 height 7
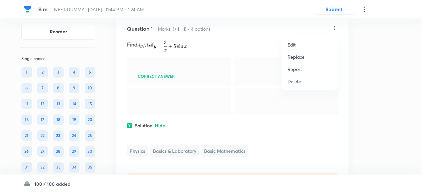
click at [293, 55] on p "Replace" at bounding box center [295, 56] width 17 height 7
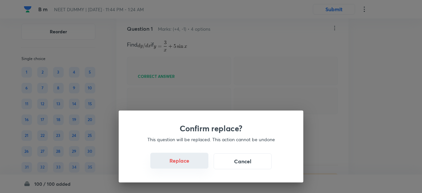
click at [191, 166] on button "Replace" at bounding box center [179, 161] width 58 height 16
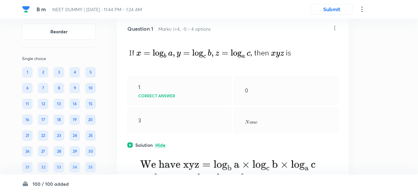
click at [191, 166] on div "Physics Basics & Laboratory Basic Mathematics" at bounding box center [232, 185] width 211 height 75
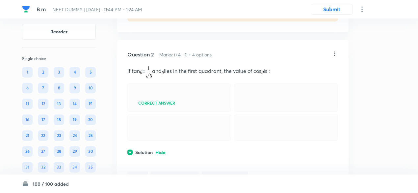
scroll to position [281, 0]
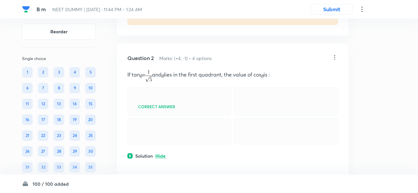
click at [335, 56] on icon at bounding box center [335, 57] width 7 height 7
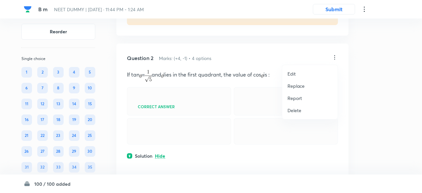
click at [295, 86] on p "Replace" at bounding box center [295, 85] width 17 height 7
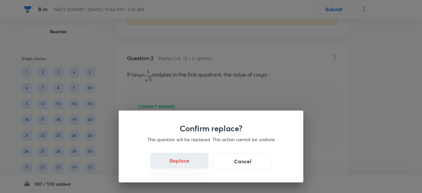
click at [185, 164] on button "Replace" at bounding box center [179, 161] width 58 height 16
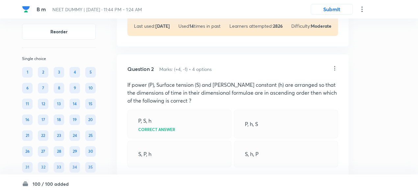
scroll to position [270, 0]
click at [336, 69] on icon at bounding box center [335, 68] width 7 height 7
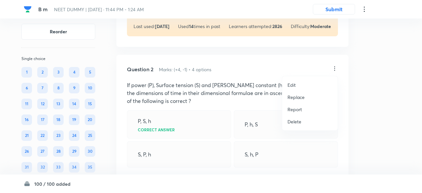
click at [295, 99] on p "Replace" at bounding box center [295, 97] width 17 height 7
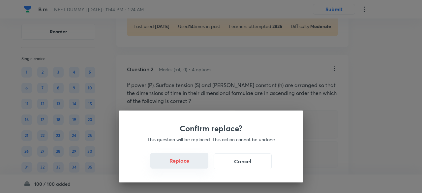
click at [193, 164] on button "Replace" at bounding box center [179, 161] width 58 height 16
click at [193, 166] on button "Replace" at bounding box center [179, 161] width 58 height 16
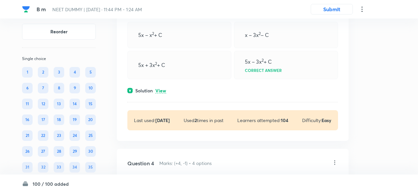
scroll to position [614, 0]
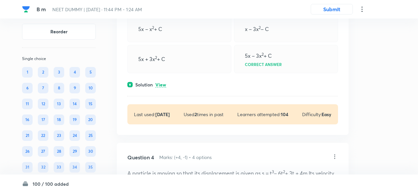
click at [164, 87] on p "View" at bounding box center [161, 84] width 11 height 5
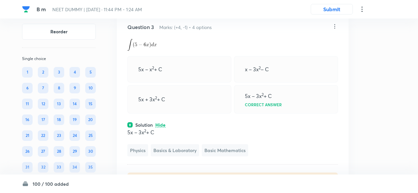
scroll to position [574, 0]
click at [335, 29] on icon at bounding box center [335, 26] width 7 height 7
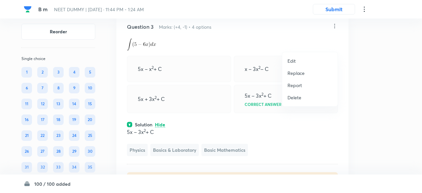
click at [302, 71] on p "Replace" at bounding box center [295, 73] width 17 height 7
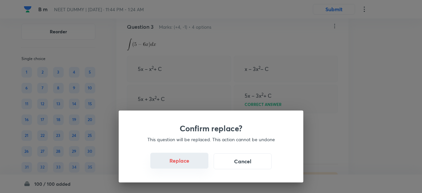
click at [191, 165] on button "Replace" at bounding box center [179, 161] width 58 height 16
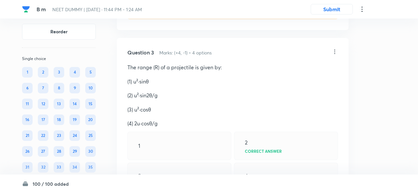
scroll to position [542, 0]
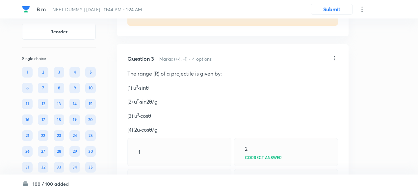
click at [335, 61] on icon at bounding box center [335, 58] width 7 height 7
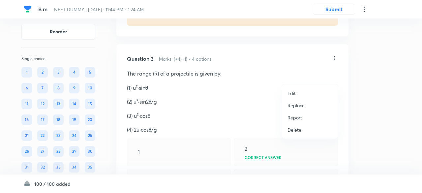
click at [300, 104] on p "Replace" at bounding box center [295, 105] width 17 height 7
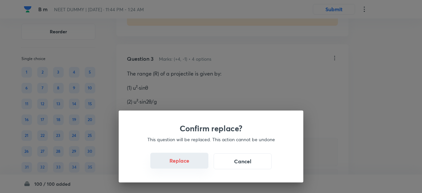
click at [190, 164] on button "Replace" at bounding box center [179, 161] width 58 height 16
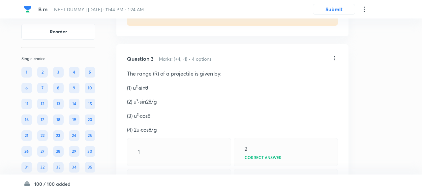
click at [190, 164] on div "Confirm replace? This question will be replaced. This action cannot be undone R…" at bounding box center [211, 96] width 422 height 193
click at [190, 164] on div "1" at bounding box center [177, 152] width 104 height 28
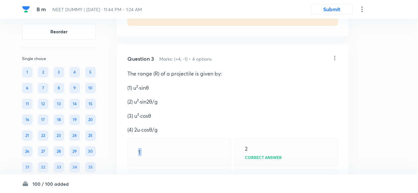
click at [190, 164] on div "1" at bounding box center [179, 152] width 104 height 28
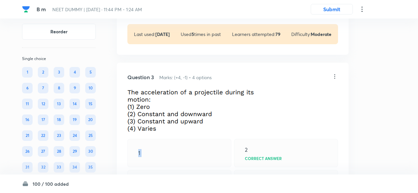
scroll to position [523, 0]
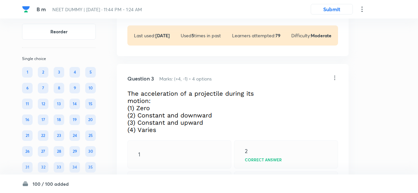
click at [334, 81] on icon at bounding box center [335, 77] width 7 height 7
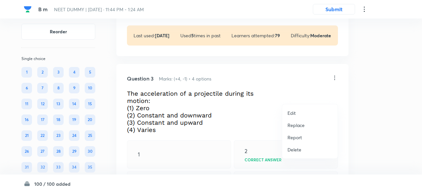
click at [294, 126] on p "Replace" at bounding box center [295, 125] width 17 height 7
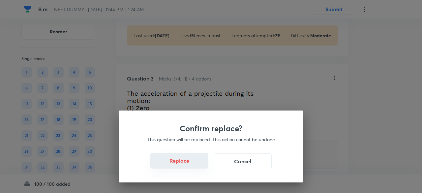
click at [186, 162] on button "Replace" at bounding box center [179, 161] width 58 height 16
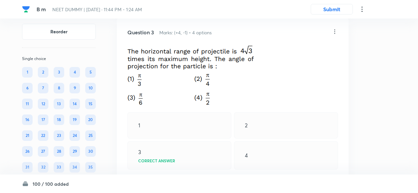
scroll to position [565, 0]
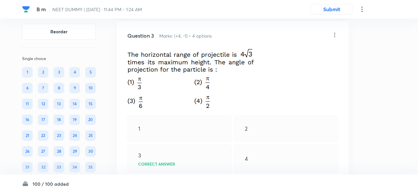
click at [335, 37] on icon at bounding box center [335, 35] width 1 height 4
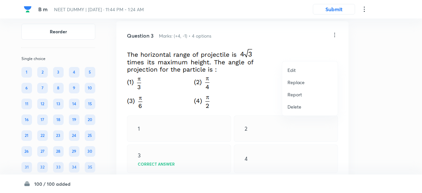
click at [290, 83] on p "Replace" at bounding box center [295, 82] width 17 height 7
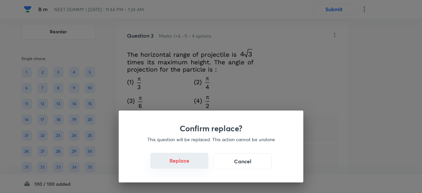
click at [188, 164] on button "Replace" at bounding box center [179, 161] width 58 height 16
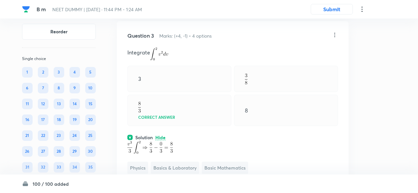
click at [188, 154] on p at bounding box center [232, 147] width 211 height 13
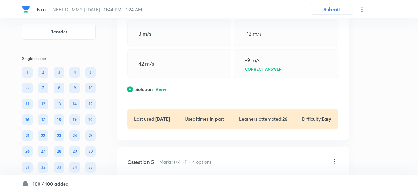
scroll to position [822, 0]
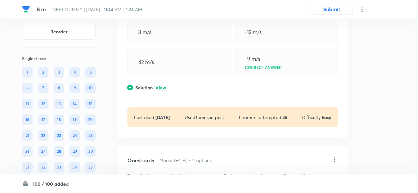
click at [163, 90] on p "View" at bounding box center [161, 87] width 11 height 5
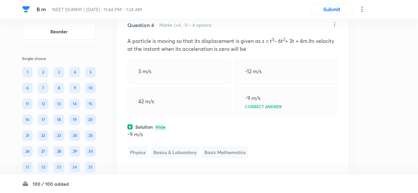
scroll to position [783, 0]
click at [335, 27] on icon at bounding box center [335, 24] width 1 height 4
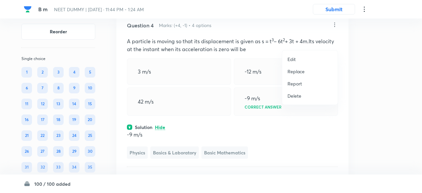
click at [300, 71] on p "Replace" at bounding box center [295, 71] width 17 height 7
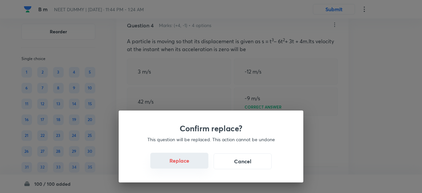
click at [188, 166] on button "Replace" at bounding box center [179, 161] width 58 height 16
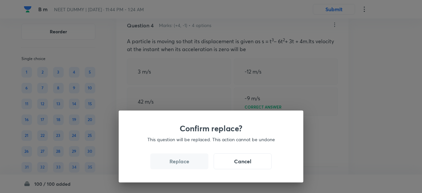
click at [188, 166] on button "Replace" at bounding box center [179, 161] width 58 height 16
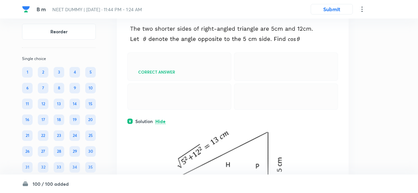
scroll to position [795, 0]
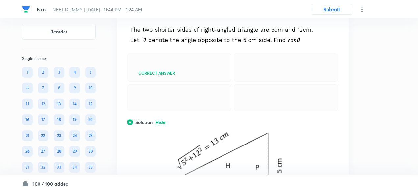
click at [336, 15] on icon at bounding box center [335, 12] width 7 height 7
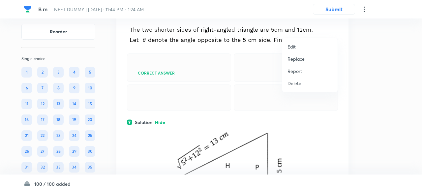
click at [293, 59] on p "Replace" at bounding box center [295, 58] width 17 height 7
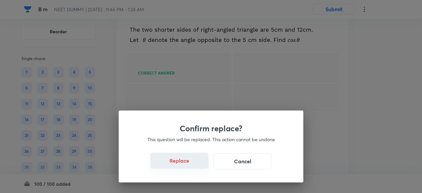
click at [185, 165] on button "Replace" at bounding box center [179, 161] width 58 height 16
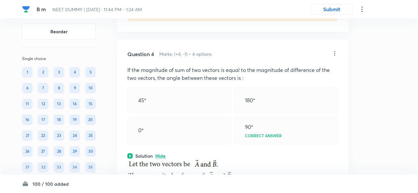
scroll to position [753, 0]
click at [335, 57] on icon at bounding box center [335, 54] width 7 height 7
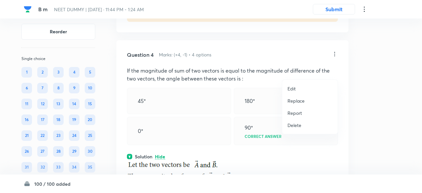
click at [305, 99] on li "Replace" at bounding box center [309, 101] width 55 height 12
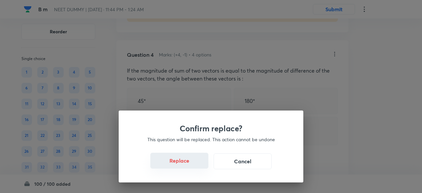
click at [193, 165] on button "Replace" at bounding box center [179, 161] width 58 height 16
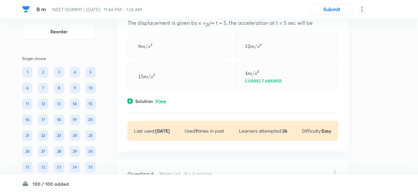
scroll to position [1025, 0]
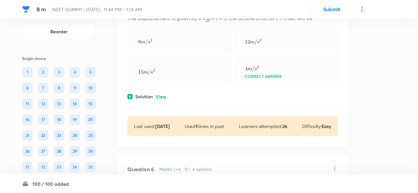
click at [164, 99] on p "View" at bounding box center [161, 96] width 11 height 5
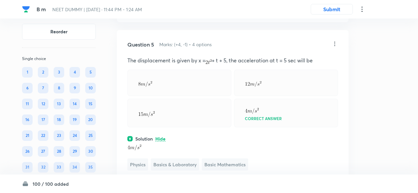
scroll to position [982, 0]
click at [335, 47] on icon at bounding box center [335, 44] width 7 height 7
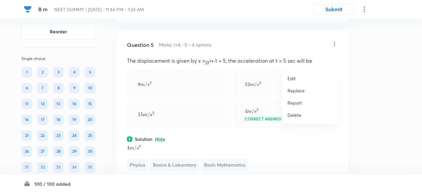
click at [298, 89] on p "Replace" at bounding box center [295, 90] width 17 height 7
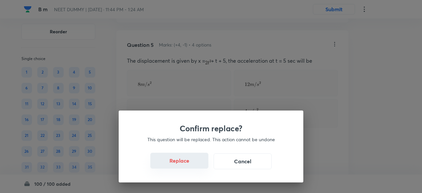
click at [190, 164] on button "Replace" at bounding box center [179, 161] width 58 height 16
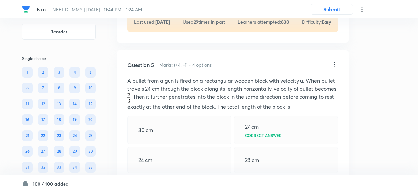
scroll to position [948, 0]
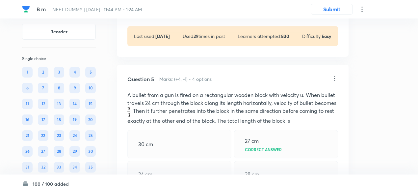
click at [334, 82] on icon at bounding box center [335, 78] width 7 height 7
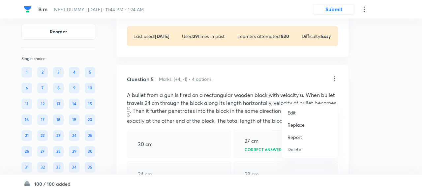
click at [300, 127] on p "Replace" at bounding box center [295, 124] width 17 height 7
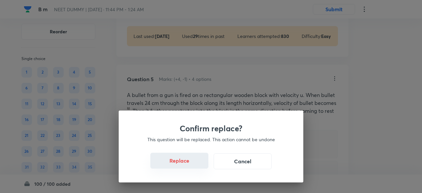
click at [188, 164] on button "Replace" at bounding box center [179, 161] width 58 height 16
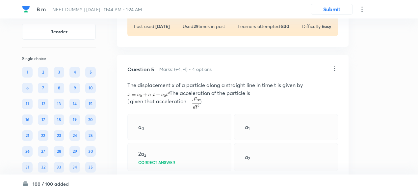
scroll to position [954, 0]
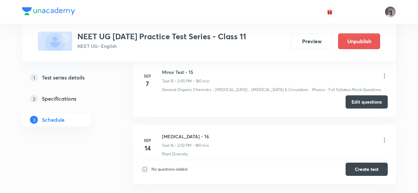
scroll to position [1302, 0]
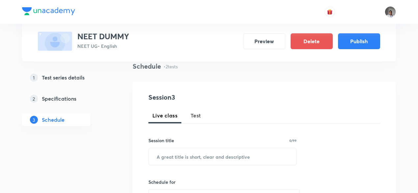
scroll to position [54, 0]
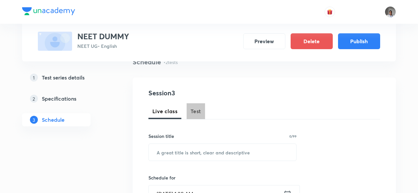
click at [200, 112] on span "Test" at bounding box center [196, 111] width 11 height 8
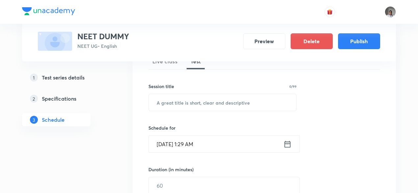
scroll to position [105, 0]
click at [198, 105] on input "text" at bounding box center [223, 101] width 148 height 17
type input "hss"
click at [287, 141] on icon at bounding box center [288, 142] width 8 height 9
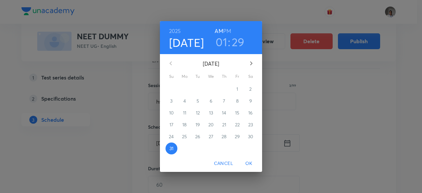
click at [250, 65] on icon "button" at bounding box center [251, 63] width 2 height 4
click at [170, 100] on span "7" at bounding box center [171, 101] width 12 height 7
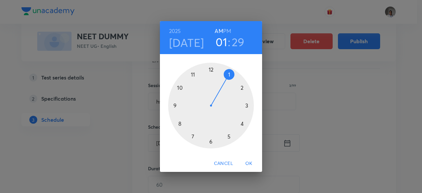
click at [195, 74] on div at bounding box center [211, 106] width 86 height 86
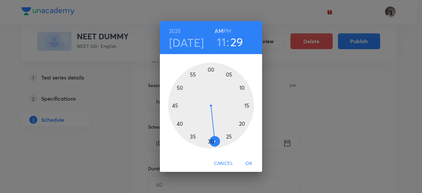
click at [229, 31] on h6 "PM" at bounding box center [227, 30] width 8 height 9
click at [247, 162] on span "OK" at bounding box center [249, 163] width 16 height 8
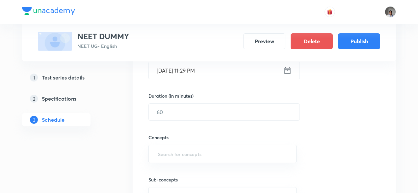
scroll to position [178, 0]
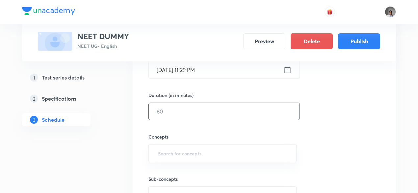
drag, startPoint x: 219, startPoint y: 124, endPoint x: 211, endPoint y: 113, distance: 13.3
click at [211, 113] on div "Session 3 Live class Test Session title 3/99 hss ​ Schedule for Sep 7, 2025, 11…" at bounding box center [265, 97] width 232 height 267
click at [211, 113] on input "text" at bounding box center [224, 111] width 151 height 17
type input "60"
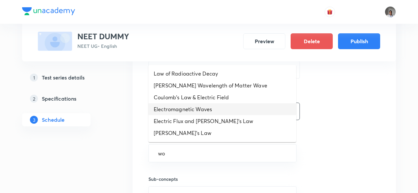
type input "wor"
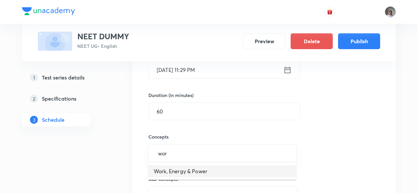
click at [206, 171] on li "Work, Energy & Power" at bounding box center [223, 171] width 148 height 12
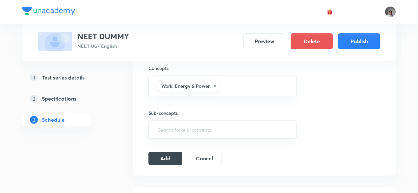
scroll to position [248, 0]
click at [177, 155] on button "Add" at bounding box center [166, 156] width 34 height 13
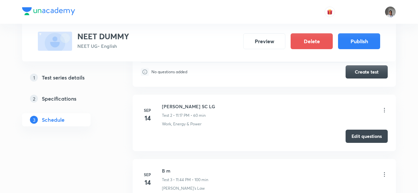
scroll to position [0, 0]
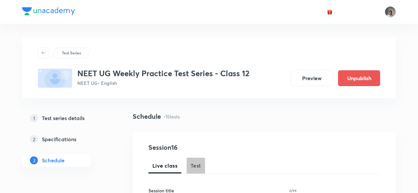
click at [195, 166] on span "Test" at bounding box center [196, 165] width 11 height 8
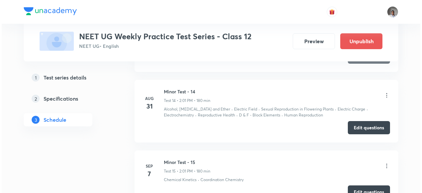
scroll to position [1195, 0]
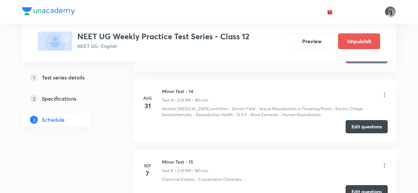
click at [349, 125] on button "Edit questions" at bounding box center [367, 126] width 42 height 13
click at [385, 93] on icon at bounding box center [385, 95] width 7 height 7
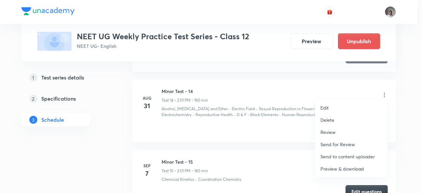
click at [345, 169] on p "Preview & download" at bounding box center [341, 168] width 43 height 7
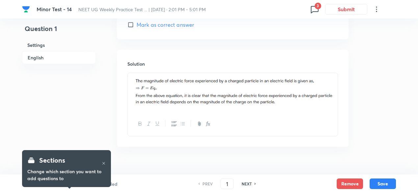
scroll to position [700, 0]
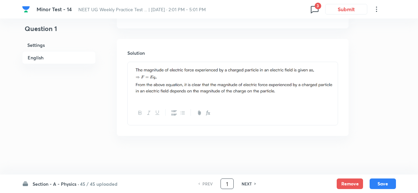
click at [226, 183] on input "1" at bounding box center [227, 184] width 13 height 12
click at [248, 185] on h6 "NEXT" at bounding box center [247, 184] width 10 height 6
type input "2"
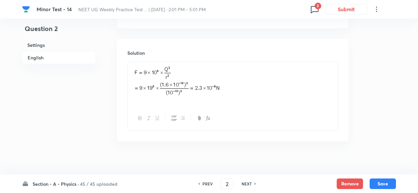
checkbox input "true"
click at [248, 185] on h6 "NEXT" at bounding box center [247, 184] width 10 height 6
type input "3"
checkbox input "false"
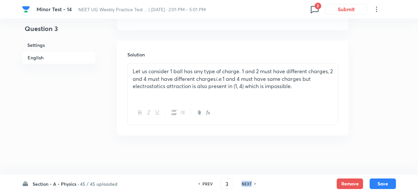
click at [248, 185] on h6 "NEXT" at bounding box center [247, 184] width 10 height 6
checkbox input "false"
type input "4"
checkbox input "true"
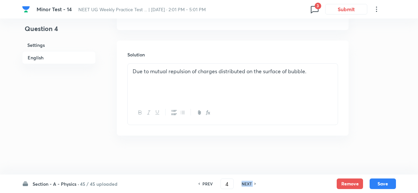
click at [248, 185] on h6 "NEXT" at bounding box center [247, 184] width 10 height 6
type input "5"
checkbox input "false"
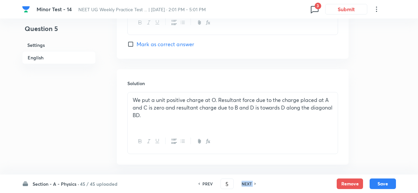
click at [248, 185] on h6 "NEXT" at bounding box center [247, 184] width 10 height 6
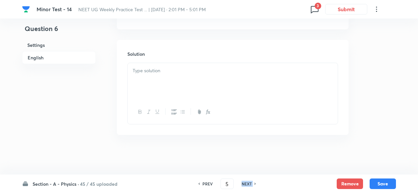
checkbox input "false"
type input "6"
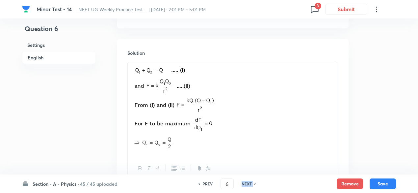
click at [248, 185] on h6 "NEXT" at bounding box center [247, 184] width 10 height 6
checkbox input "false"
type input "7"
checkbox input "true"
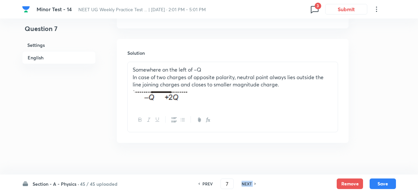
click at [248, 185] on h6 "NEXT" at bounding box center [247, 184] width 10 height 6
type input "8"
checkbox input "false"
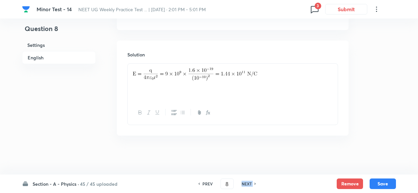
click at [248, 185] on h6 "NEXT" at bounding box center [247, 184] width 10 height 6
checkbox input "false"
type input "9"
checkbox input "true"
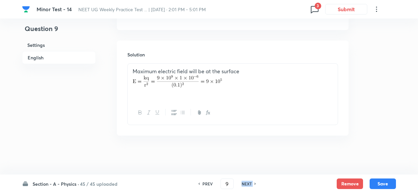
click at [248, 185] on h6 "NEXT" at bounding box center [247, 184] width 10 height 6
type input "10"
checkbox input "false"
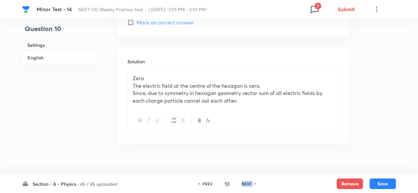
click at [248, 185] on h6 "NEXT" at bounding box center [247, 184] width 10 height 6
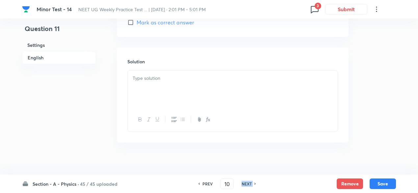
checkbox input "false"
type input "11"
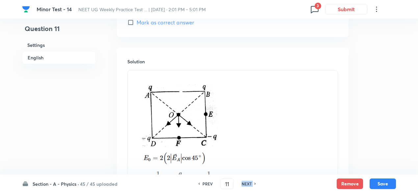
click at [248, 185] on h6 "NEXT" at bounding box center [247, 184] width 10 height 6
checkbox input "false"
type input "12"
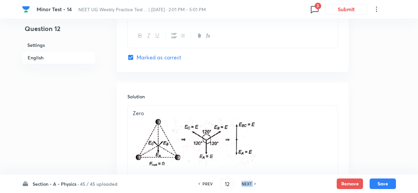
click at [248, 185] on h6 "NEXT" at bounding box center [247, 184] width 10 height 6
checkbox input "false"
type input "13"
click at [248, 185] on h6 "NEXT" at bounding box center [247, 184] width 10 height 6
checkbox input "false"
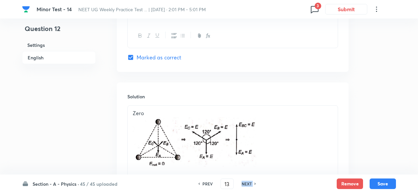
type input "14"
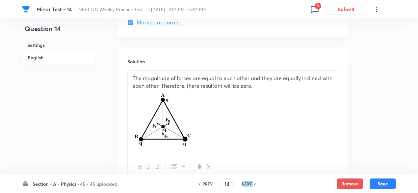
click at [248, 185] on h6 "NEXT" at bounding box center [247, 184] width 10 height 6
checkbox input "false"
type input "15"
checkbox input "true"
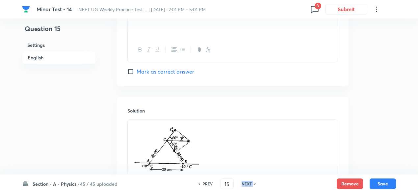
click at [248, 185] on h6 "NEXT" at bounding box center [247, 184] width 10 height 6
type input "16"
checkbox input "false"
checkbox input "true"
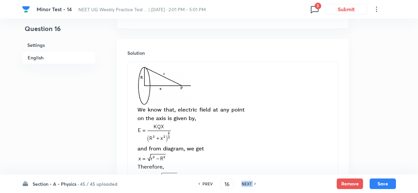
click at [248, 185] on h6 "NEXT" at bounding box center [247, 184] width 10 height 6
type input "17"
checkbox input "false"
checkbox input "true"
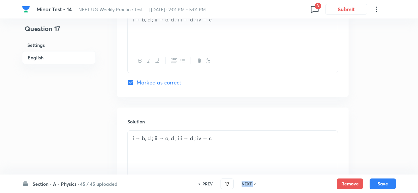
click at [248, 185] on h6 "NEXT" at bounding box center [247, 184] width 10 height 6
type input "18"
checkbox input "true"
checkbox input "false"
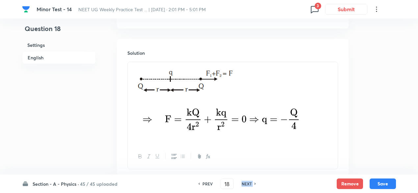
click at [248, 185] on h6 "NEXT" at bounding box center [247, 184] width 10 height 6
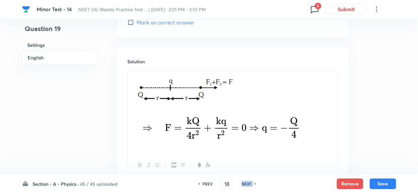
type input "19"
checkbox input "true"
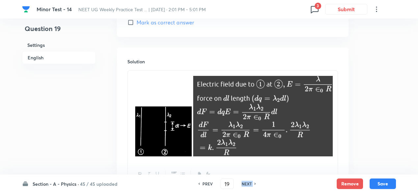
click at [248, 185] on h6 "NEXT" at bounding box center [247, 184] width 10 height 6
type input "20"
checkbox input "false"
checkbox input "true"
click at [248, 185] on h6 "NEXT" at bounding box center [247, 184] width 10 height 6
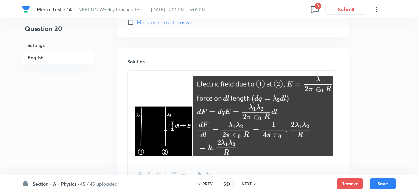
type input "21"
checkbox input "false"
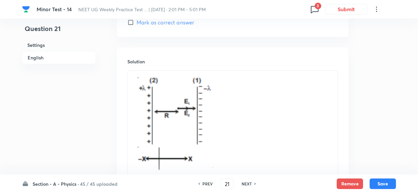
checkbox input "true"
click at [248, 185] on h6 "NEXT" at bounding box center [247, 184] width 10 height 6
type input "22"
checkbox input "false"
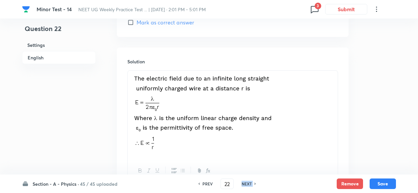
click at [248, 185] on h6 "NEXT" at bounding box center [247, 184] width 10 height 6
checkbox input "false"
type input "23"
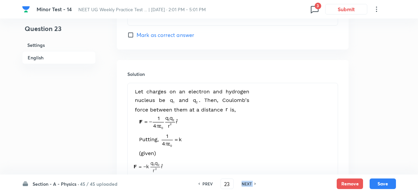
checkbox input "true"
click at [248, 185] on h6 "NEXT" at bounding box center [247, 184] width 10 height 6
type input "24"
checkbox input "false"
checkbox input "true"
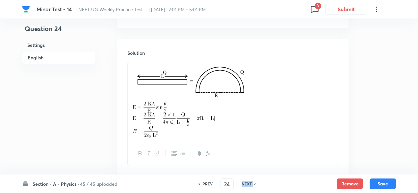
click at [248, 185] on h6 "NEXT" at bounding box center [247, 184] width 10 height 6
type input "25"
checkbox input "false"
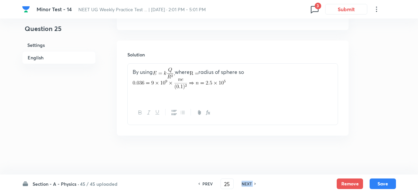
click at [248, 185] on h6 "NEXT" at bounding box center [247, 184] width 10 height 6
checkbox input "false"
type input "26"
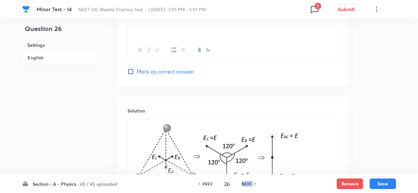
click at [248, 185] on h6 "NEXT" at bounding box center [247, 184] width 10 height 6
checkbox input "false"
type input "27"
checkbox input "true"
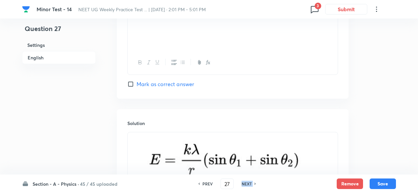
click at [248, 185] on h6 "NEXT" at bounding box center [247, 184] width 10 height 6
type input "28"
checkbox input "false"
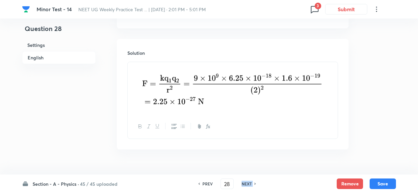
checkbox input "true"
click at [248, 185] on h6 "NEXT" at bounding box center [247, 184] width 10 height 6
type input "29"
checkbox input "true"
checkbox input "false"
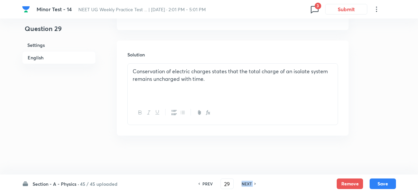
click at [248, 185] on h6 "NEXT" at bounding box center [247, 184] width 10 height 6
checkbox input "false"
type input "30"
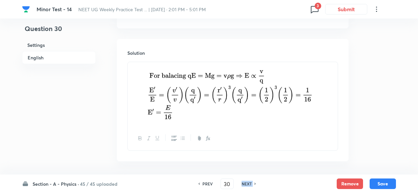
click at [248, 185] on h6 "NEXT" at bounding box center [247, 184] width 10 height 6
checkbox input "false"
type input "31"
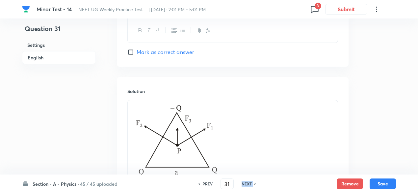
click at [248, 185] on h6 "NEXT" at bounding box center [247, 184] width 10 height 6
checkbox input "false"
type input "32"
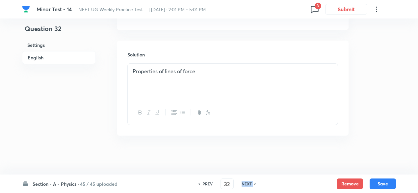
click at [248, 185] on h6 "NEXT" at bounding box center [247, 184] width 10 height 6
checkbox input "false"
type input "33"
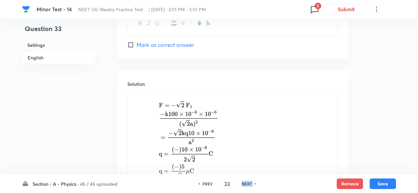
click at [248, 185] on h6 "NEXT" at bounding box center [247, 184] width 10 height 6
checkbox input "false"
type input "34"
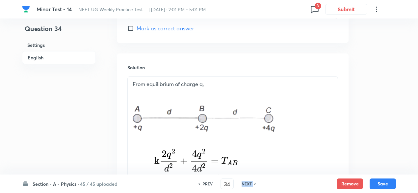
click at [248, 185] on h6 "NEXT" at bounding box center [247, 184] width 10 height 6
checkbox input "false"
type input "35"
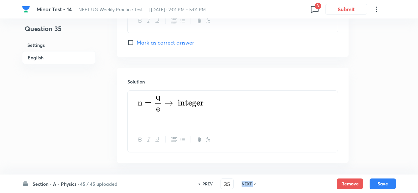
click at [248, 185] on h6 "NEXT" at bounding box center [247, 184] width 10 height 6
checkbox input "false"
type input "36"
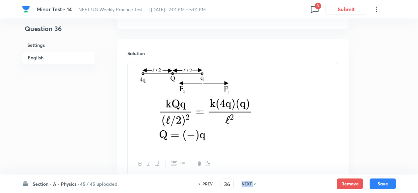
click at [248, 185] on h6 "NEXT" at bounding box center [247, 184] width 10 height 6
checkbox input "false"
type input "37"
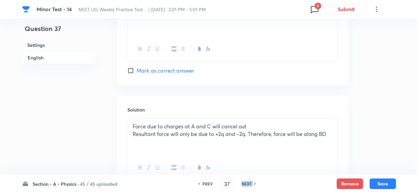
click at [248, 185] on h6 "NEXT" at bounding box center [247, 184] width 10 height 6
checkbox input "false"
type input "38"
checkbox input "true"
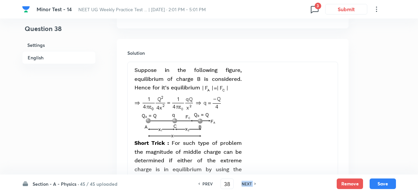
click at [248, 185] on h6 "NEXT" at bounding box center [247, 184] width 10 height 6
type input "39"
checkbox input "false"
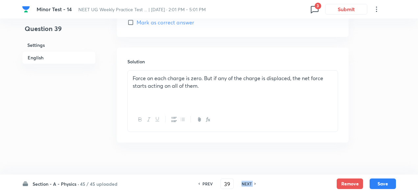
click at [248, 185] on h6 "NEXT" at bounding box center [247, 184] width 10 height 6
checkbox input "false"
type input "40"
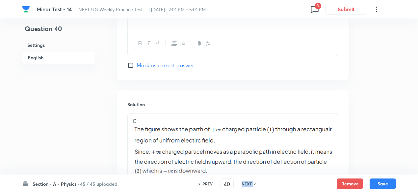
click at [248, 185] on h6 "NEXT" at bounding box center [247, 184] width 10 height 6
checkbox input "false"
type input "41"
checkbox input "true"
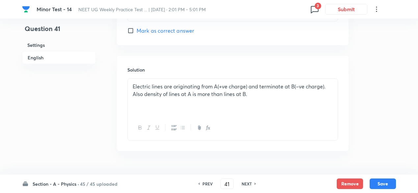
click at [248, 185] on h6 "NEXT" at bounding box center [247, 184] width 10 height 6
type input "42"
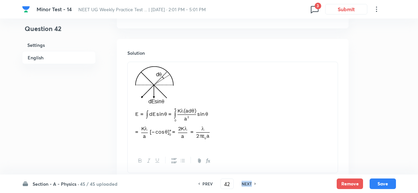
click at [248, 185] on h6 "NEXT" at bounding box center [247, 184] width 10 height 6
checkbox input "false"
type input "43"
checkbox input "true"
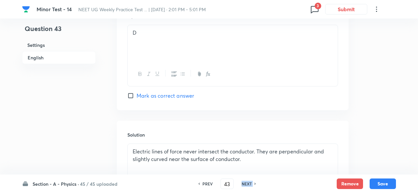
click at [248, 185] on h6 "NEXT" at bounding box center [247, 184] width 10 height 6
type input "44"
checkbox input "true"
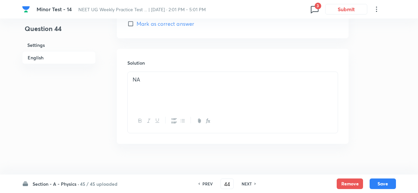
click at [248, 185] on h6 "NEXT" at bounding box center [247, 184] width 10 height 6
type input "45"
checkbox input "true"
checkbox input "false"
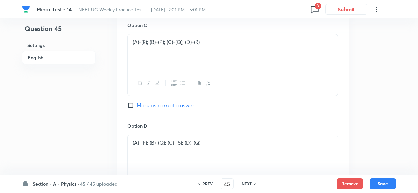
click at [207, 183] on h6 "PREV" at bounding box center [208, 184] width 10 height 6
type input "44"
checkbox input "false"
checkbox input "true"
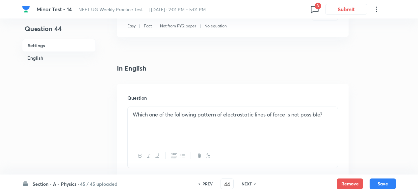
scroll to position [138, 0]
click at [207, 114] on p "Which one of the following pattern of electrostatic lines of force is not possi…" at bounding box center [233, 115] width 200 height 8
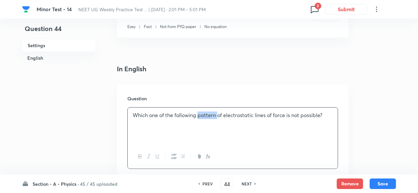
click at [207, 114] on p "Which one of the following pattern of electrostatic lines of force is not possi…" at bounding box center [233, 115] width 200 height 8
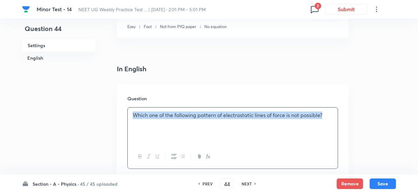
click at [207, 114] on p "Which one of the following pattern of electrostatic lines of force is not possi…" at bounding box center [233, 115] width 200 height 8
copy p "Which one of the following pattern of electrostatic lines of force is not possi…"
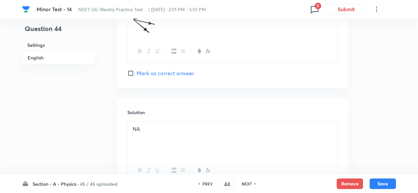
scroll to position [708, 0]
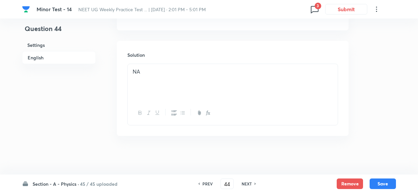
click at [230, 97] on div "NA" at bounding box center [233, 82] width 210 height 37
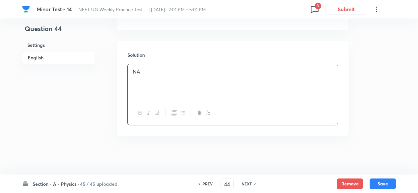
click at [230, 97] on div "NA" at bounding box center [233, 82] width 210 height 37
click at [226, 71] on span "Electric field lines can't be closed" at bounding box center [194, 73] width 123 height 11
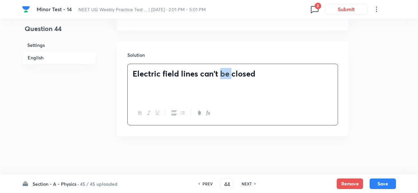
click at [226, 71] on span "Electric field lines can't be closed" at bounding box center [194, 73] width 123 height 11
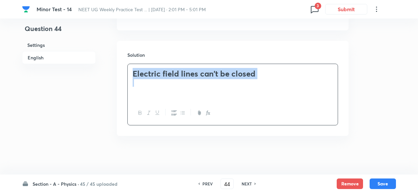
click at [226, 71] on span "Electric field lines can't be closed" at bounding box center [194, 73] width 123 height 11
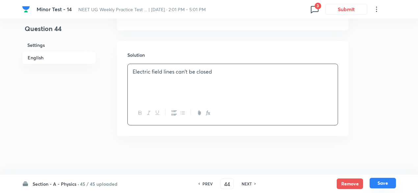
click at [378, 183] on button "Save" at bounding box center [383, 183] width 26 height 11
type input "45"
checkbox input "false"
checkbox input "true"
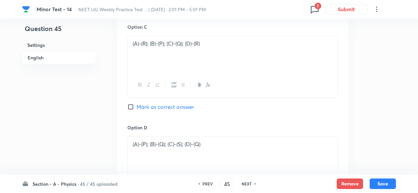
scroll to position [890, 0]
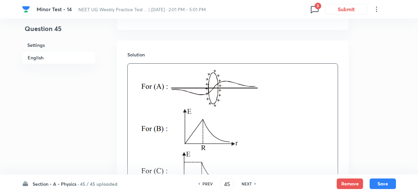
click at [207, 183] on h6 "PREV" at bounding box center [208, 184] width 10 height 6
type input "44"
checkbox input "false"
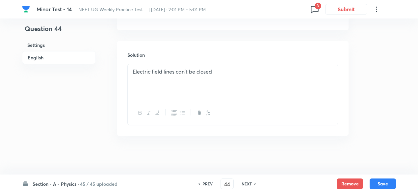
checkbox input "true"
click at [207, 183] on h6 "PREV" at bounding box center [208, 184] width 10 height 6
type input "43"
checkbox input "true"
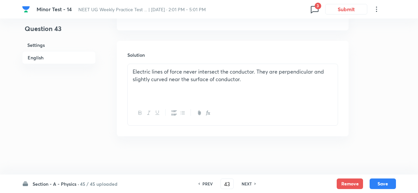
click at [207, 183] on h6 "PREV" at bounding box center [208, 184] width 10 height 6
type input "42"
checkbox input "true"
checkbox input "false"
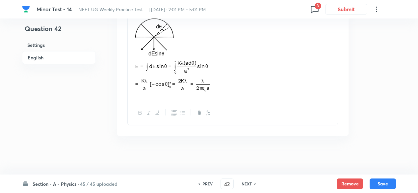
click at [207, 183] on h6 "PREV" at bounding box center [208, 184] width 10 height 6
type input "41"
checkbox input "true"
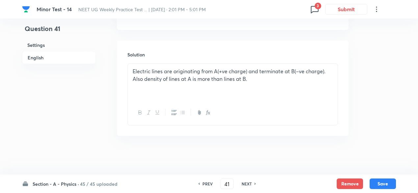
click at [207, 183] on h6 "PREV" at bounding box center [208, 184] width 10 height 6
type input "40"
checkbox input "false"
checkbox input "true"
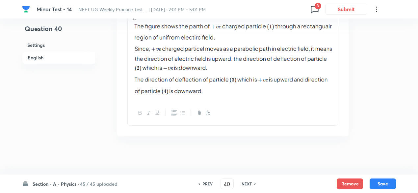
click at [207, 183] on h6 "PREV" at bounding box center [208, 184] width 10 height 6
type input "39"
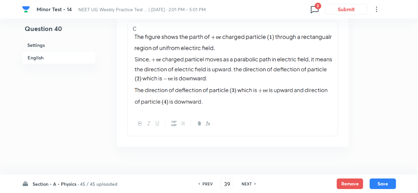
checkbox input "true"
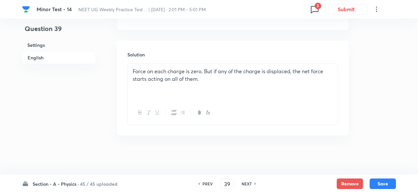
click at [207, 183] on h6 "PREV" at bounding box center [208, 184] width 10 height 6
type input "38"
checkbox input "true"
checkbox input "false"
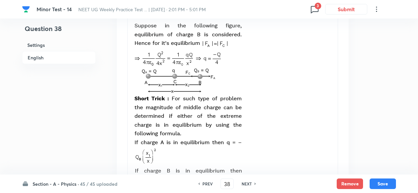
click at [207, 183] on h6 "PREV" at bounding box center [208, 184] width 10 height 6
type input "37"
checkbox input "true"
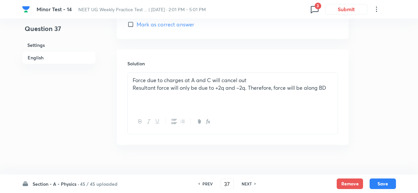
click at [207, 183] on h6 "PREV" at bounding box center [208, 184] width 10 height 6
type input "36"
checkbox input "true"
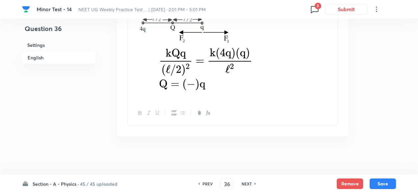
click at [207, 183] on h6 "PREV" at bounding box center [208, 184] width 10 height 6
type input "35"
checkbox input "false"
checkbox input "true"
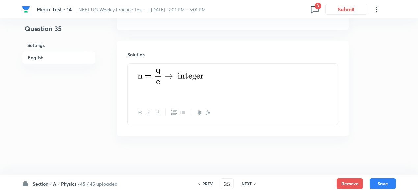
click at [207, 183] on h6 "PREV" at bounding box center [208, 184] width 10 height 6
type input "34"
checkbox input "true"
checkbox input "false"
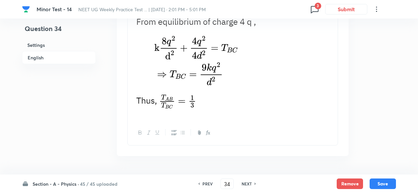
click at [207, 183] on h6 "PREV" at bounding box center [208, 184] width 10 height 6
type input "33"
checkbox input "false"
checkbox input "true"
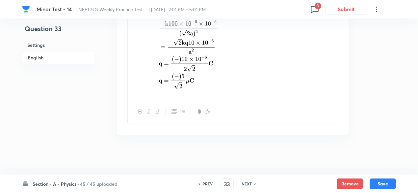
scroll to position [789, 0]
click at [207, 183] on h6 "PREV" at bounding box center [208, 184] width 10 height 6
type input "32"
checkbox input "false"
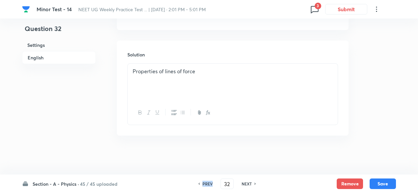
click at [207, 183] on h6 "PREV" at bounding box center [208, 184] width 10 height 6
checkbox input "false"
type input "31"
checkbox input "true"
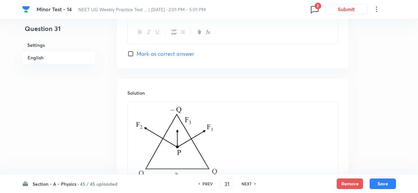
scroll to position [852, 0]
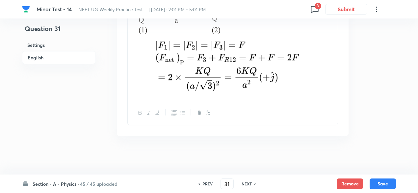
click at [246, 183] on h6 "NEXT" at bounding box center [247, 184] width 10 height 6
type input "32"
checkbox input "true"
checkbox input "false"
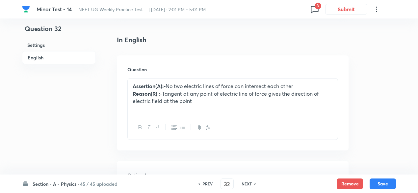
scroll to position [158, 0]
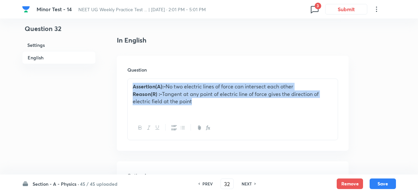
drag, startPoint x: 132, startPoint y: 84, endPoint x: 203, endPoint y: 103, distance: 74.0
click at [203, 103] on div "Assertion(A):- No two electric lines of force can intersect each other Reason(R…" at bounding box center [233, 97] width 210 height 37
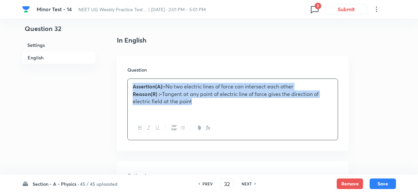
copy div "Assertion(A):- No two electric lines of force can intersect each other Reason(R…"
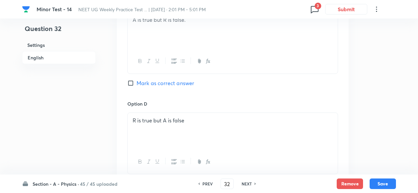
scroll to position [699, 0]
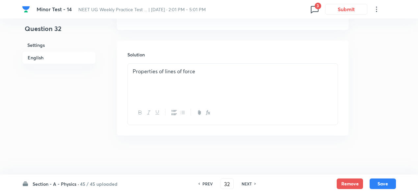
click at [230, 83] on div "Properties of lines of force" at bounding box center [233, 82] width 210 height 37
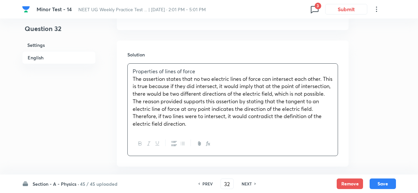
click at [164, 99] on span "The assertion states that no two electric lines of force can intersect each oth…" at bounding box center [233, 101] width 200 height 52
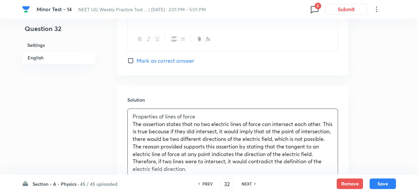
scroll to position [737, 0]
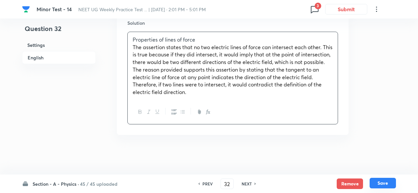
click at [383, 184] on button "Save" at bounding box center [383, 183] width 26 height 11
type input "33"
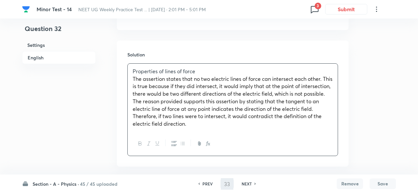
checkbox input "false"
checkbox input "true"
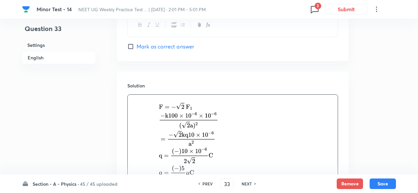
scroll to position [730, 0]
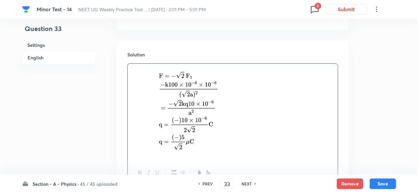
click at [205, 185] on h6 "PREV" at bounding box center [208, 184] width 10 height 6
type input "32"
checkbox input "true"
checkbox input "false"
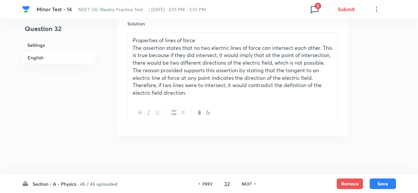
click at [205, 185] on h6 "PREV" at bounding box center [208, 184] width 10 height 6
type input "31"
checkbox input "false"
checkbox input "true"
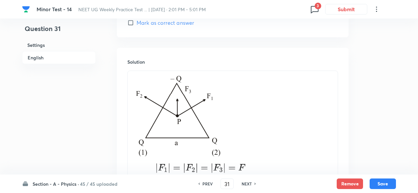
click at [205, 185] on h6 "PREV" at bounding box center [208, 184] width 10 height 6
type input "30"
checkbox input "false"
checkbox input "true"
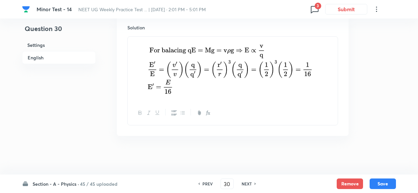
click at [205, 185] on h6 "PREV" at bounding box center [208, 184] width 10 height 6
type input "29"
checkbox input "true"
checkbox input "false"
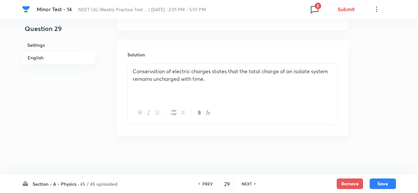
click at [205, 185] on h6 "PREV" at bounding box center [208, 184] width 10 height 6
type input "28"
checkbox input "false"
checkbox input "true"
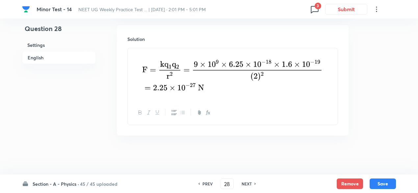
click at [205, 185] on h6 "PREV" at bounding box center [208, 184] width 10 height 6
type input "27"
checkbox input "true"
checkbox input "false"
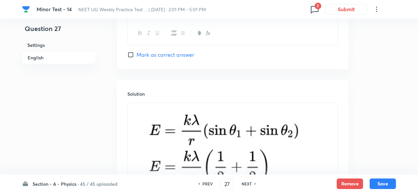
click at [205, 185] on h6 "PREV" at bounding box center [208, 184] width 10 height 6
checkbox input "false"
type input "26"
checkbox input "true"
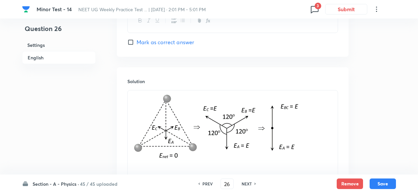
click at [205, 185] on h6 "PREV" at bounding box center [208, 184] width 10 height 6
type input "25"
checkbox input "true"
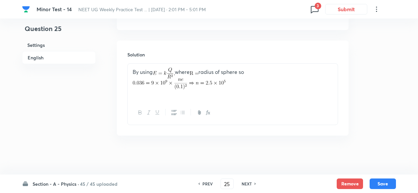
click at [205, 185] on h6 "PREV" at bounding box center [208, 184] width 10 height 6
type input "24"
checkbox input "true"
checkbox input "false"
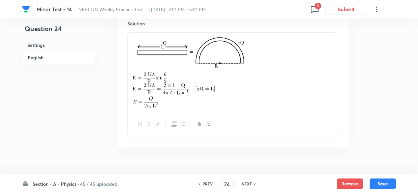
click at [205, 185] on h6 "PREV" at bounding box center [208, 184] width 10 height 6
checkbox input "false"
type input "23"
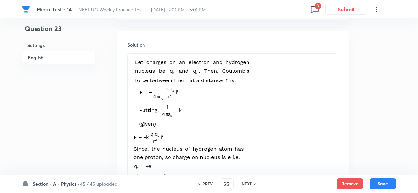
click at [249, 183] on h6 "NEXT" at bounding box center [247, 184] width 10 height 6
checkbox input "false"
type input "24"
checkbox input "true"
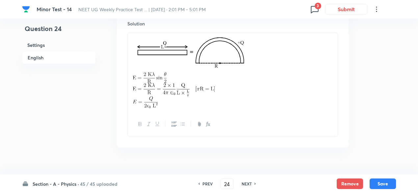
click at [207, 182] on h6 "PREV" at bounding box center [208, 184] width 10 height 6
type input "23"
checkbox input "false"
checkbox input "true"
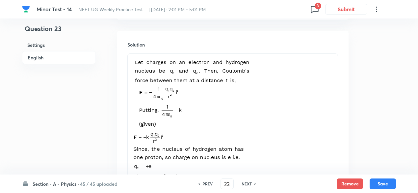
click at [207, 182] on h6 "PREV" at bounding box center [208, 184] width 10 height 6
type input "22"
checkbox input "false"
checkbox input "true"
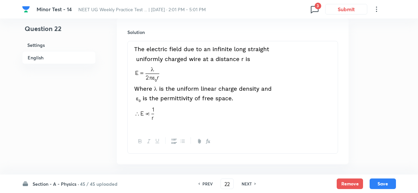
click at [207, 182] on h6 "PREV" at bounding box center [208, 184] width 10 height 6
type input "21"
checkbox input "false"
checkbox input "true"
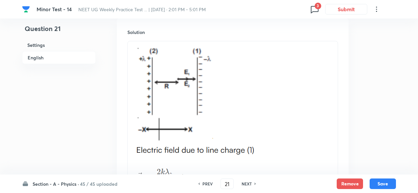
click at [207, 182] on h6 "PREV" at bounding box center [208, 184] width 10 height 6
type input "20"
checkbox input "false"
checkbox input "true"
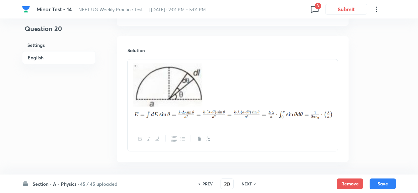
click at [207, 182] on h6 "PREV" at bounding box center [208, 184] width 10 height 6
type input "19"
checkbox input "true"
checkbox input "false"
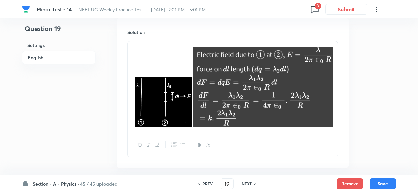
click at [207, 182] on h6 "PREV" at bounding box center [208, 184] width 10 height 6
type input "18"
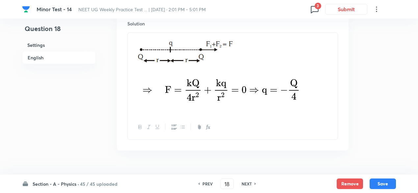
click at [207, 182] on h6 "PREV" at bounding box center [208, 184] width 10 height 6
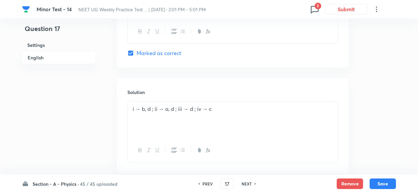
click at [207, 182] on h6 "PREV" at bounding box center [208, 184] width 10 height 6
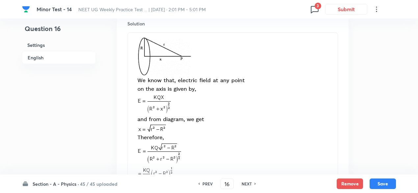
click at [245, 182] on h6 "NEXT" at bounding box center [247, 184] width 10 height 6
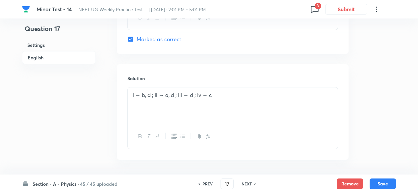
scroll to position [767, 0]
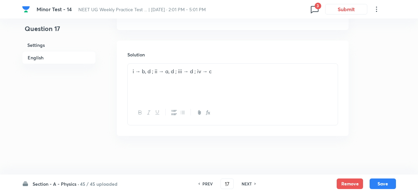
click at [208, 186] on h6 "PREV" at bounding box center [208, 184] width 10 height 6
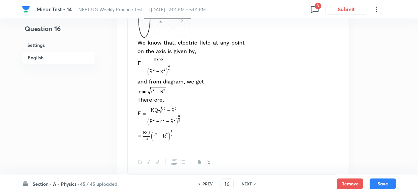
click at [208, 186] on h6 "PREV" at bounding box center [208, 184] width 10 height 6
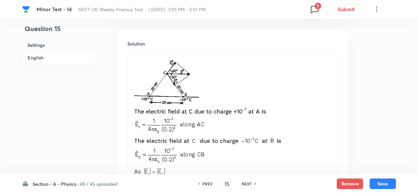
click at [208, 186] on h6 "PREV" at bounding box center [208, 184] width 10 height 6
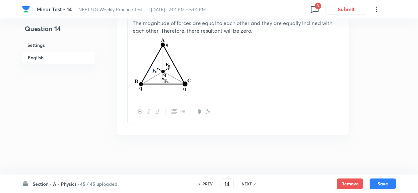
scroll to position [754, 0]
click at [208, 186] on h6 "PREV" at bounding box center [208, 184] width 10 height 6
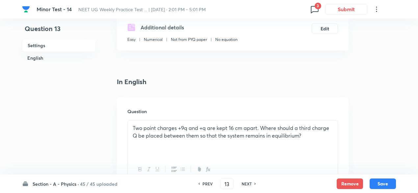
scroll to position [126, 0]
click at [216, 128] on p "Two point charges +9q and +q are kept 16 cm apart. Where should a third charge …" at bounding box center [233, 131] width 200 height 15
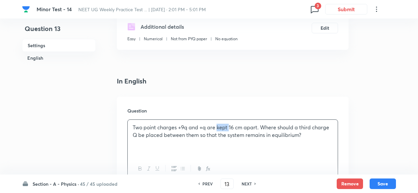
click at [216, 128] on p "Two point charges +9q and +q are kept 16 cm apart. Where should a third charge …" at bounding box center [233, 131] width 200 height 15
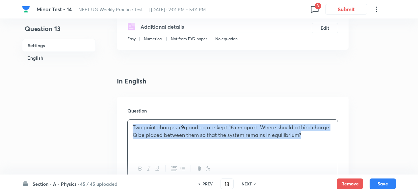
click at [216, 128] on p "Two point charges +9q and +q are kept 16 cm apart. Where should a third charge …" at bounding box center [233, 131] width 200 height 15
copy p "Two point charges +9q and +q are kept 16 cm apart. Where should a third charge …"
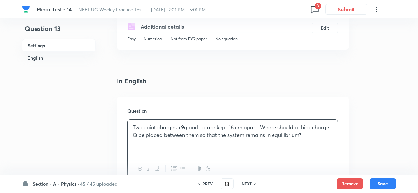
click at [246, 77] on h4 "In English" at bounding box center [233, 81] width 232 height 10
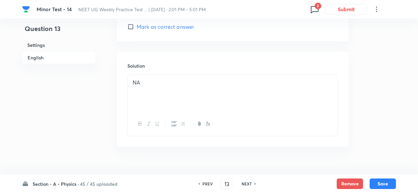
scroll to position [707, 0]
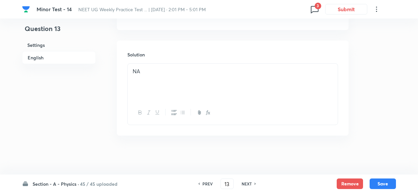
click at [205, 181] on h6 "PREV" at bounding box center [208, 184] width 10 height 6
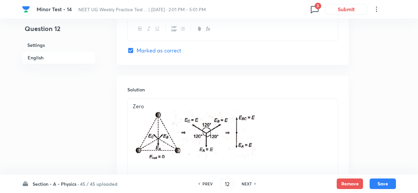
click at [205, 181] on h6 "PREV" at bounding box center [208, 184] width 10 height 6
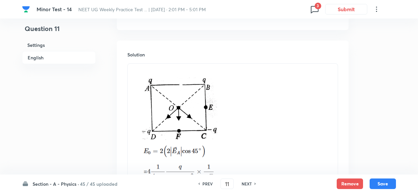
click at [205, 181] on h6 "PREV" at bounding box center [208, 184] width 10 height 6
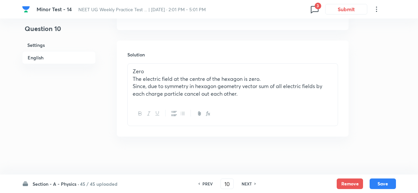
click at [205, 181] on h6 "PREV" at bounding box center [208, 184] width 10 height 6
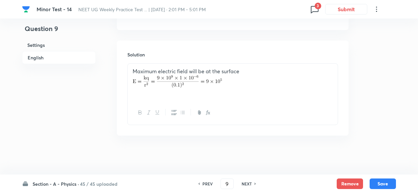
click at [205, 181] on h6 "PREV" at bounding box center [208, 184] width 10 height 6
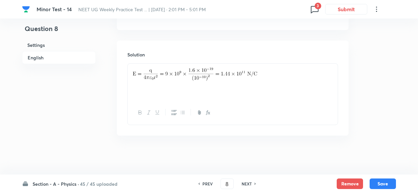
click at [205, 181] on h6 "PREV" at bounding box center [208, 184] width 10 height 6
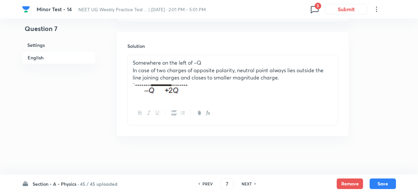
click at [205, 181] on h6 "PREV" at bounding box center [208, 184] width 10 height 6
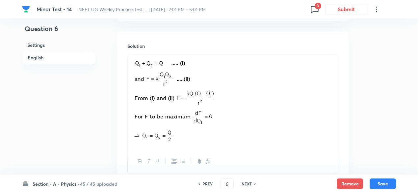
click at [205, 181] on h6 "PREV" at bounding box center [208, 184] width 10 height 6
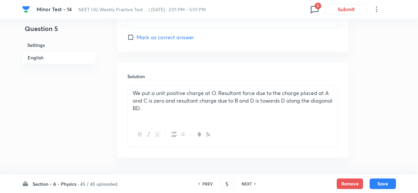
click at [205, 181] on h6 "PREV" at bounding box center [208, 184] width 10 height 6
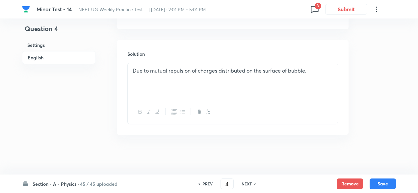
scroll to position [699, 0]
click at [205, 181] on h6 "PREV" at bounding box center [208, 184] width 10 height 6
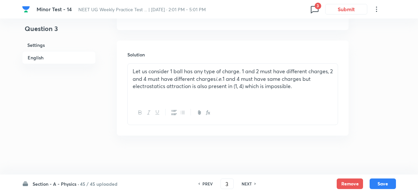
click at [205, 181] on h6 "PREV" at bounding box center [208, 184] width 10 height 6
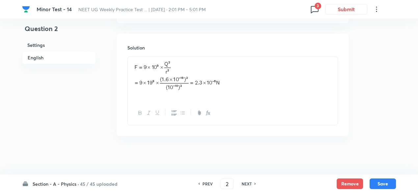
click at [205, 181] on h6 "PREV" at bounding box center [208, 184] width 10 height 6
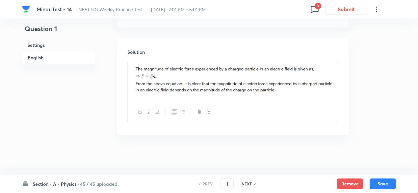
scroll to position [700, 0]
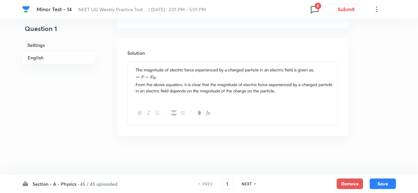
click at [246, 183] on h6 "NEXT" at bounding box center [247, 184] width 10 height 6
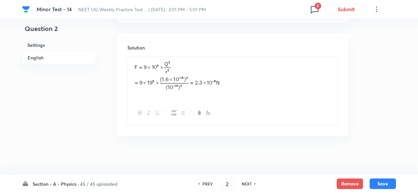
click at [246, 183] on h6 "NEXT" at bounding box center [247, 184] width 10 height 6
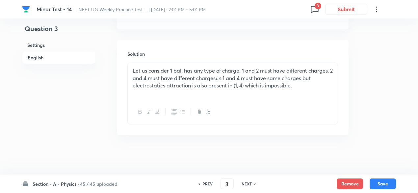
scroll to position [699, 0]
click at [246, 183] on h6 "NEXT" at bounding box center [247, 184] width 10 height 6
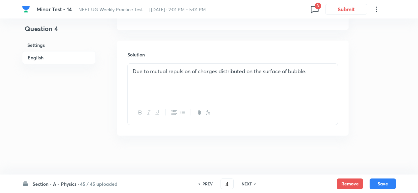
click at [246, 183] on h6 "NEXT" at bounding box center [247, 184] width 10 height 6
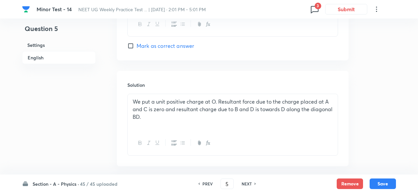
scroll to position [707, 0]
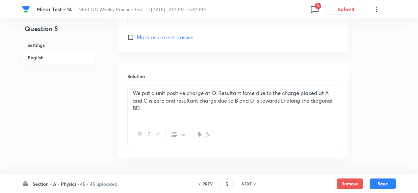
click at [246, 183] on h6 "NEXT" at bounding box center [247, 184] width 10 height 6
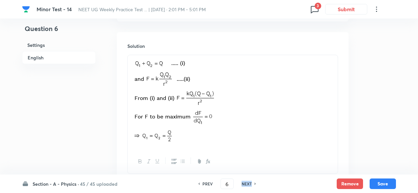
click at [246, 183] on h6 "NEXT" at bounding box center [247, 184] width 10 height 6
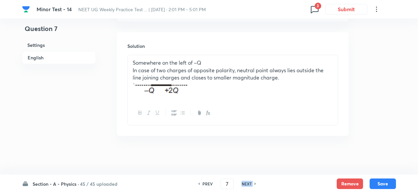
click at [246, 183] on h6 "NEXT" at bounding box center [247, 184] width 10 height 6
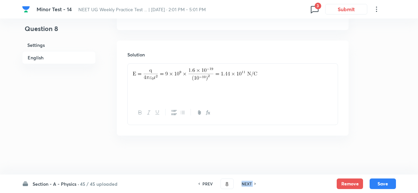
click at [246, 183] on h6 "NEXT" at bounding box center [247, 184] width 10 height 6
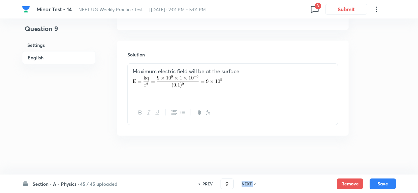
click at [246, 183] on h6 "NEXT" at bounding box center [247, 184] width 10 height 6
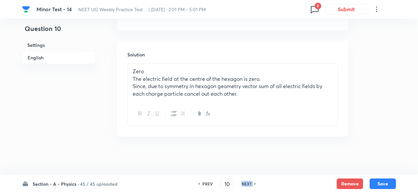
click at [246, 183] on h6 "NEXT" at bounding box center [247, 184] width 10 height 6
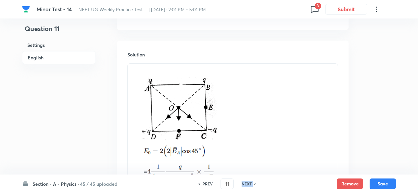
click at [246, 183] on h6 "NEXT" at bounding box center [247, 184] width 10 height 6
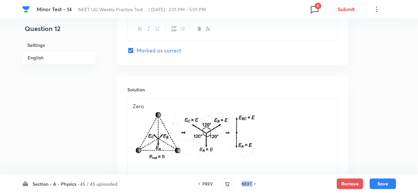
click at [246, 183] on h6 "NEXT" at bounding box center [247, 184] width 10 height 6
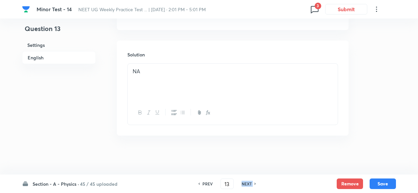
click at [246, 183] on h6 "NEXT" at bounding box center [247, 184] width 10 height 6
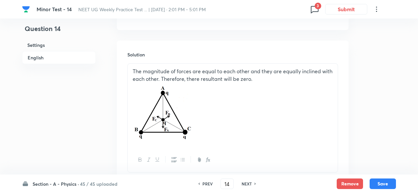
click at [246, 183] on h6 "NEXT" at bounding box center [247, 184] width 10 height 6
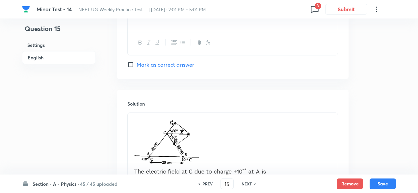
click at [205, 184] on h6 "PREV" at bounding box center [208, 184] width 10 height 6
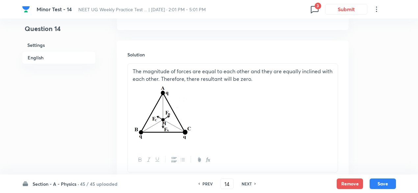
click at [204, 183] on h6 "PREV" at bounding box center [208, 184] width 10 height 6
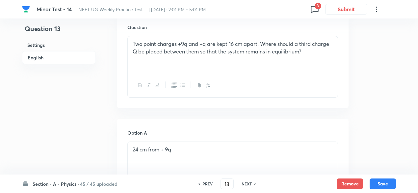
scroll to position [209, 0]
click at [194, 44] on p "Two point charges +9q and +q are kept 16 cm apart. Where should a third charge …" at bounding box center [233, 48] width 200 height 15
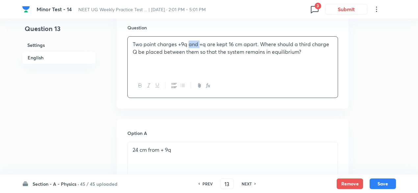
click at [194, 44] on p "Two point charges +9q and +q are kept 16 cm apart. Where should a third charge …" at bounding box center [233, 48] width 200 height 15
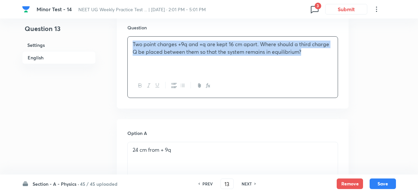
click at [194, 44] on p "Two point charges +9q and +q are kept 16 cm apart. Where should a third charge …" at bounding box center [233, 48] width 200 height 15
copy p "Two point charges +9q and +q are kept 16 cm apart. Where should a third charge …"
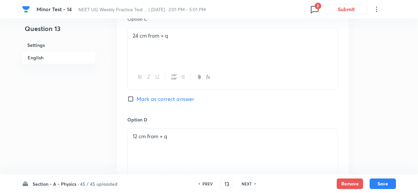
scroll to position [707, 0]
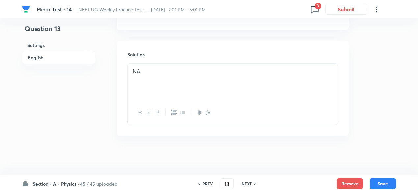
click at [207, 84] on div "NA" at bounding box center [233, 82] width 210 height 37
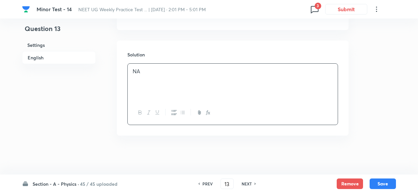
click at [207, 84] on div "NA" at bounding box center [233, 82] width 210 height 37
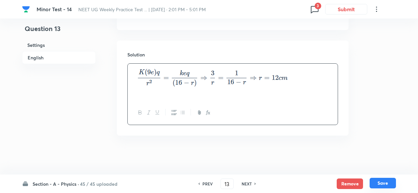
click at [382, 185] on button "Save" at bounding box center [383, 183] width 26 height 11
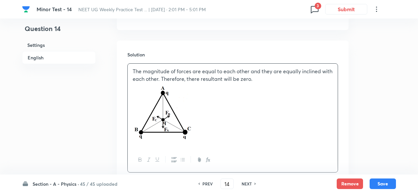
scroll to position [754, 0]
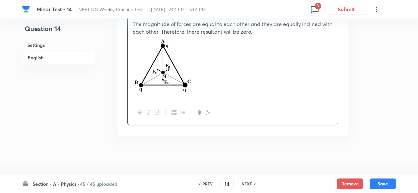
click at [246, 182] on h6 "NEXT" at bounding box center [247, 184] width 10 height 6
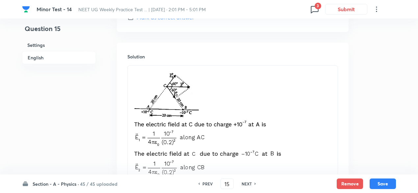
click at [246, 182] on h6 "NEXT" at bounding box center [247, 184] width 10 height 6
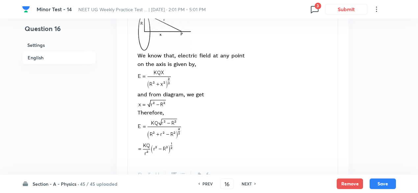
click at [246, 182] on h6 "NEXT" at bounding box center [247, 184] width 10 height 6
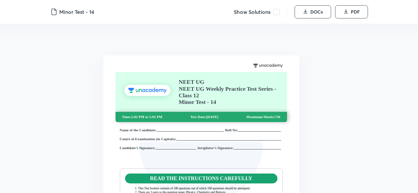
click at [275, 13] on span at bounding box center [276, 12] width 7 height 7
click at [309, 10] on button "DOCx" at bounding box center [313, 11] width 37 height 13
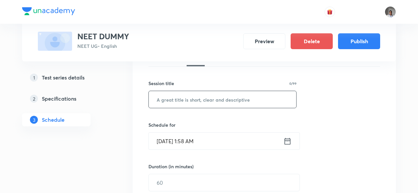
click at [197, 99] on input "text" at bounding box center [223, 99] width 148 height 17
type input "circular motion"
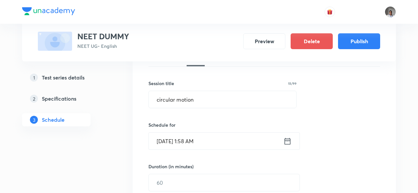
click at [287, 140] on icon at bounding box center [288, 140] width 6 height 7
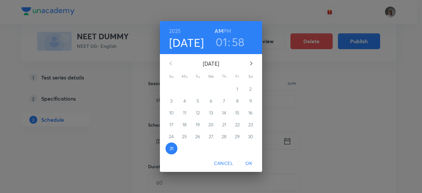
click at [249, 64] on icon "button" at bounding box center [251, 63] width 8 height 8
click at [169, 111] on p "14" at bounding box center [171, 112] width 4 height 7
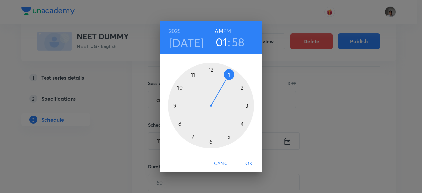
click at [194, 73] on div at bounding box center [211, 106] width 86 height 86
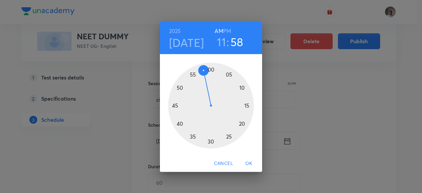
click at [228, 29] on h6 "PM" at bounding box center [227, 30] width 8 height 9
click at [252, 163] on span "OK" at bounding box center [249, 163] width 16 height 8
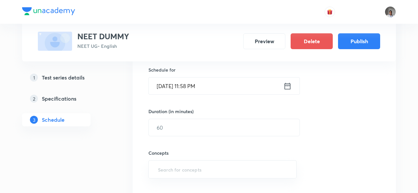
scroll to position [162, 0]
click at [289, 81] on icon at bounding box center [288, 85] width 8 height 9
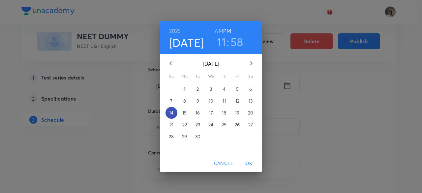
click at [170, 113] on p "14" at bounding box center [171, 112] width 4 height 7
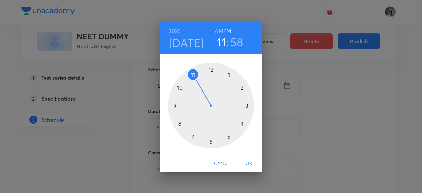
click at [250, 166] on span "OK" at bounding box center [249, 163] width 16 height 8
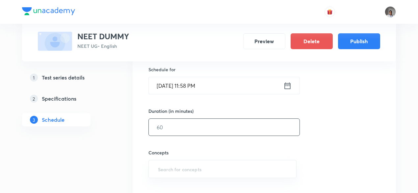
click at [211, 134] on input "text" at bounding box center [224, 127] width 151 height 17
type input "1"
type input "60"
type input "work"
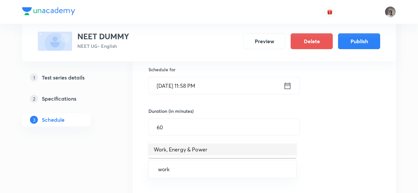
click at [210, 151] on li "Work, Energy & Power" at bounding box center [223, 149] width 148 height 12
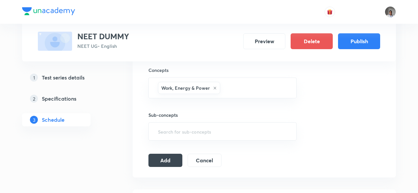
scroll to position [257, 0]
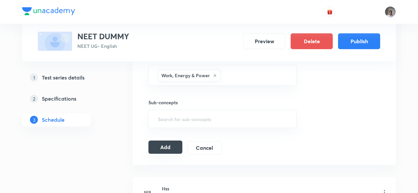
click at [172, 149] on button "Add" at bounding box center [166, 146] width 34 height 13
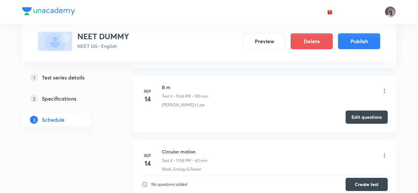
scroll to position [294, 0]
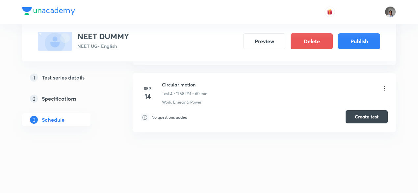
click at [351, 120] on button "Create test" at bounding box center [367, 116] width 42 height 13
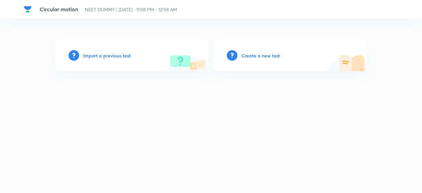
click at [262, 55] on h6 "Create a new test" at bounding box center [260, 55] width 39 height 7
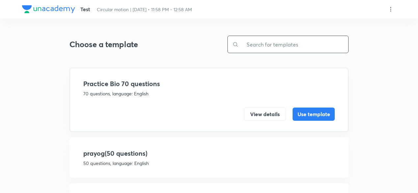
click at [262, 43] on input "text" at bounding box center [294, 44] width 110 height 17
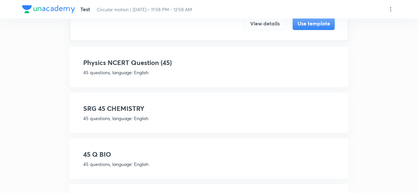
scroll to position [90, 0]
type input "45"
click at [228, 65] on h4 "Physics NCERT Question (45)" at bounding box center [209, 63] width 252 height 10
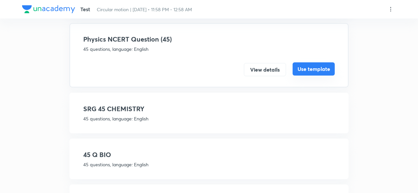
click at [312, 71] on button "Use template" at bounding box center [314, 68] width 42 height 13
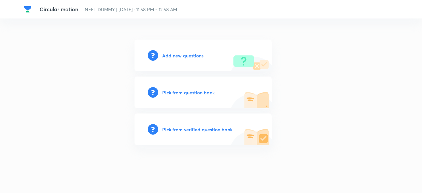
click at [216, 130] on h6 "Pick from verified question bank" at bounding box center [197, 129] width 70 height 7
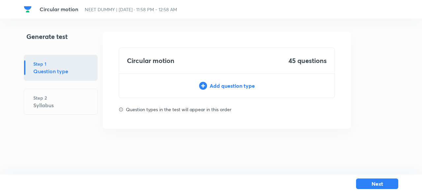
click at [225, 84] on div "Add question type" at bounding box center [226, 86] width 215 height 8
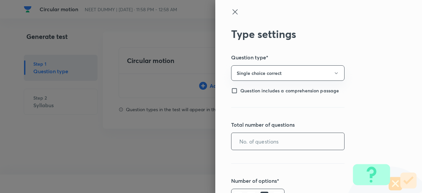
click at [260, 141] on input "text" at bounding box center [287, 141] width 113 height 17
type input "45"
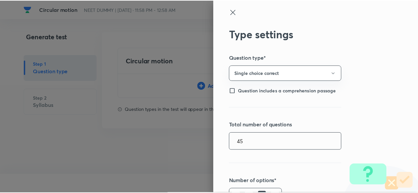
scroll to position [152, 0]
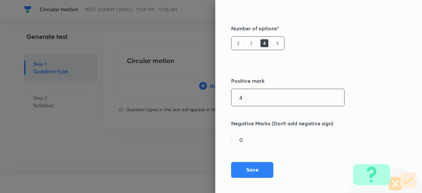
type input "4"
type input "1"
click at [257, 164] on button "Save" at bounding box center [252, 169] width 42 height 16
type input "1"
type input "0"
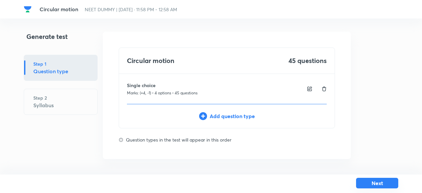
click at [378, 182] on button "Next" at bounding box center [377, 183] width 42 height 11
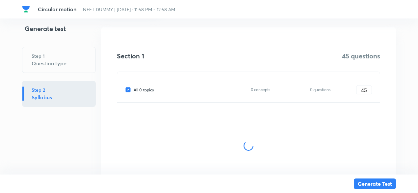
scroll to position [91, 0]
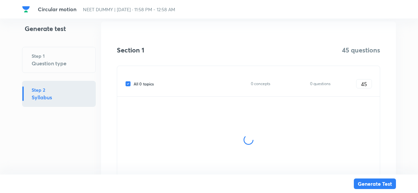
click at [142, 84] on span "All 0 topics" at bounding box center [144, 84] width 20 height 6
click at [134, 84] on input "All 0 topics" at bounding box center [129, 84] width 9 height 6
checkbox input "false"
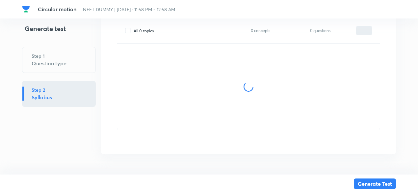
type input "0"
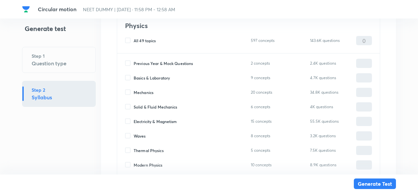
click at [143, 93] on span "Mechanics" at bounding box center [144, 92] width 20 height 6
click at [134, 93] on input "Mechanics" at bounding box center [129, 92] width 9 height 6
checkbox input "true"
click at [361, 92] on input "0" at bounding box center [364, 93] width 15 height 12
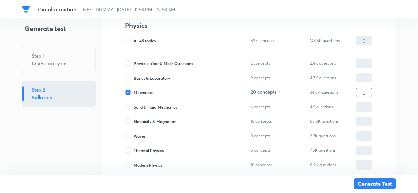
type input "4"
type input "45"
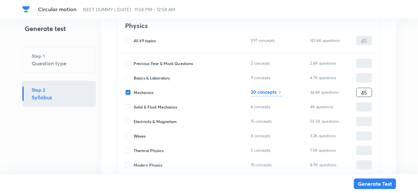
click at [272, 92] on h6 "20 concepts" at bounding box center [264, 91] width 26 height 7
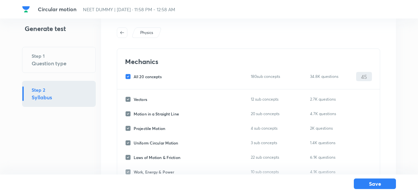
scroll to position [20, 0]
click at [160, 77] on span "All 20 concepts" at bounding box center [148, 77] width 28 height 6
click at [134, 77] on input "All 20 concepts" at bounding box center [129, 77] width 9 height 6
checkbox input "false"
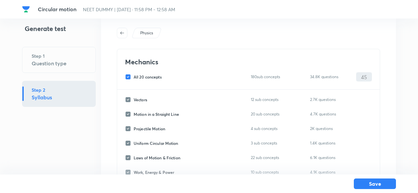
checkbox input "false"
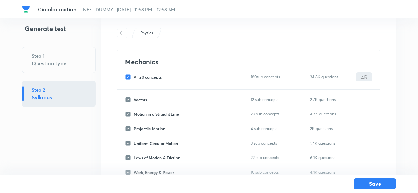
checkbox input "false"
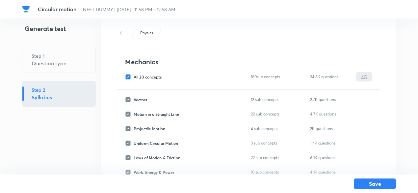
checkbox input "false"
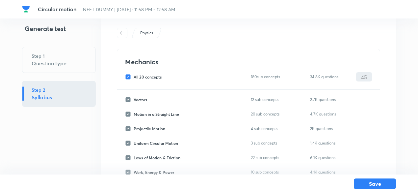
checkbox input "false"
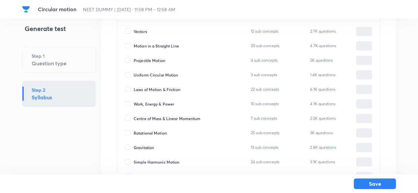
scroll to position [88, 0]
click at [160, 76] on span "Uniform Circular Motion" at bounding box center [156, 74] width 45 height 6
click at [134, 76] on input "Uniform Circular Motion" at bounding box center [129, 74] width 9 height 6
checkbox input "true"
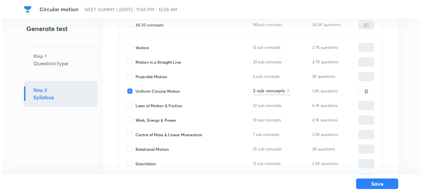
scroll to position [71, 0]
click at [364, 95] on input "0" at bounding box center [364, 92] width 15 height 12
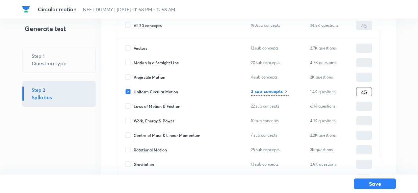
type input "45"
click at [284, 92] on icon at bounding box center [286, 91] width 5 height 5
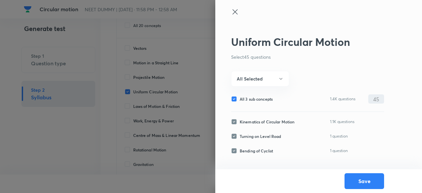
click at [262, 98] on span "All 3 sub concepts" at bounding box center [256, 99] width 33 height 6
click at [240, 98] on input "All 3 sub concepts" at bounding box center [235, 99] width 9 height 6
checkbox input "false"
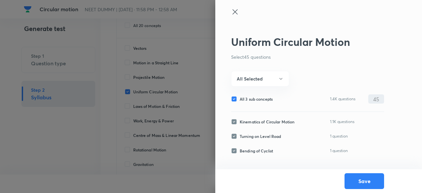
checkbox input "false"
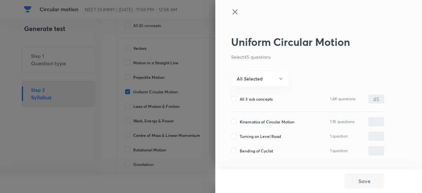
click at [261, 122] on span "Kinematics of Circular Motion" at bounding box center [267, 122] width 55 height 6
click at [240, 122] on input "Kinematics of Circular Motion" at bounding box center [235, 122] width 9 height 6
checkbox input "true"
type input "0"
click at [232, 10] on icon at bounding box center [235, 12] width 8 height 8
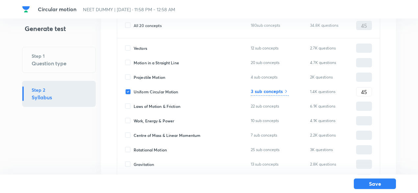
click at [163, 119] on span "Work, Energy & Power" at bounding box center [154, 121] width 41 height 6
click at [134, 119] on input "Work, Energy & Power" at bounding box center [129, 121] width 9 height 6
checkbox input "true"
click at [362, 117] on input "0" at bounding box center [364, 121] width 15 height 12
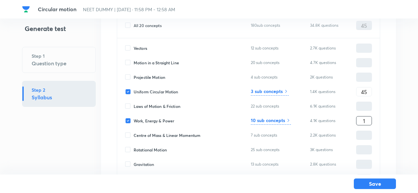
type input "1"
click at [273, 118] on h6 "10 sub concepts" at bounding box center [268, 120] width 34 height 7
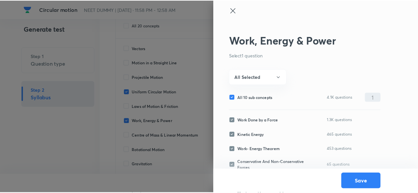
scroll to position [0, 0]
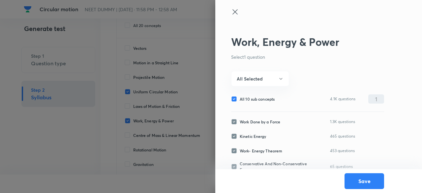
click at [232, 12] on icon at bounding box center [235, 12] width 8 height 8
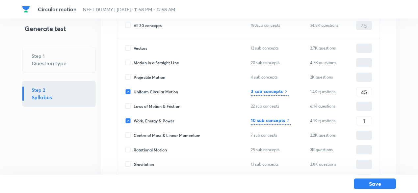
click at [147, 120] on span "Work, Energy & Power" at bounding box center [154, 121] width 41 height 6
click at [134, 120] on input "Work, Energy & Power" at bounding box center [129, 121] width 9 height 6
checkbox input "false"
click at [279, 95] on div "3 sub concepts" at bounding box center [270, 92] width 38 height 8
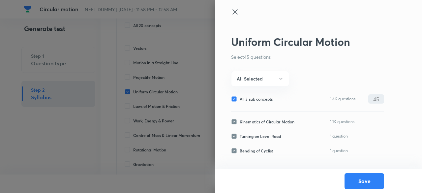
click at [266, 97] on span "All 3 sub concepts" at bounding box center [256, 99] width 33 height 6
click at [240, 97] on input "All 3 sub concepts" at bounding box center [235, 99] width 9 height 6
checkbox input "false"
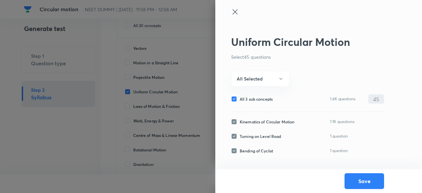
checkbox input "false"
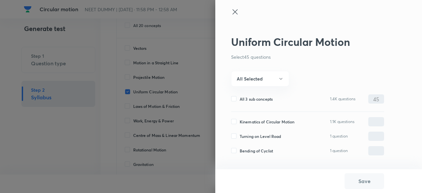
click at [261, 120] on span "Kinematics of Circular Motion" at bounding box center [267, 122] width 55 height 6
click at [240, 120] on input "Kinematics of Circular Motion" at bounding box center [235, 122] width 9 height 6
checkbox input "true"
click at [378, 116] on input "0" at bounding box center [375, 122] width 15 height 12
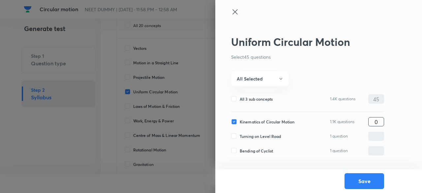
click at [378, 116] on input "0" at bounding box center [375, 122] width 15 height 12
type input "45"
click at [274, 79] on button "All Selected" at bounding box center [260, 78] width 58 height 15
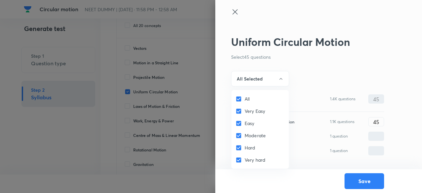
click at [236, 97] on input "All" at bounding box center [239, 99] width 9 height 7
checkbox input "false"
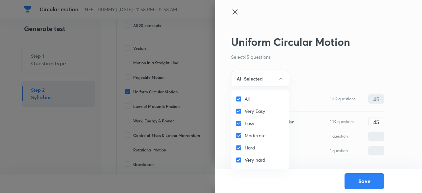
checkbox input "false"
click at [238, 111] on input "Very Easy" at bounding box center [239, 111] width 9 height 7
checkbox input "true"
click at [239, 123] on input "Easy" at bounding box center [239, 123] width 9 height 7
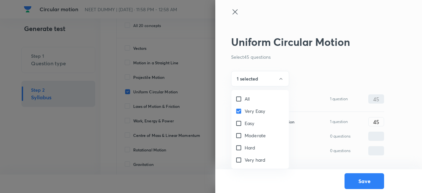
checkbox input "true"
click at [239, 137] on input "Moderate" at bounding box center [239, 135] width 9 height 7
checkbox input "true"
click at [258, 78] on div at bounding box center [211, 96] width 422 height 193
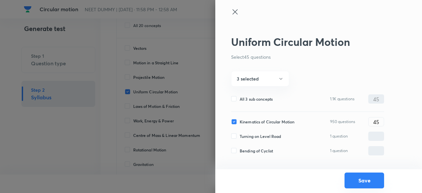
click at [362, 183] on button "Save" at bounding box center [364, 180] width 40 height 16
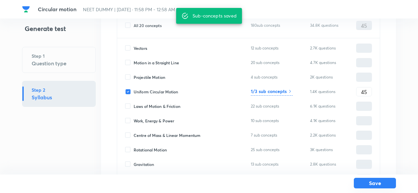
click at [366, 183] on button "Save" at bounding box center [375, 183] width 42 height 11
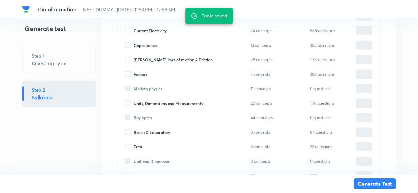
scroll to position [698, 0]
click at [380, 183] on button "Generate Test" at bounding box center [375, 183] width 42 height 11
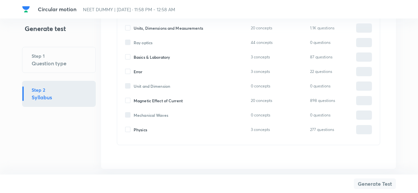
scroll to position [788, 0]
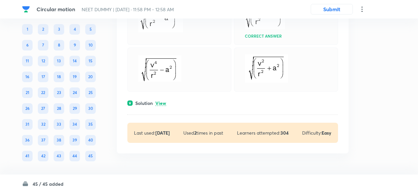
scroll to position [8696, 0]
click at [162, 102] on p "View" at bounding box center [161, 103] width 11 height 5
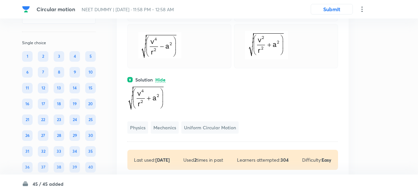
scroll to position [8575, 0]
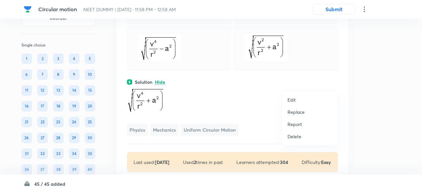
click at [301, 110] on p "Replace" at bounding box center [295, 111] width 17 height 7
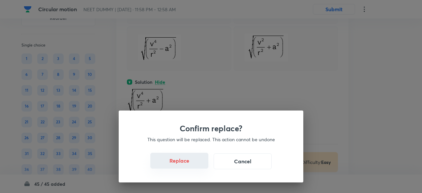
click at [194, 163] on button "Replace" at bounding box center [179, 161] width 58 height 16
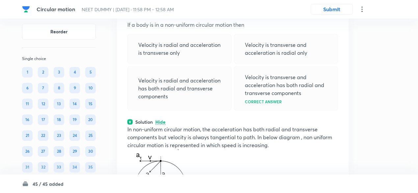
scroll to position [8504, 0]
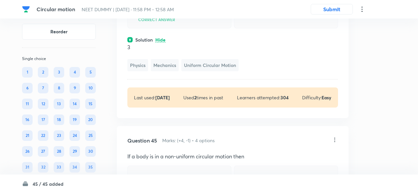
scroll to position [8402, 0]
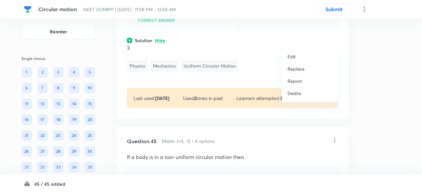
click at [300, 68] on p "Replace" at bounding box center [295, 68] width 17 height 7
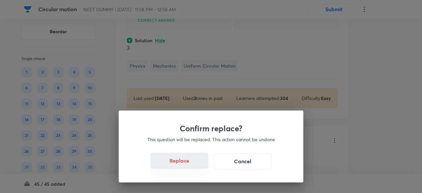
click at [184, 165] on button "Replace" at bounding box center [179, 161] width 58 height 16
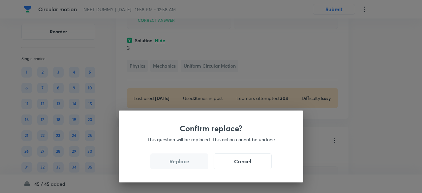
click at [184, 165] on button "Replace" at bounding box center [179, 161] width 58 height 16
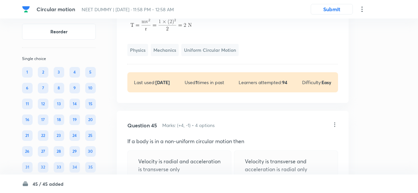
click at [184, 34] on img at bounding box center [163, 26] width 72 height 16
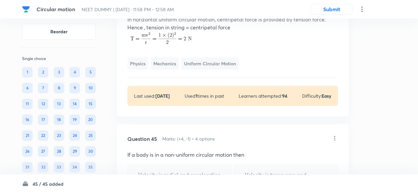
scroll to position [8386, 0]
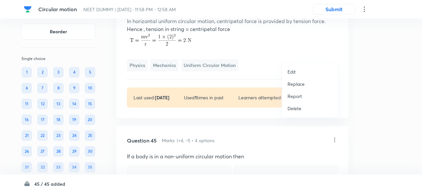
click at [296, 85] on p "Replace" at bounding box center [295, 83] width 17 height 7
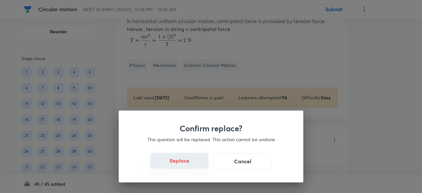
click at [189, 166] on button "Replace" at bounding box center [179, 161] width 58 height 16
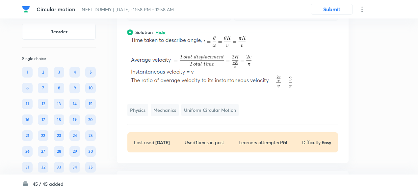
scroll to position [8367, 0]
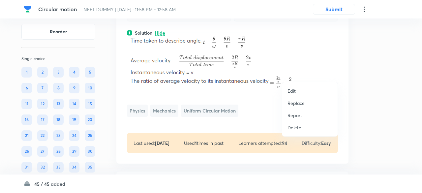
click at [296, 105] on p "Replace" at bounding box center [295, 102] width 17 height 7
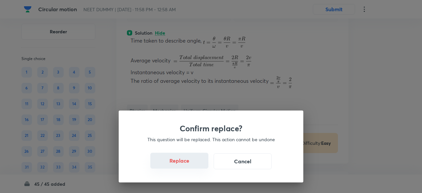
click at [186, 166] on button "Replace" at bounding box center [179, 161] width 58 height 16
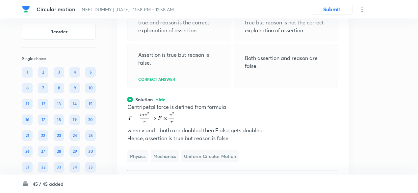
scroll to position [8343, 0]
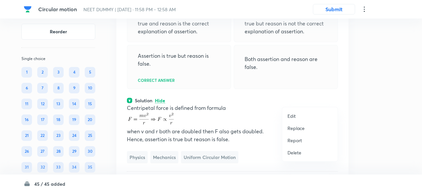
click at [298, 127] on p "Replace" at bounding box center [295, 128] width 17 height 7
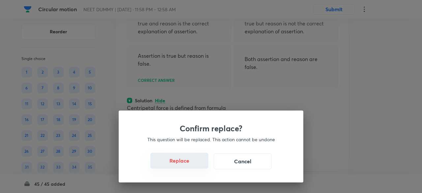
click at [191, 165] on button "Replace" at bounding box center [179, 161] width 58 height 16
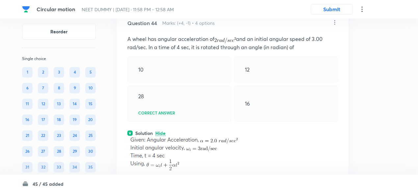
scroll to position [8272, 0]
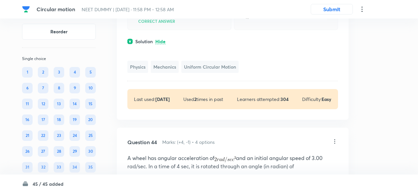
scroll to position [8185, 0]
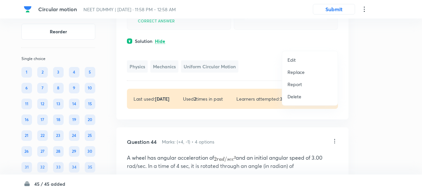
click at [298, 72] on p "Replace" at bounding box center [295, 72] width 17 height 7
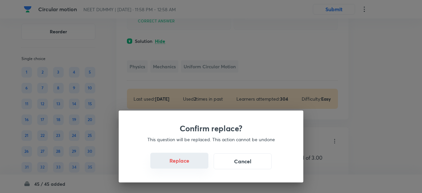
click at [191, 166] on button "Replace" at bounding box center [179, 161] width 58 height 16
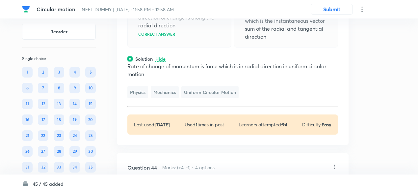
scroll to position [8160, 0]
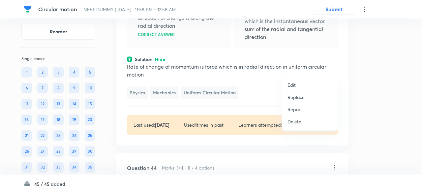
click at [298, 97] on p "Replace" at bounding box center [295, 97] width 17 height 7
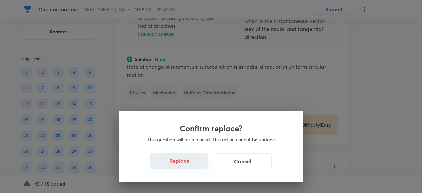
click at [188, 164] on button "Replace" at bounding box center [179, 161] width 58 height 16
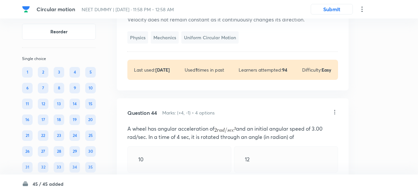
scroll to position [8181, 0]
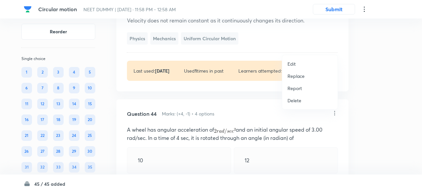
click at [295, 75] on p "Replace" at bounding box center [295, 75] width 17 height 7
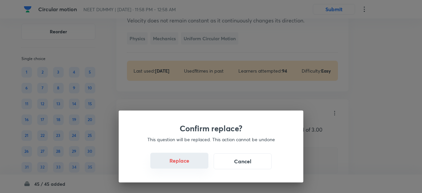
click at [192, 166] on button "Replace" at bounding box center [179, 161] width 58 height 16
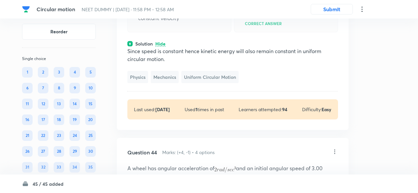
scroll to position [8138, 0]
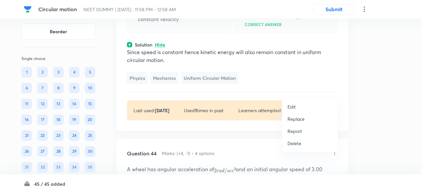
click at [289, 121] on p "Replace" at bounding box center [295, 118] width 17 height 7
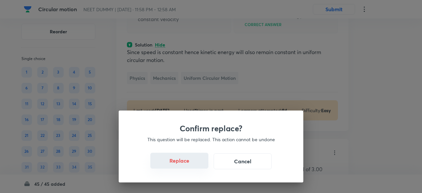
click at [183, 163] on button "Replace" at bounding box center [179, 161] width 58 height 16
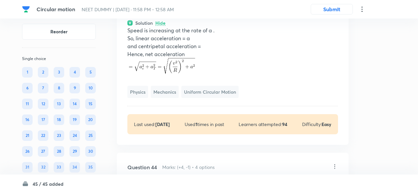
scroll to position [8168, 0]
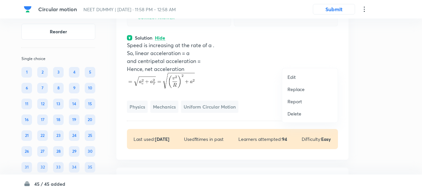
click at [299, 86] on p "Replace" at bounding box center [295, 89] width 17 height 7
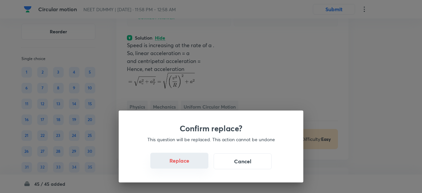
click at [194, 165] on button "Replace" at bounding box center [179, 161] width 58 height 16
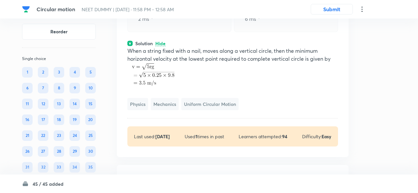
scroll to position [8155, 0]
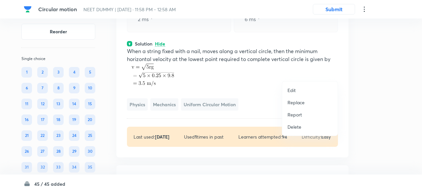
click at [295, 104] on p "Replace" at bounding box center [295, 102] width 17 height 7
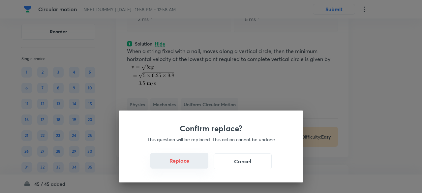
click at [193, 168] on button "Replace" at bounding box center [179, 161] width 58 height 16
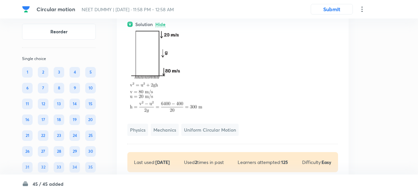
scroll to position [8174, 0]
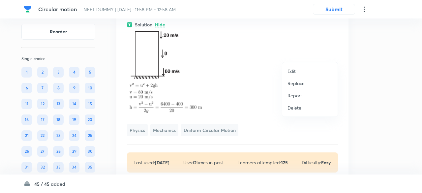
click at [299, 82] on p "Replace" at bounding box center [295, 83] width 17 height 7
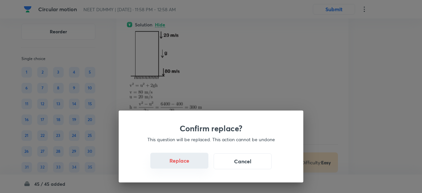
click at [191, 163] on button "Replace" at bounding box center [179, 161] width 58 height 16
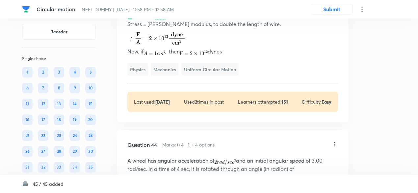
scroll to position [8174, 0]
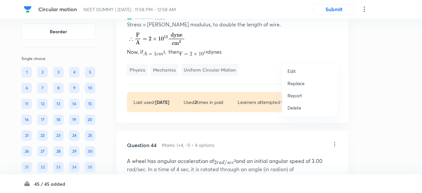
click at [292, 84] on p "Replace" at bounding box center [295, 83] width 17 height 7
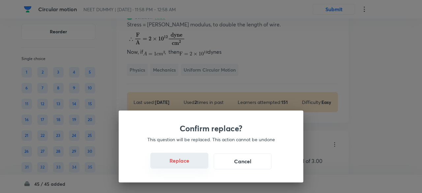
click at [196, 167] on button "Replace" at bounding box center [179, 161] width 58 height 16
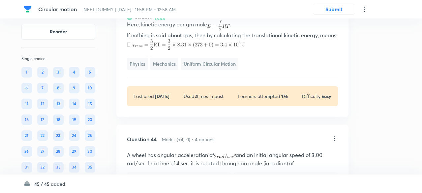
click at [196, 167] on div "Confirm replace? This question will be replaced. This action cannot be undone R…" at bounding box center [211, 96] width 422 height 193
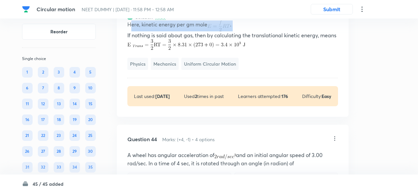
click at [196, 31] on p "Here, kinetic energy per gm mole ." at bounding box center [232, 25] width 211 height 11
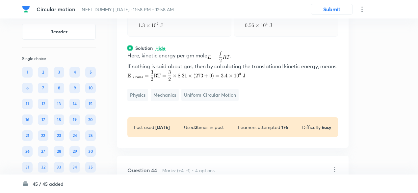
scroll to position [8142, 0]
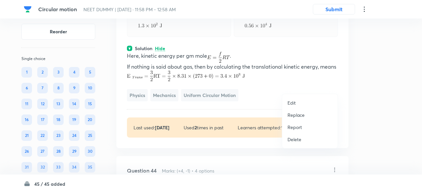
click at [295, 115] on p "Replace" at bounding box center [295, 114] width 17 height 7
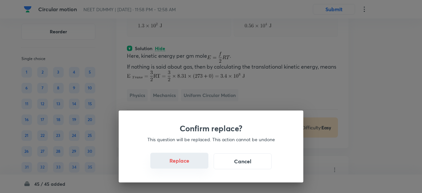
click at [192, 166] on button "Replace" at bounding box center [179, 161] width 58 height 16
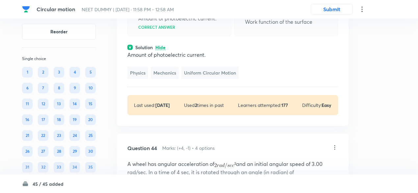
scroll to position [8146, 0]
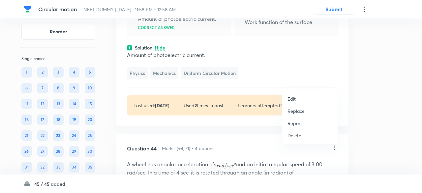
click at [302, 111] on p "Replace" at bounding box center [295, 110] width 17 height 7
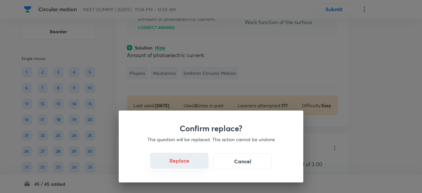
click at [196, 166] on button "Replace" at bounding box center [179, 161] width 58 height 16
click at [196, 166] on div "Confirm replace? This question will be replaced. This action cannot be undone R…" at bounding box center [211, 96] width 422 height 193
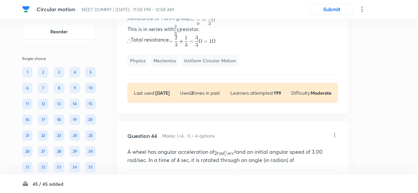
scroll to position [8179, 0]
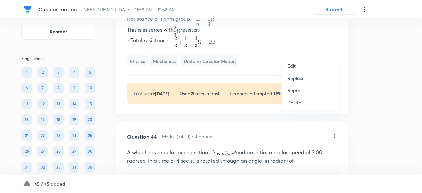
click at [295, 80] on p "Replace" at bounding box center [295, 77] width 17 height 7
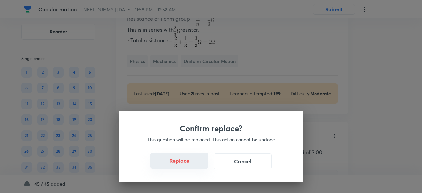
click at [191, 166] on button "Replace" at bounding box center [179, 161] width 58 height 16
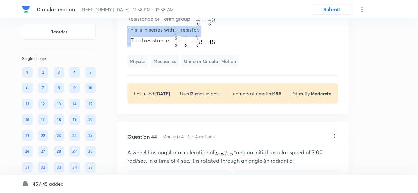
click at [191, 37] on p "This is in series with resistor." at bounding box center [232, 31] width 211 height 11
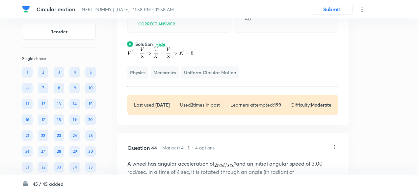
scroll to position [8154, 0]
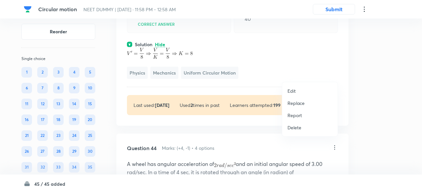
click at [301, 102] on p "Replace" at bounding box center [295, 102] width 17 height 7
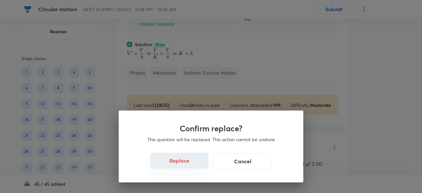
click at [190, 166] on button "Replace" at bounding box center [179, 161] width 58 height 16
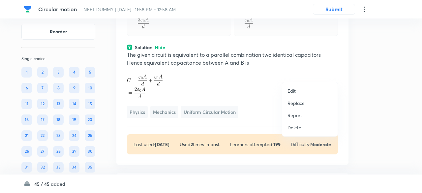
click at [303, 104] on p "Replace" at bounding box center [295, 102] width 17 height 7
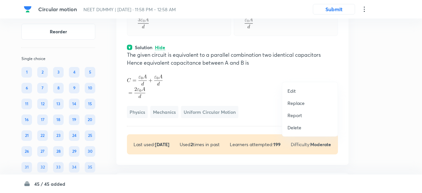
click at [301, 105] on p "Replace" at bounding box center [295, 102] width 17 height 7
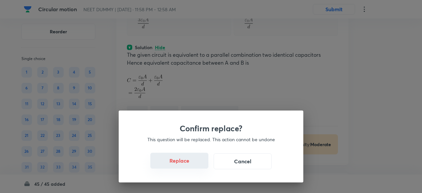
click at [189, 166] on button "Replace" at bounding box center [179, 161] width 58 height 16
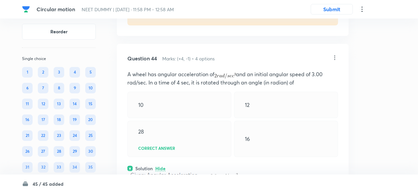
scroll to position [8255, 0]
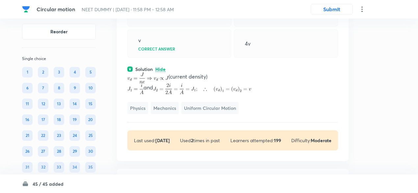
scroll to position [8130, 0]
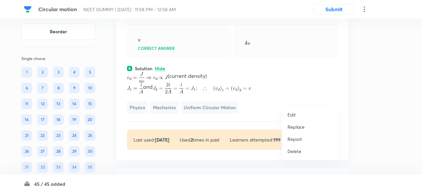
click at [294, 127] on p "Replace" at bounding box center [295, 126] width 17 height 7
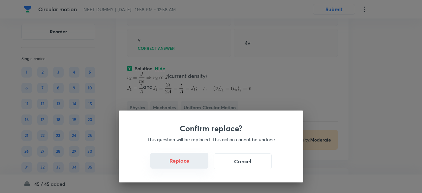
click at [188, 164] on button "Replace" at bounding box center [179, 161] width 58 height 16
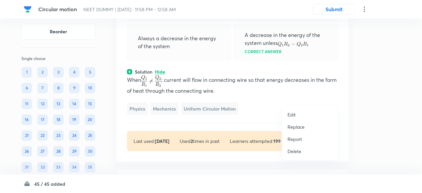
click at [301, 126] on p "Replace" at bounding box center [295, 126] width 17 height 7
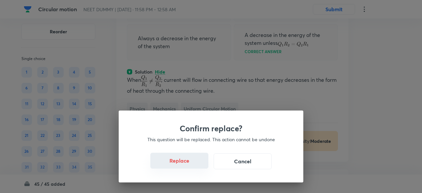
click at [194, 165] on button "Replace" at bounding box center [179, 161] width 58 height 16
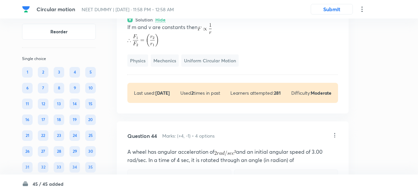
scroll to position [8174, 0]
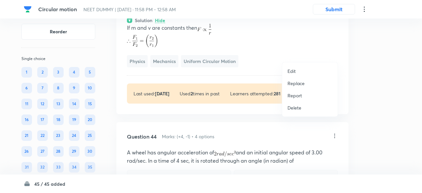
click at [303, 84] on p "Replace" at bounding box center [295, 83] width 17 height 7
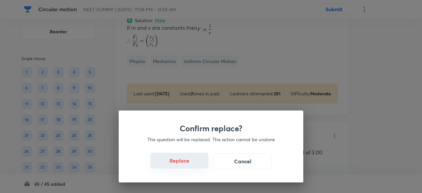
click at [190, 163] on button "Replace" at bounding box center [179, 161] width 58 height 16
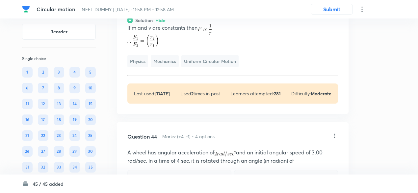
click at [190, 35] on p "If m and v are constants then" at bounding box center [232, 29] width 211 height 11
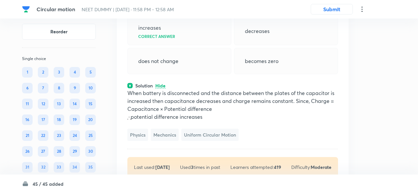
scroll to position [8124, 0]
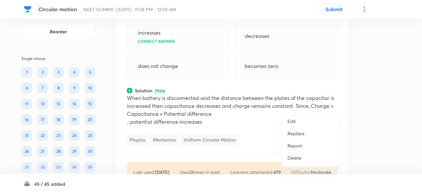
click at [296, 133] on p "Replace" at bounding box center [295, 133] width 17 height 7
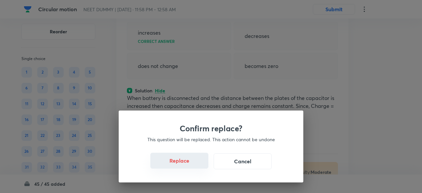
click at [189, 166] on button "Replace" at bounding box center [179, 161] width 58 height 16
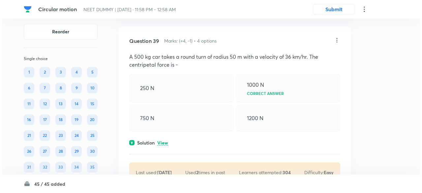
scroll to position [7326, 0]
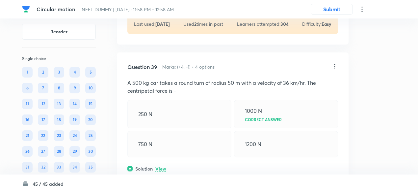
click at [362, 11] on icon at bounding box center [362, 9] width 1 height 5
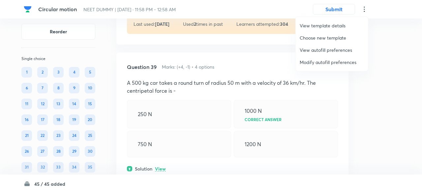
click at [330, 63] on span "Modify autofill preferences" at bounding box center [331, 62] width 64 height 7
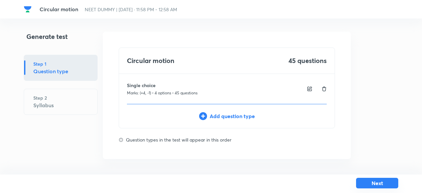
click at [362, 183] on button "Next" at bounding box center [377, 183] width 42 height 11
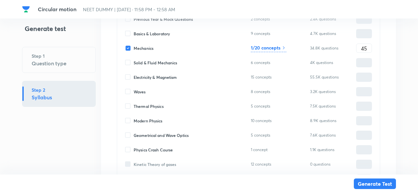
scroll to position [188, 0]
click at [278, 49] on h6 "1/20 concepts" at bounding box center [266, 47] width 30 height 7
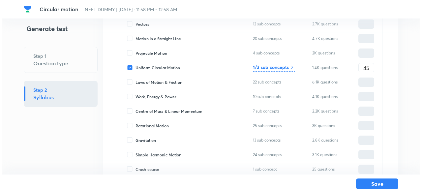
scroll to position [94, 0]
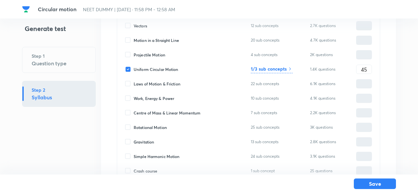
click at [154, 97] on span "Work, Energy & Power" at bounding box center [154, 98] width 41 height 6
click at [134, 97] on input "Work, Energy & Power" at bounding box center [129, 98] width 9 height 6
checkbox input "true"
click at [363, 97] on input "0" at bounding box center [364, 99] width 15 height 12
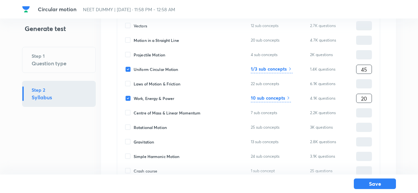
type input "20"
click at [361, 68] on input "45" at bounding box center [364, 70] width 15 height 12
type input "25"
click at [282, 72] on div "1/3 sub concepts" at bounding box center [272, 69] width 42 height 8
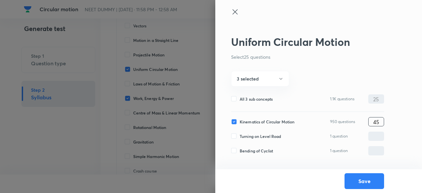
click at [370, 120] on input "45" at bounding box center [375, 122] width 15 height 12
type input "25"
click at [261, 98] on span "All 3 sub concepts" at bounding box center [256, 99] width 33 height 6
click at [240, 98] on input "All 3 sub concepts" at bounding box center [235, 99] width 9 height 6
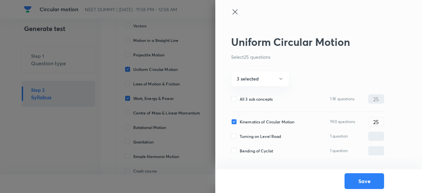
checkbox input "true"
click at [278, 77] on button "3 selected" at bounding box center [260, 78] width 58 height 15
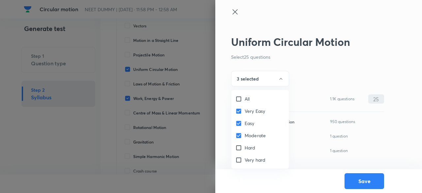
click at [242, 100] on input "All" at bounding box center [239, 99] width 9 height 7
checkbox input "true"
click at [277, 81] on div at bounding box center [211, 96] width 422 height 193
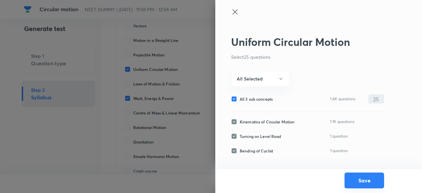
click at [360, 182] on button "Save" at bounding box center [364, 180] width 40 height 16
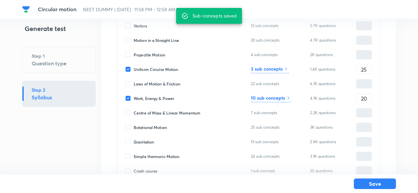
click at [285, 99] on div "10 sub concepts" at bounding box center [271, 98] width 40 height 8
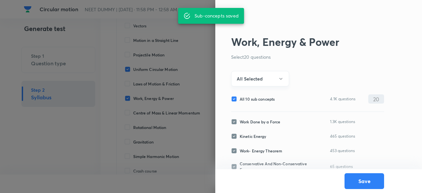
click at [264, 79] on button "All Selected" at bounding box center [260, 78] width 58 height 15
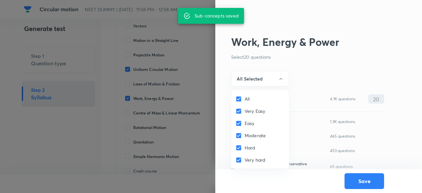
click at [240, 100] on input "All" at bounding box center [239, 99] width 9 height 7
checkbox input "false"
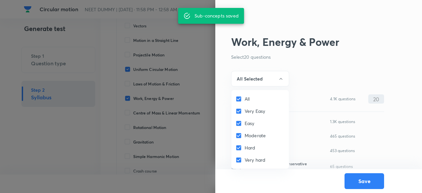
checkbox input "false"
click at [240, 100] on input "All" at bounding box center [239, 99] width 9 height 7
checkbox input "true"
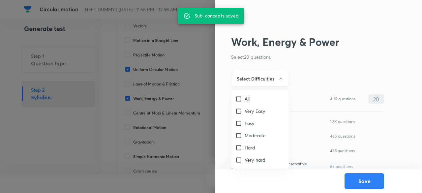
checkbox input "true"
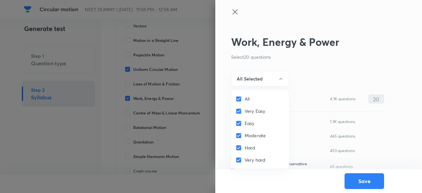
click at [250, 79] on div at bounding box center [211, 96] width 422 height 193
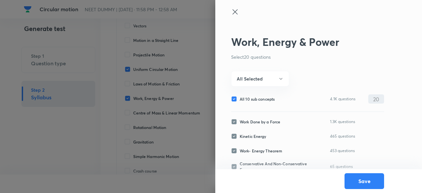
click at [251, 99] on span "All 10 sub concepts" at bounding box center [257, 99] width 35 height 6
click at [240, 99] on input "All 10 sub concepts" at bounding box center [235, 99] width 9 height 6
checkbox input "false"
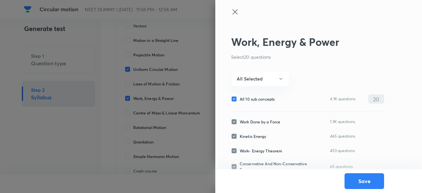
checkbox input "false"
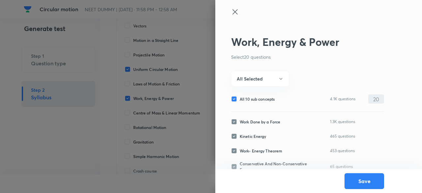
checkbox input "false"
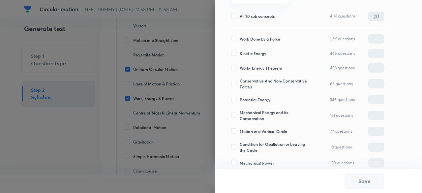
scroll to position [100, 0]
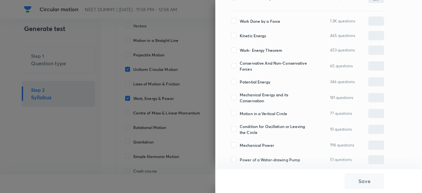
click at [248, 113] on span "Motion in a Vertical Circle" at bounding box center [263, 113] width 47 height 6
click at [240, 113] on input "Motion in a Vertical Circle" at bounding box center [235, 113] width 9 height 6
checkbox input "true"
click at [380, 114] on input "0" at bounding box center [375, 114] width 15 height 12
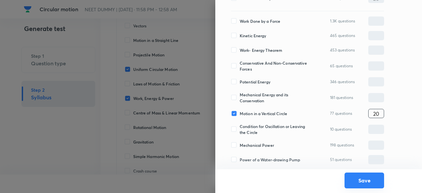
type input "20"
click at [363, 185] on button "Save" at bounding box center [364, 180] width 40 height 16
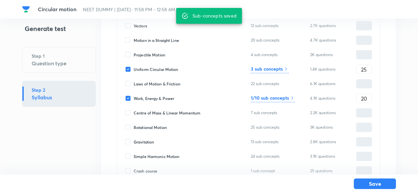
scroll to position [275, 0]
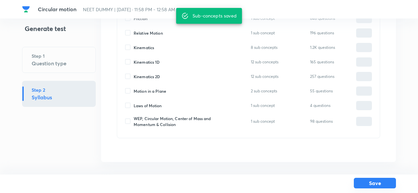
click at [374, 183] on button "Save" at bounding box center [375, 183] width 42 height 11
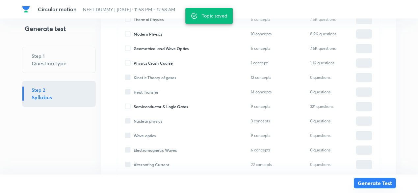
click at [374, 183] on button "Generate Test" at bounding box center [375, 183] width 42 height 11
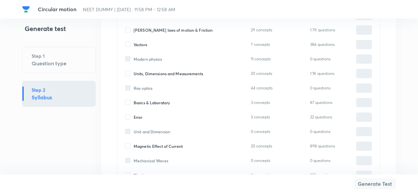
scroll to position [788, 0]
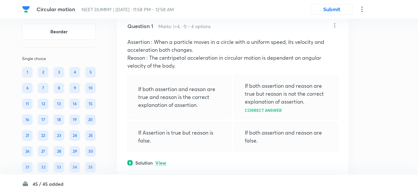
scroll to position [61, 0]
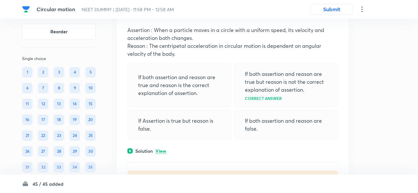
click at [162, 147] on div "Solution View" at bounding box center [232, 150] width 211 height 7
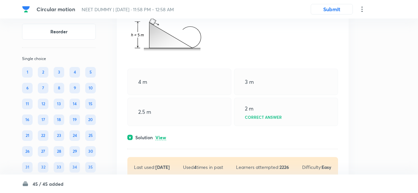
scroll to position [5654, 0]
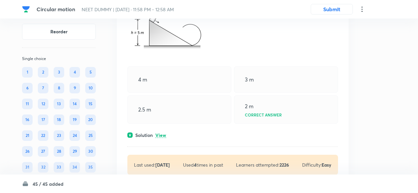
click at [162, 138] on p "View" at bounding box center [161, 135] width 11 height 5
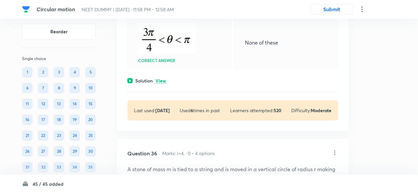
scroll to position [6648, 0]
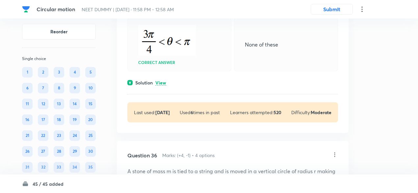
click at [162, 85] on p "View" at bounding box center [161, 82] width 11 height 5
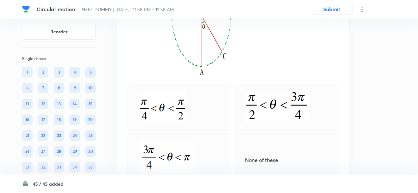
scroll to position [6530, 0]
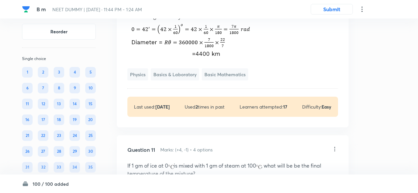
scroll to position [2258, 0]
